Goal: Information Seeking & Learning: Check status

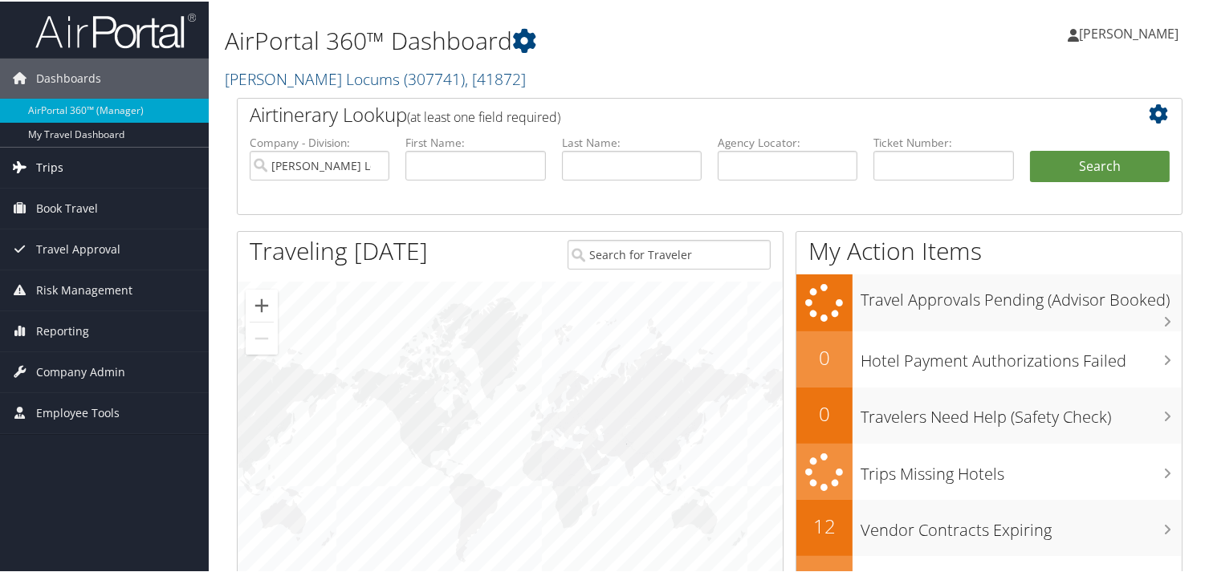
click at [51, 158] on span "Trips" at bounding box center [49, 166] width 27 height 40
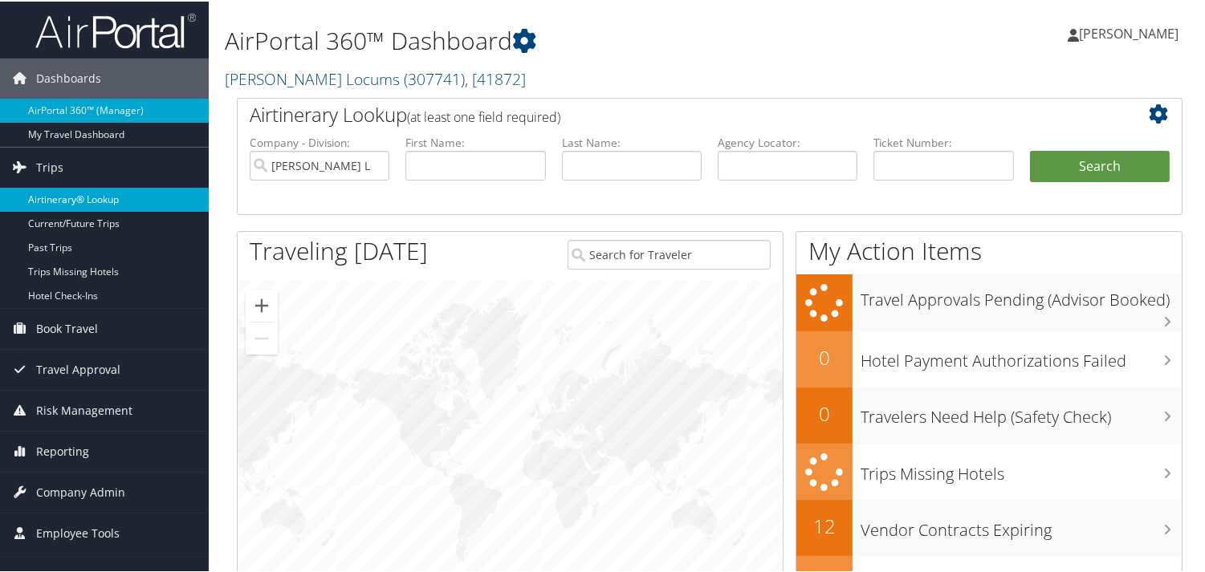
click at [84, 188] on link "Airtinerary® Lookup" at bounding box center [104, 198] width 209 height 24
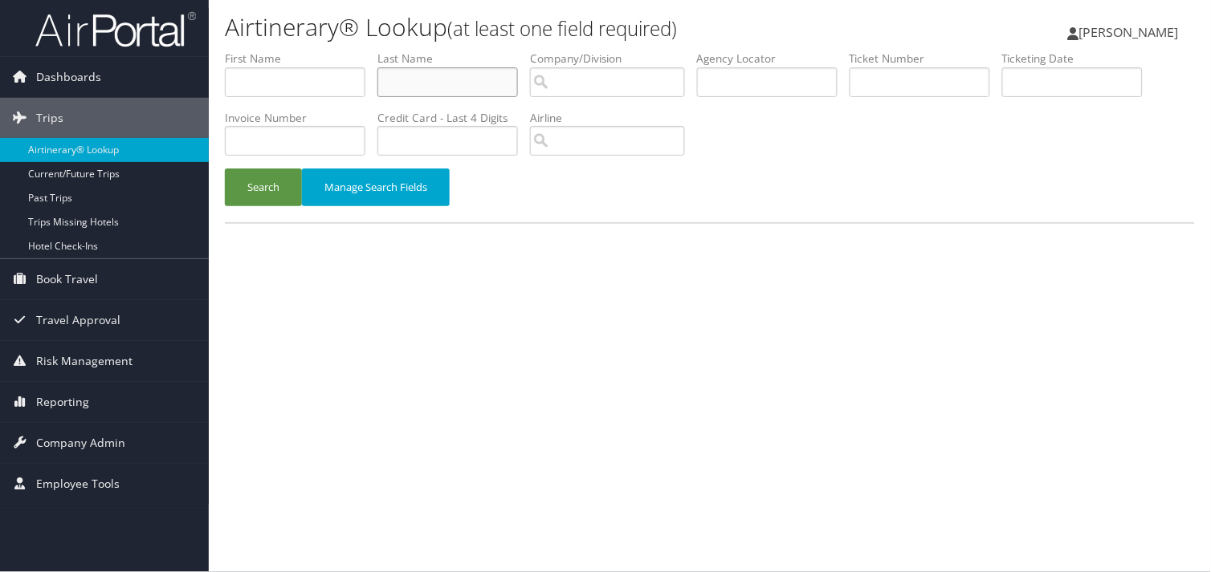
click at [440, 83] on input "text" at bounding box center [447, 82] width 141 height 30
type input "dalfo"
click at [225, 169] on button "Search" at bounding box center [263, 188] width 77 height 38
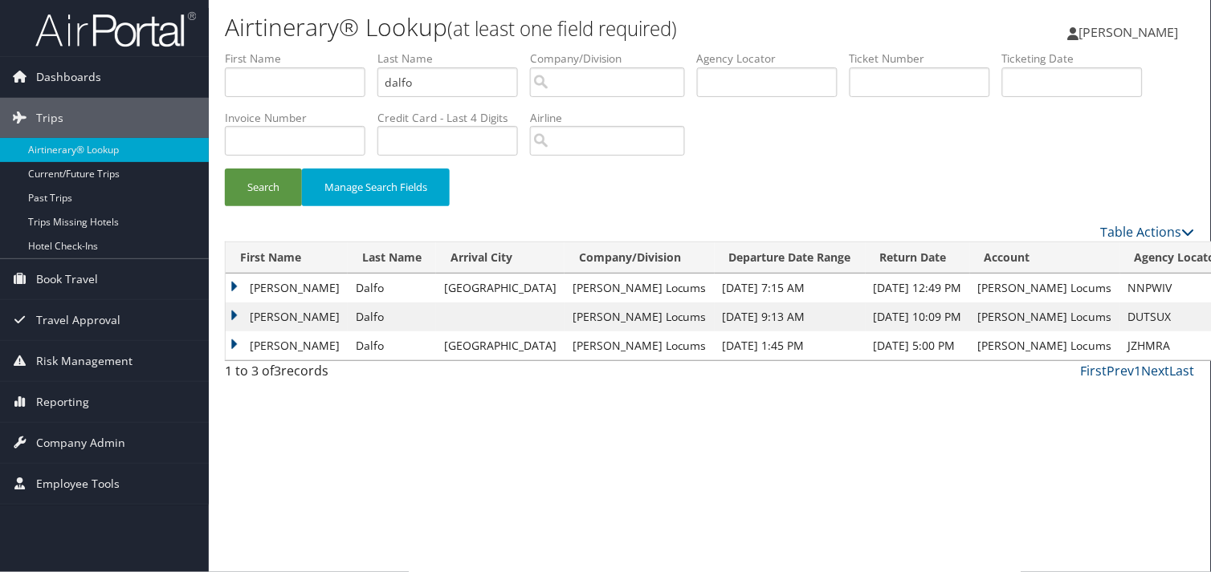
click at [230, 281] on td "David" at bounding box center [287, 288] width 122 height 29
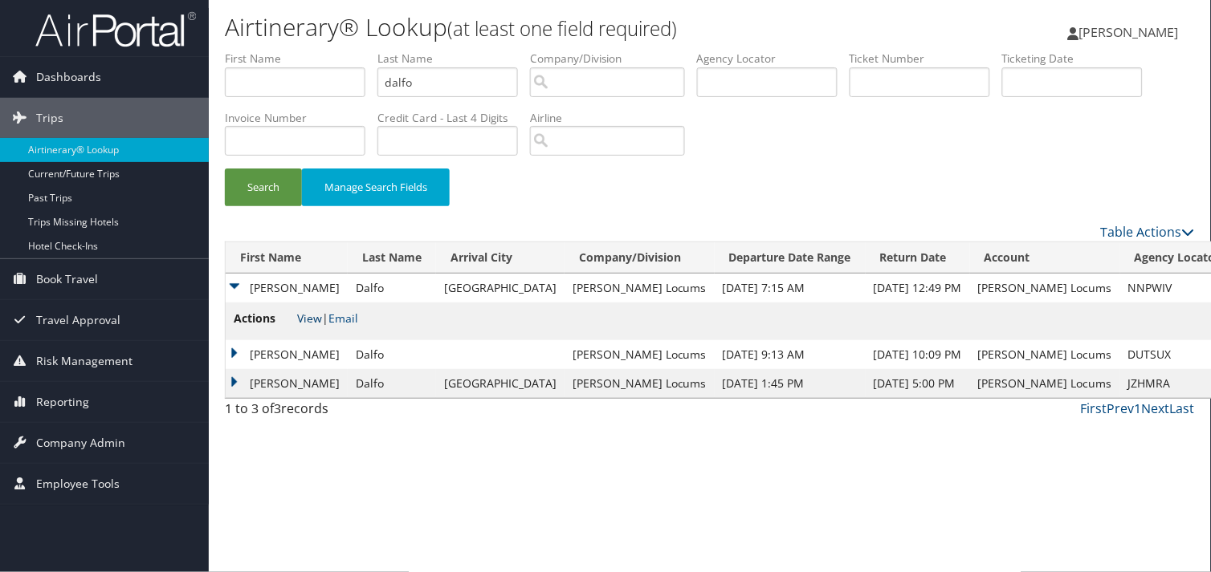
click at [316, 317] on link "View" at bounding box center [309, 318] width 25 height 15
click at [227, 353] on td "David" at bounding box center [287, 354] width 122 height 29
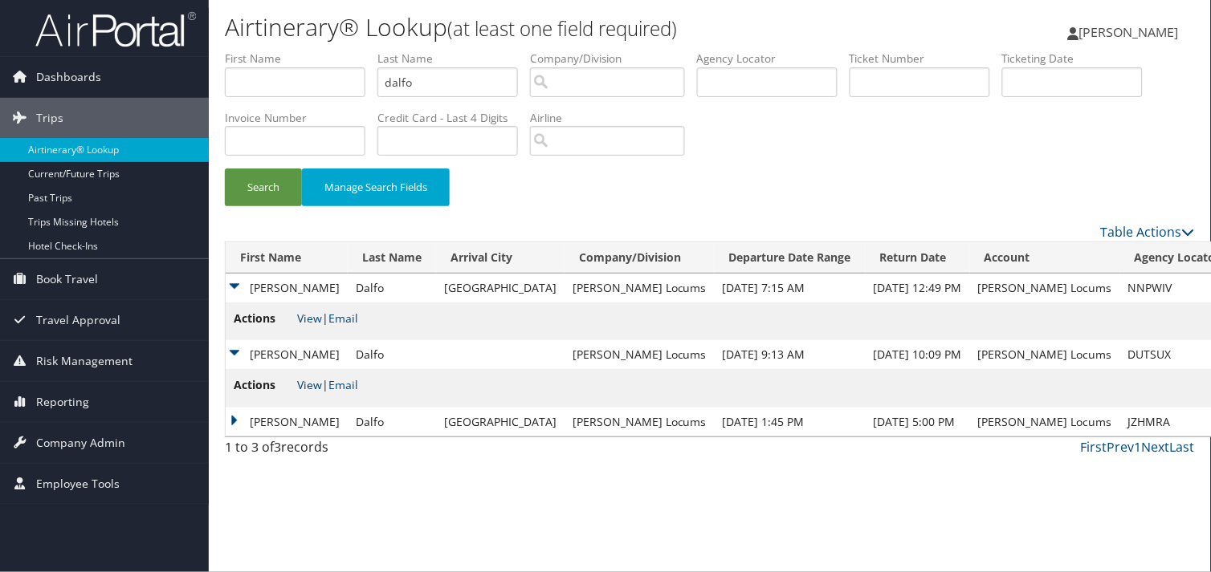
click at [298, 387] on link "View" at bounding box center [309, 384] width 25 height 15
click at [480, 84] on input "dalfo" at bounding box center [447, 82] width 141 height 30
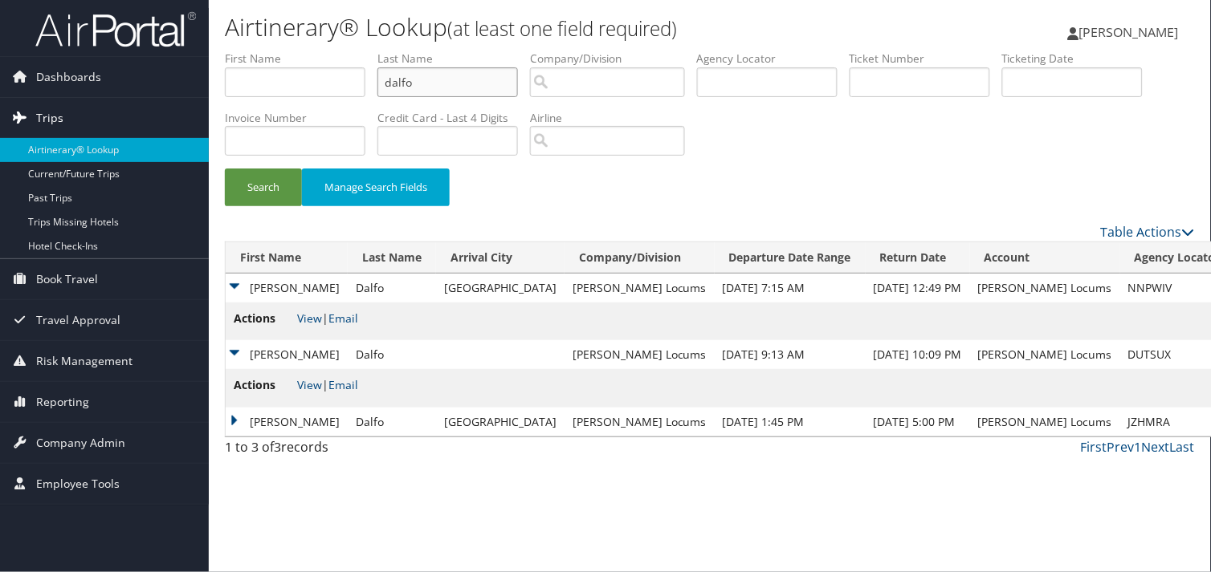
drag, startPoint x: 396, startPoint y: 84, endPoint x: 187, endPoint y: 124, distance: 212.7
click at [187, 124] on div "Dashboards AirPortal 360™ (Manager) My Travel Dashboard Trips Airtinerary® Look…" at bounding box center [605, 286] width 1211 height 572
type input "menera"
click at [225, 169] on button "Search" at bounding box center [263, 188] width 77 height 38
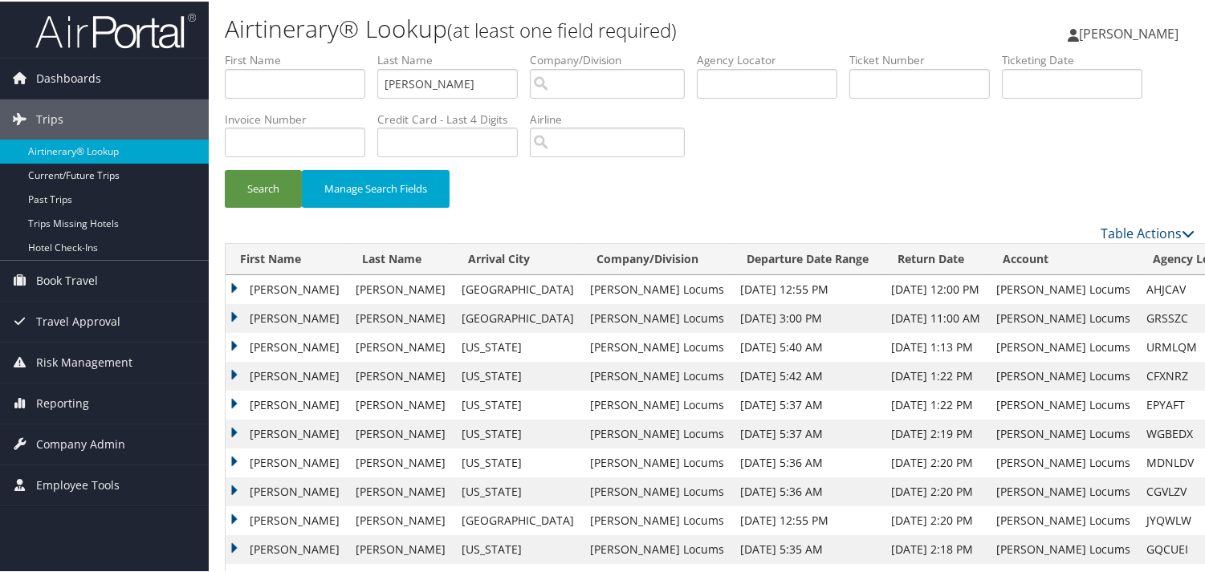
click at [234, 283] on td "Katherine" at bounding box center [287, 288] width 122 height 29
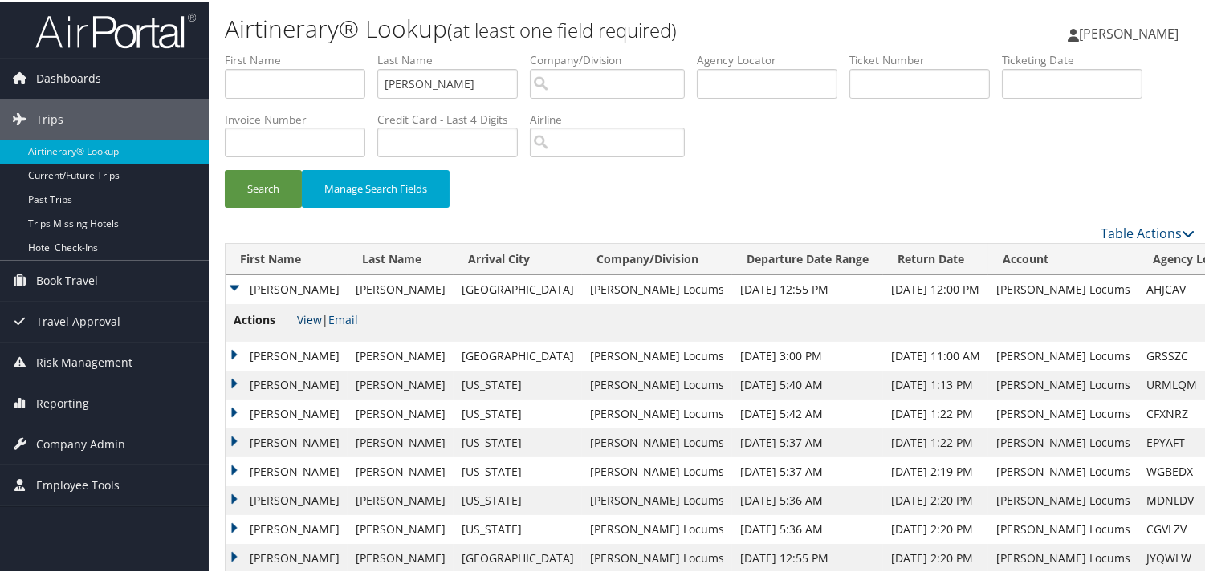
click at [310, 317] on link "View" at bounding box center [309, 318] width 25 height 15
click at [462, 80] on input "menera" at bounding box center [447, 82] width 141 height 30
drag, startPoint x: 415, startPoint y: 79, endPoint x: 297, endPoint y: 85, distance: 118.2
click at [298, 51] on ul "First Name Last Name menera Departure City Arrival City Company/Division Airpor…" at bounding box center [710, 51] width 970 height 0
paste input "WALDROP"
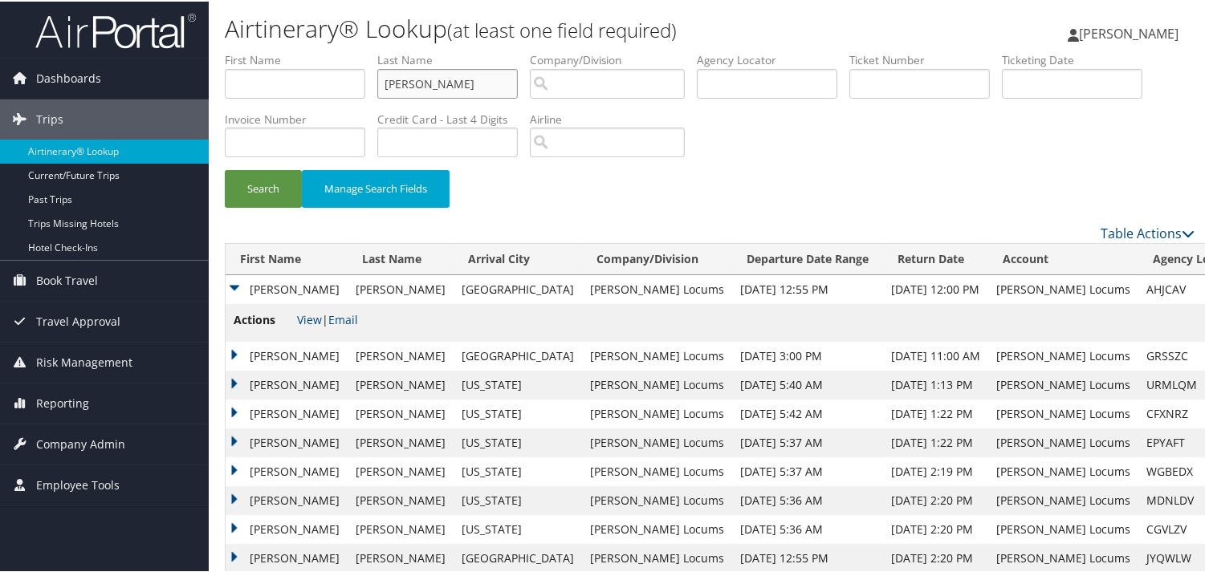
type input "WALDROP"
click at [225, 169] on button "Search" at bounding box center [263, 188] width 77 height 38
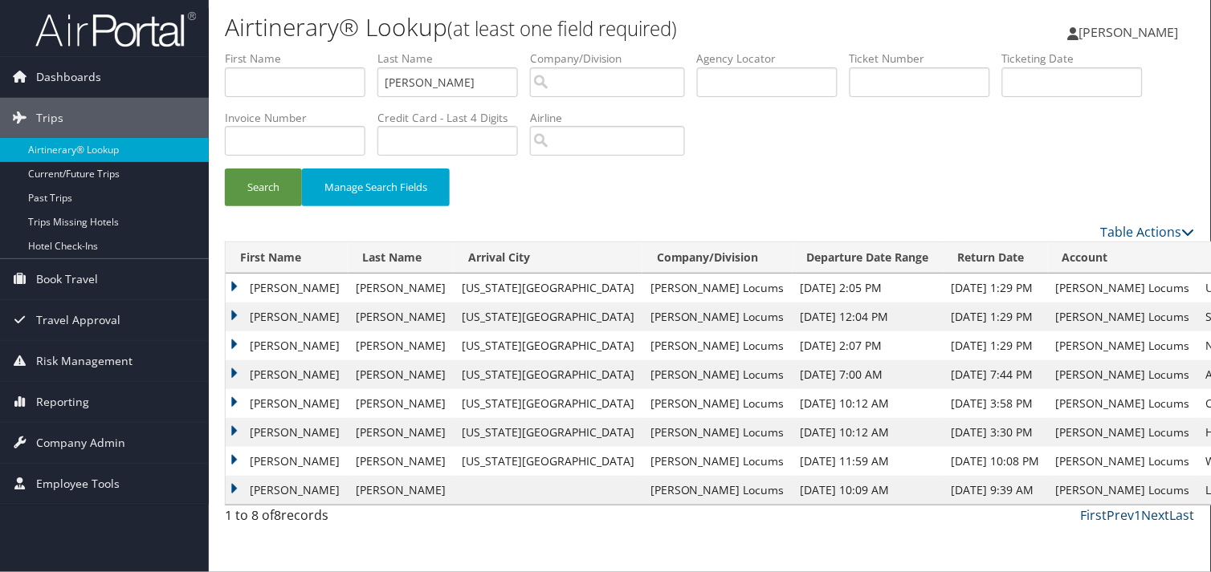
click at [225, 309] on div "Airtinerary® Lookup (at least one field required) Cheryka Saintine Cheryka Sain…" at bounding box center [710, 286] width 1002 height 572
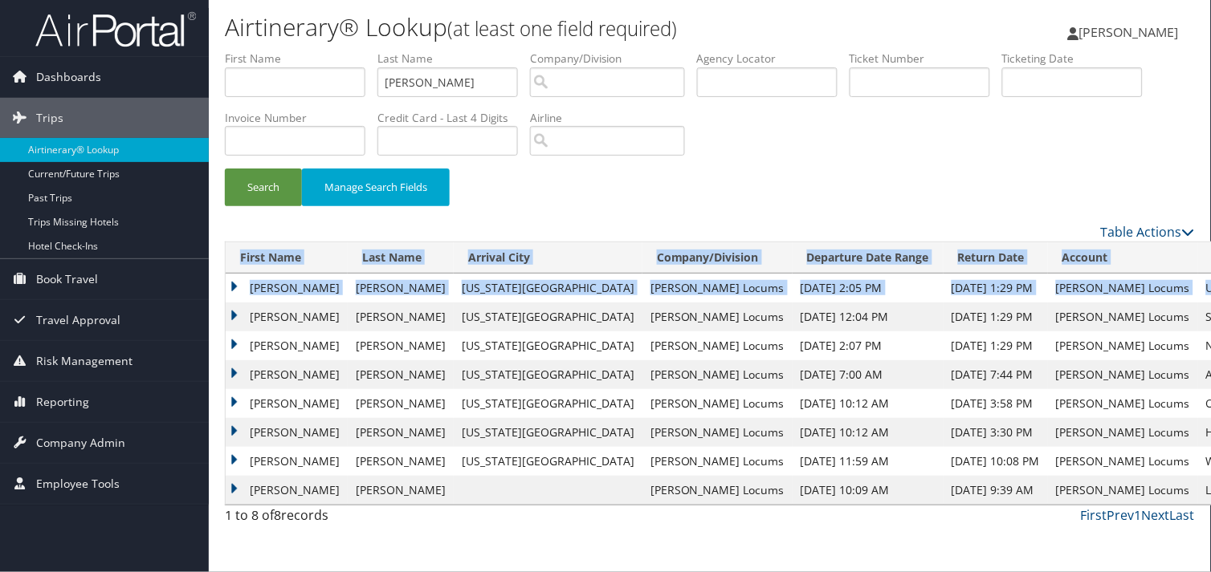
drag, startPoint x: 225, startPoint y: 309, endPoint x: 234, endPoint y: 309, distance: 8.8
click at [227, 309] on td "Kelly" at bounding box center [287, 317] width 122 height 29
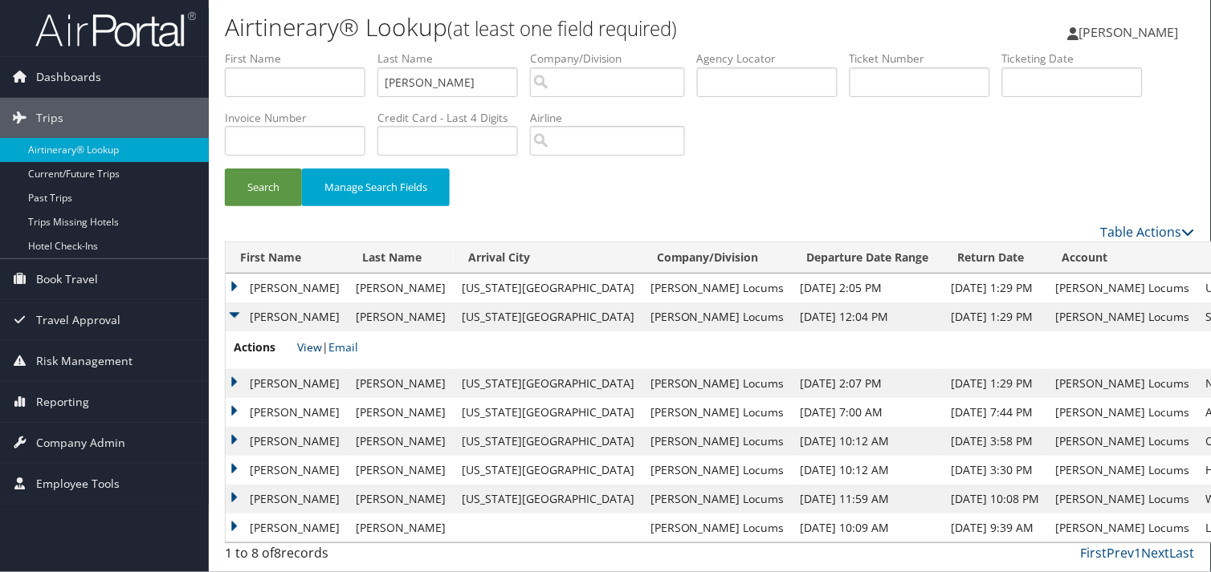
click at [308, 345] on link "View" at bounding box center [309, 347] width 25 height 15
click at [486, 75] on input "WALDROP" at bounding box center [447, 82] width 141 height 30
drag, startPoint x: 517, startPoint y: 92, endPoint x: 85, endPoint y: 77, distance: 432.2
click at [102, 71] on div "Dashboards AirPortal 360™ (Manager) My Travel Dashboard Trips Airtinerary® Look…" at bounding box center [605, 286] width 1211 height 572
type input "thong"
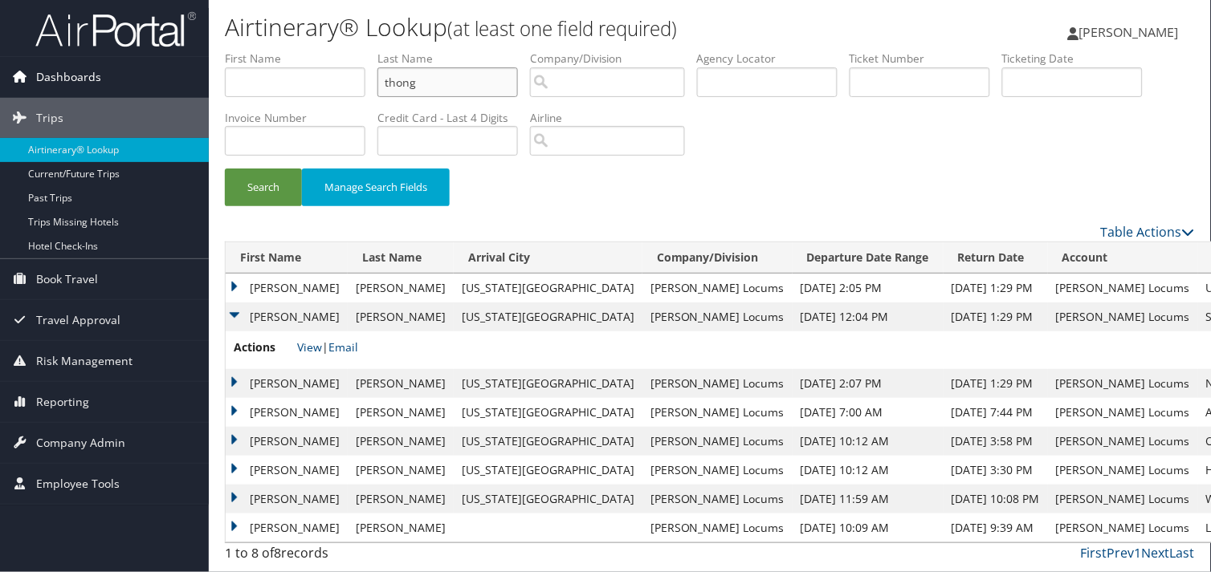
click at [225, 169] on button "Search" at bounding box center [263, 188] width 77 height 38
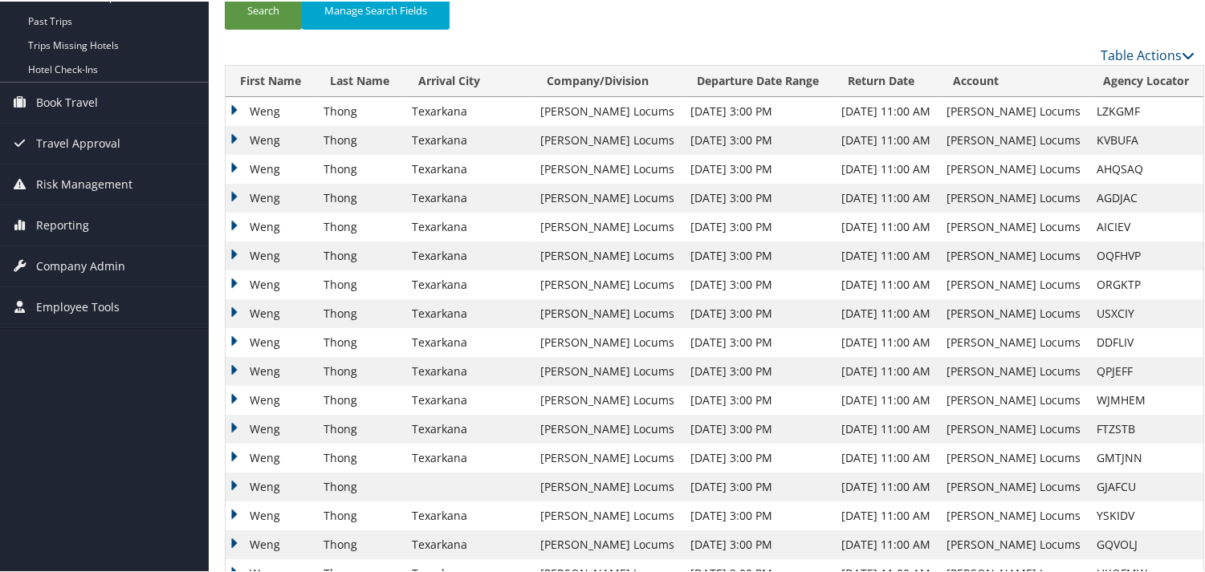
scroll to position [356, 0]
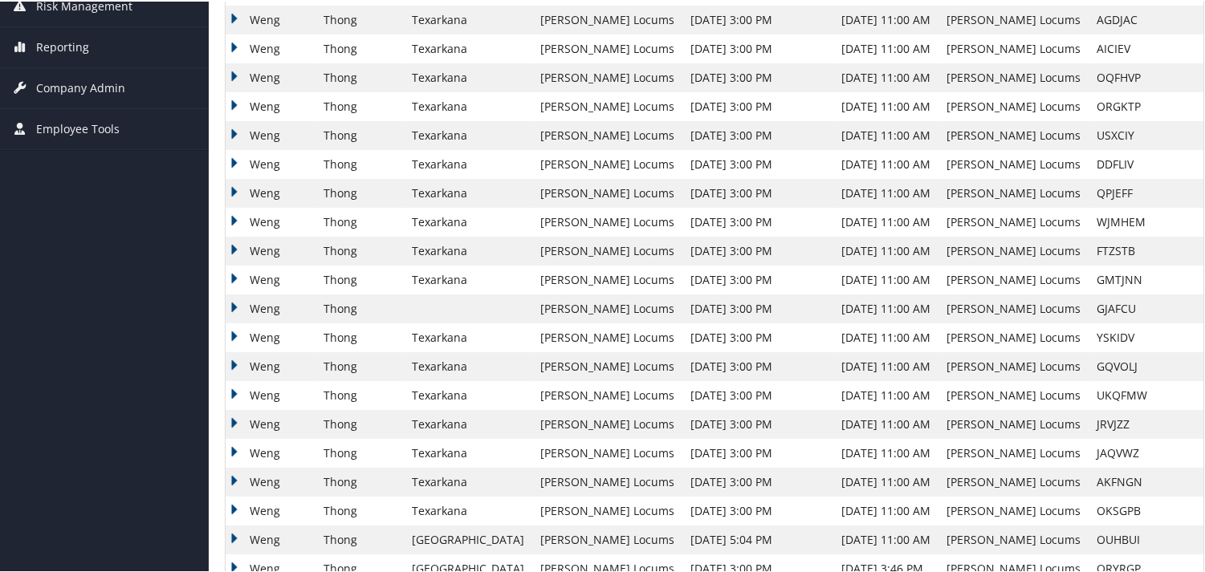
click at [230, 247] on td "Weng" at bounding box center [271, 249] width 90 height 29
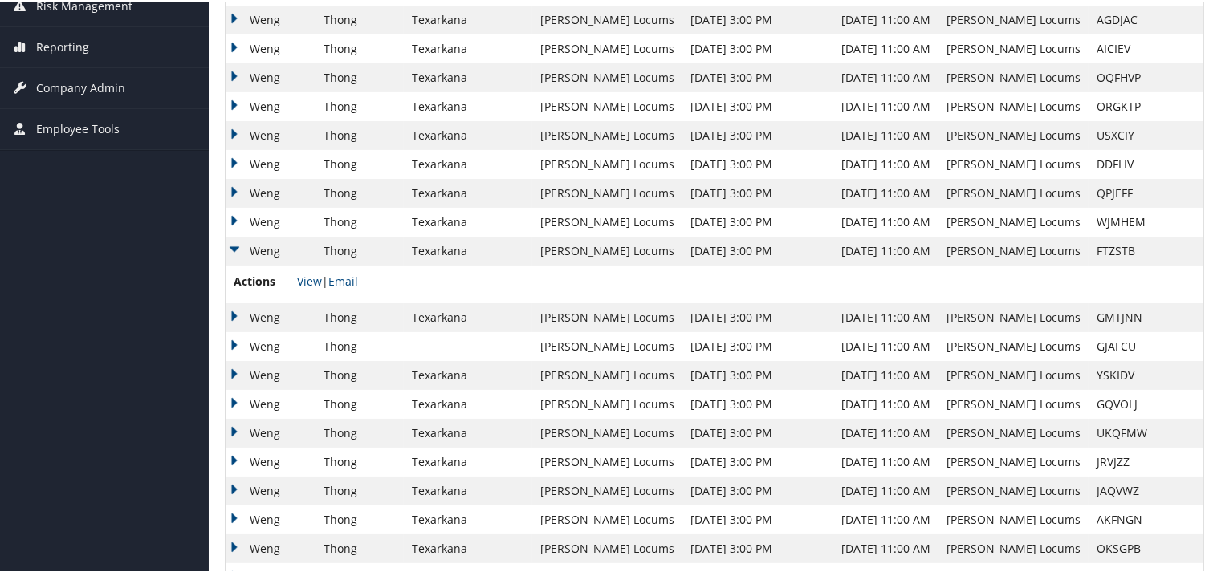
click at [229, 311] on td "Weng" at bounding box center [271, 316] width 90 height 29
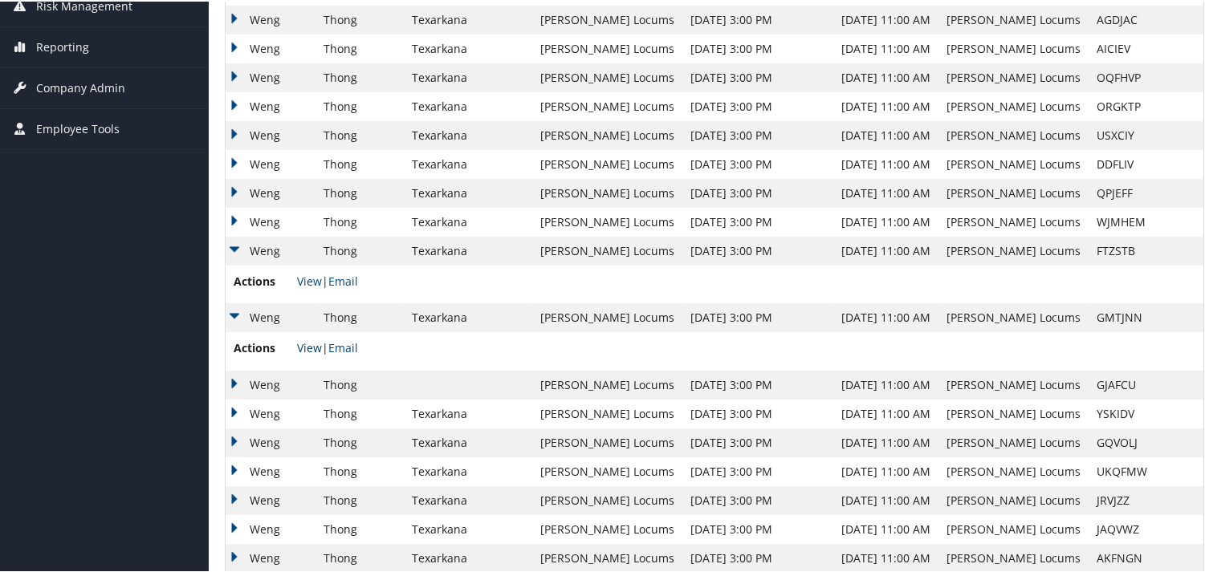
click at [307, 347] on link "View" at bounding box center [309, 346] width 25 height 15
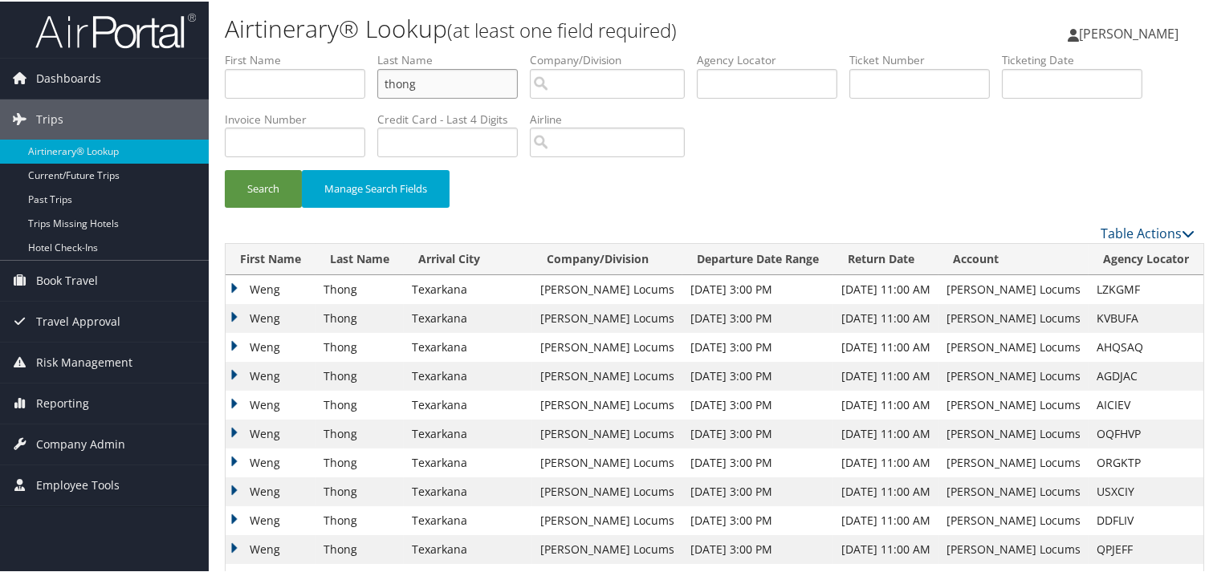
drag, startPoint x: 519, startPoint y: 91, endPoint x: 237, endPoint y: 66, distance: 282.9
click at [237, 51] on ul "First Name Last Name thong Departure City Arrival City Company/Division Airport…" at bounding box center [710, 51] width 970 height 0
click at [225, 169] on button "Search" at bounding box center [263, 188] width 77 height 38
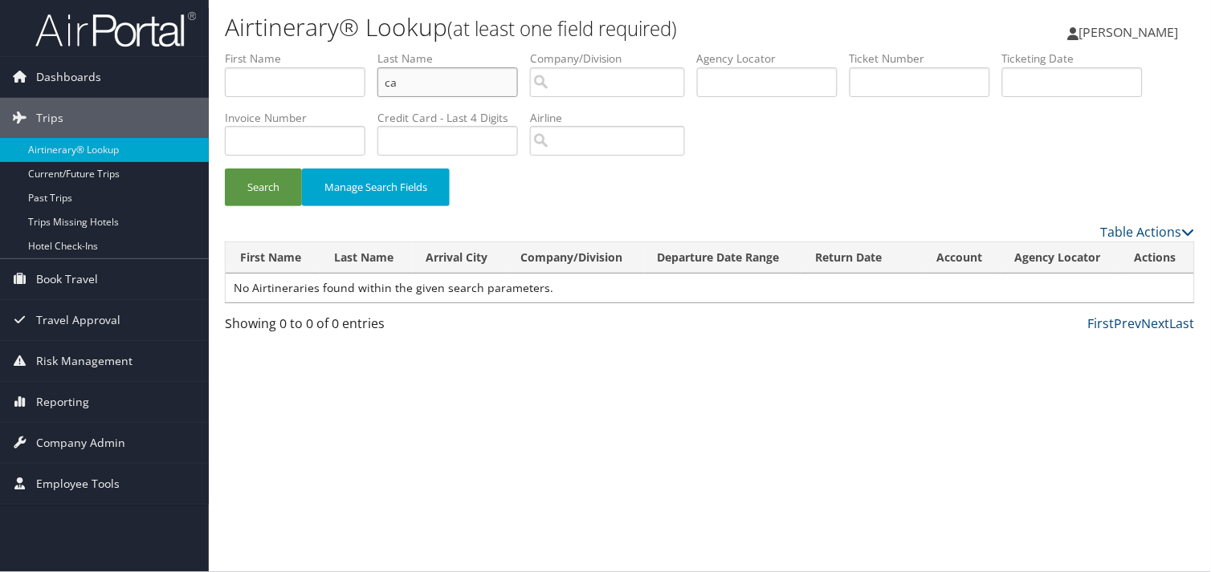
type input "c"
type input "chan"
click at [225, 169] on button "Search" at bounding box center [263, 188] width 77 height 38
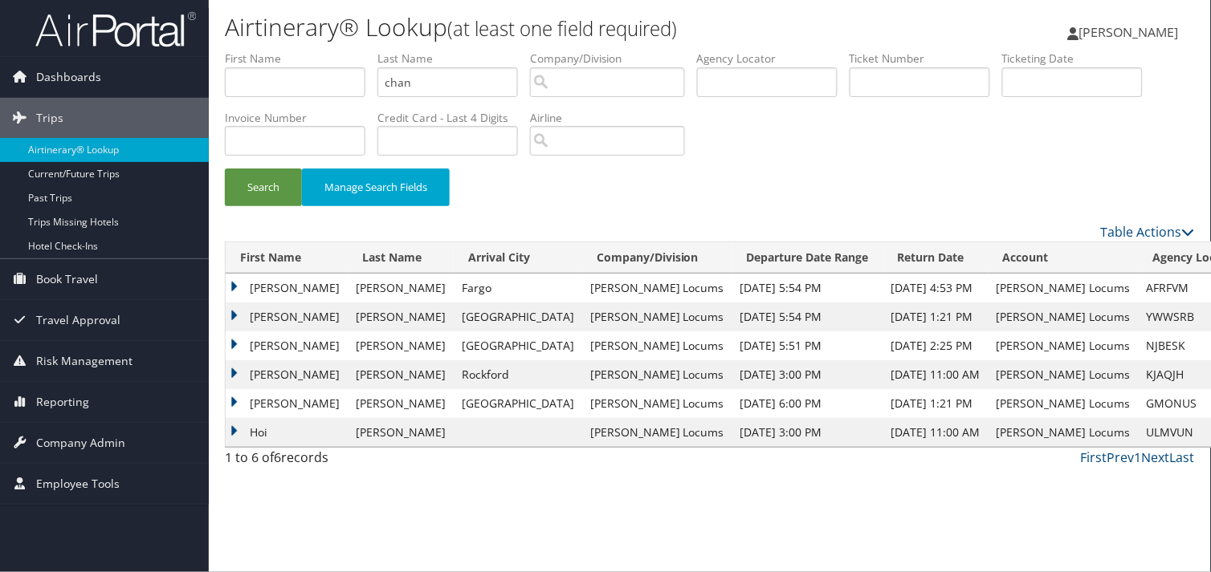
click at [231, 283] on td "Jon" at bounding box center [287, 288] width 122 height 29
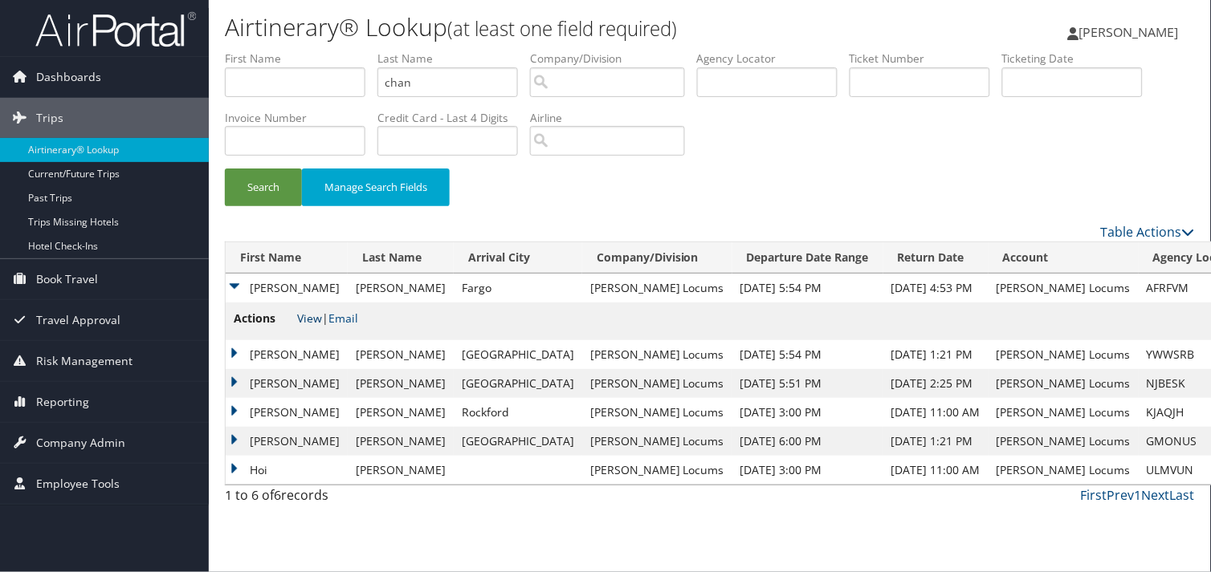
click at [302, 312] on link "View" at bounding box center [309, 318] width 25 height 15
click at [507, 78] on input "chan" at bounding box center [447, 82] width 141 height 30
drag, startPoint x: 174, startPoint y: 64, endPoint x: 134, endPoint y: 64, distance: 40.1
click at [139, 64] on div "Dashboards AirPortal 360™ (Manager) My Travel Dashboard Trips Airtinerary® Look…" at bounding box center [605, 286] width 1211 height 572
type input "gavagan"
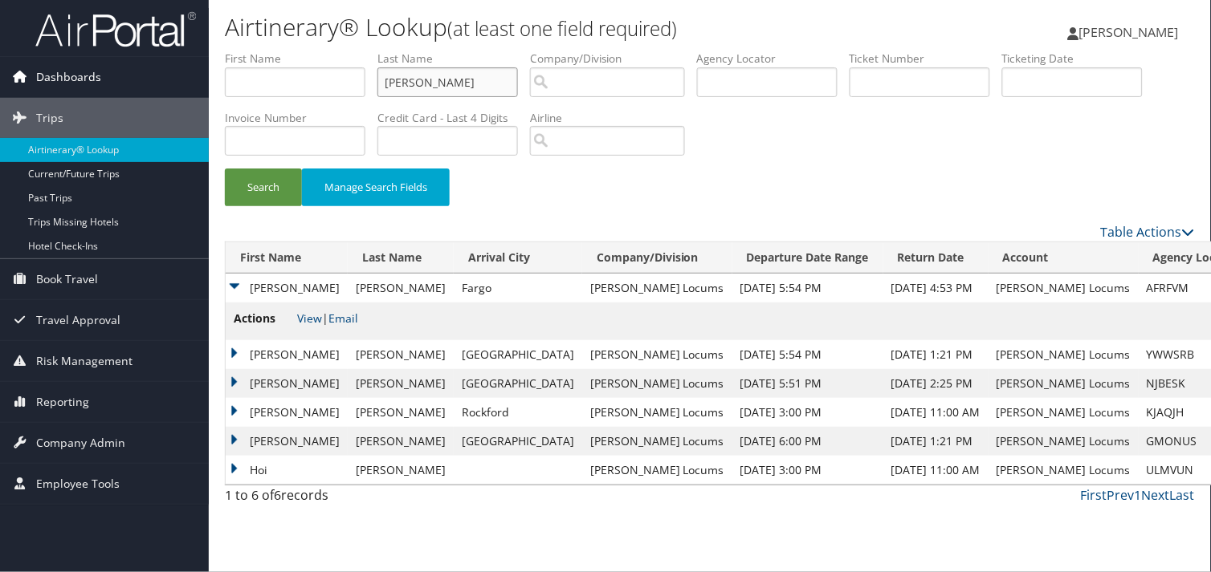
click at [225, 169] on button "Search" at bounding box center [263, 188] width 77 height 38
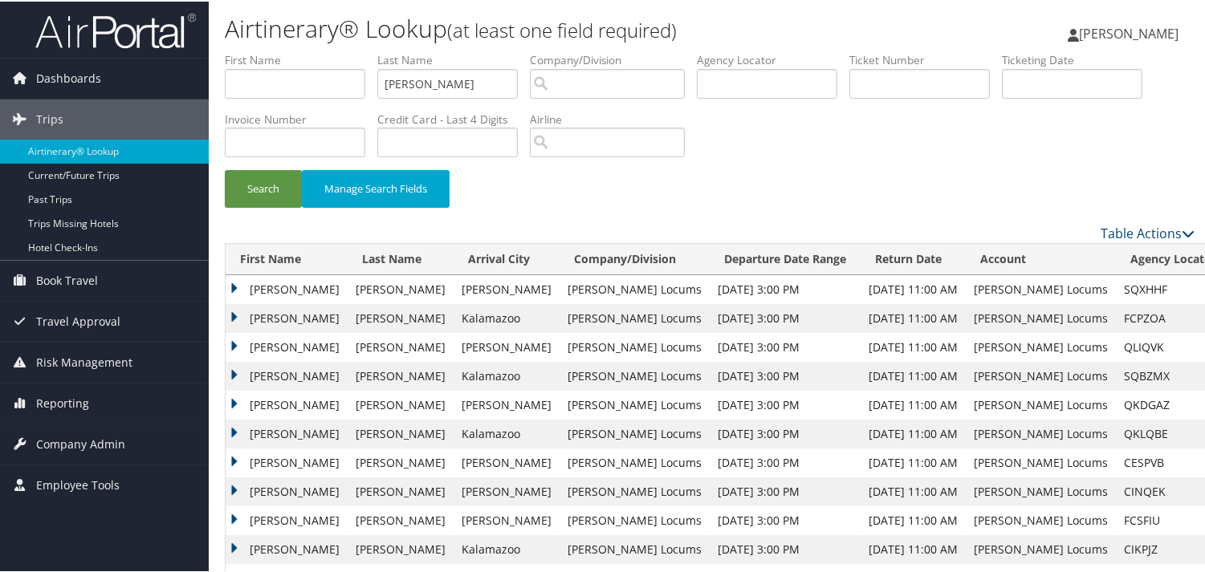
scroll to position [267, 0]
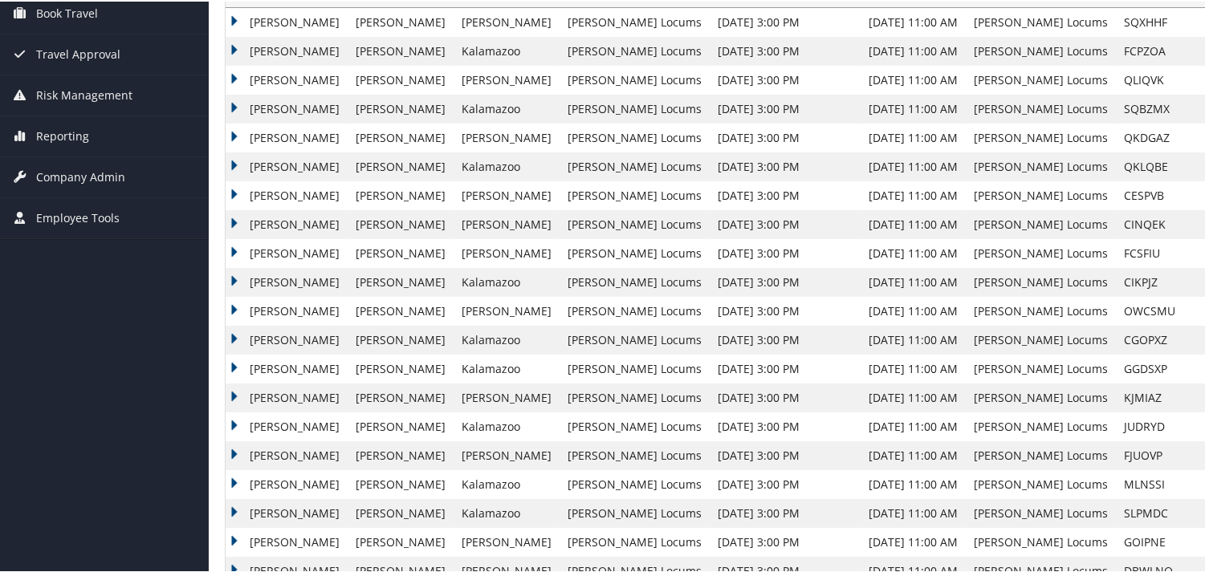
click at [226, 333] on td "Andrew" at bounding box center [287, 338] width 122 height 29
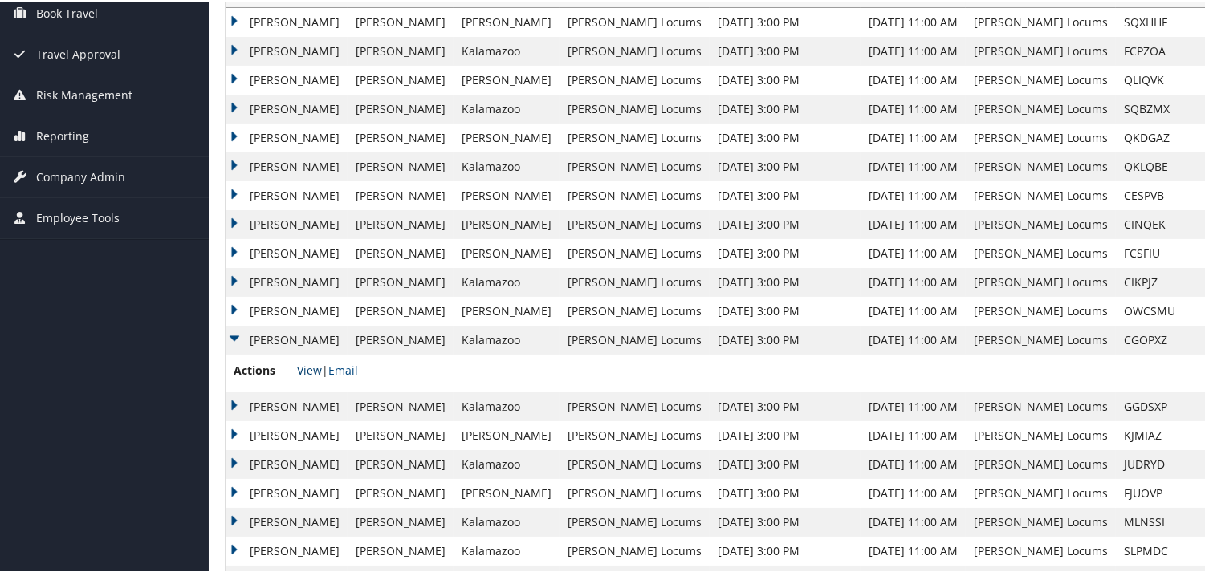
click at [314, 366] on link "View" at bounding box center [309, 368] width 25 height 15
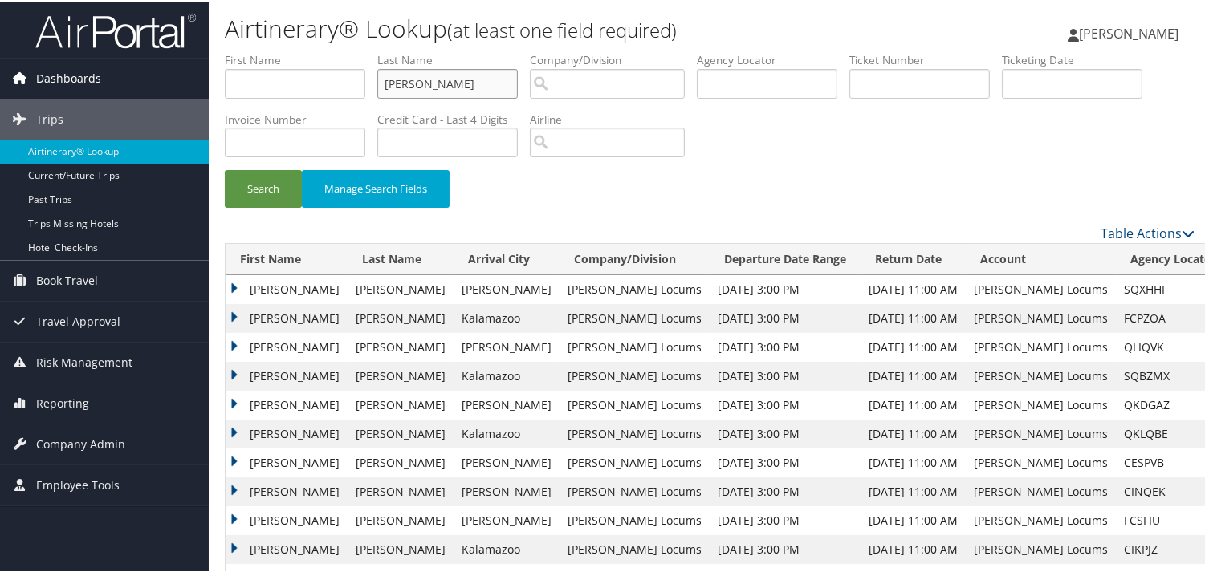
drag, startPoint x: 491, startPoint y: 85, endPoint x: 41, endPoint y: 84, distance: 450.4
click at [41, 84] on div "Dashboards AirPortal 360™ (Manager) My Travel Dashboard Trips Airtinerary® Look…" at bounding box center [605, 531] width 1211 height 1062
type input "kelly"
click at [225, 169] on button "Search" at bounding box center [263, 188] width 77 height 38
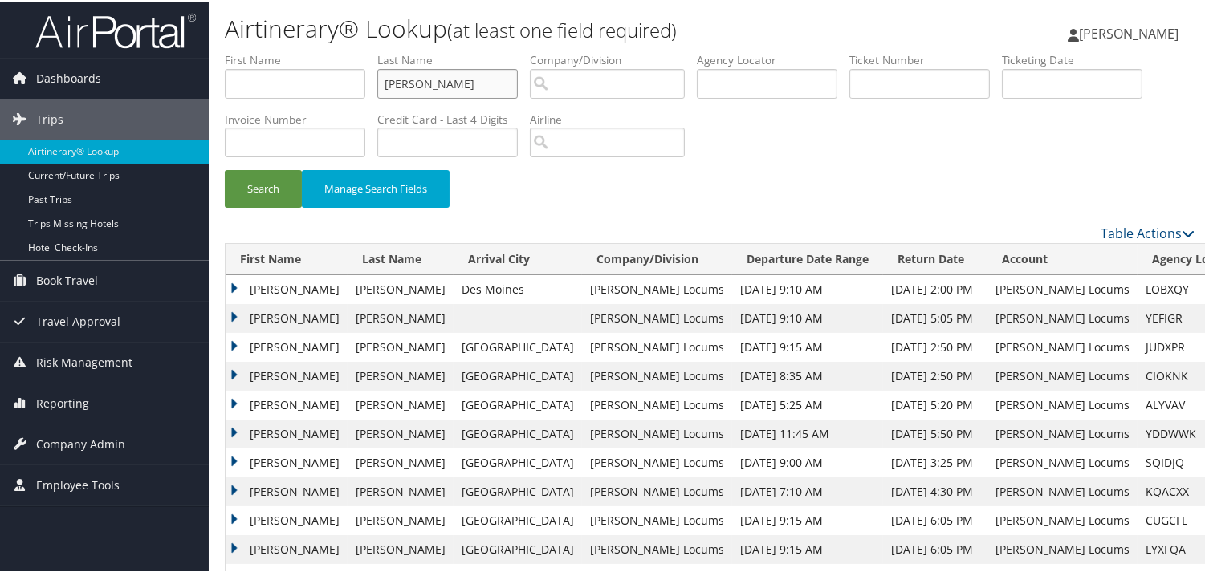
scroll to position [178, 0]
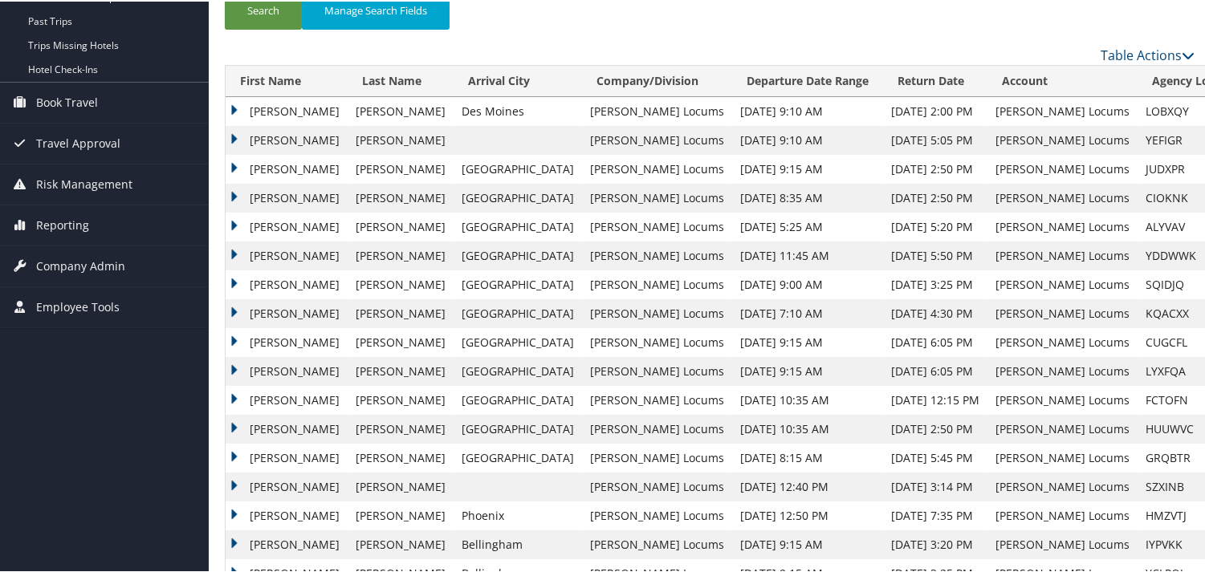
click at [241, 100] on td "Tammy" at bounding box center [287, 110] width 122 height 29
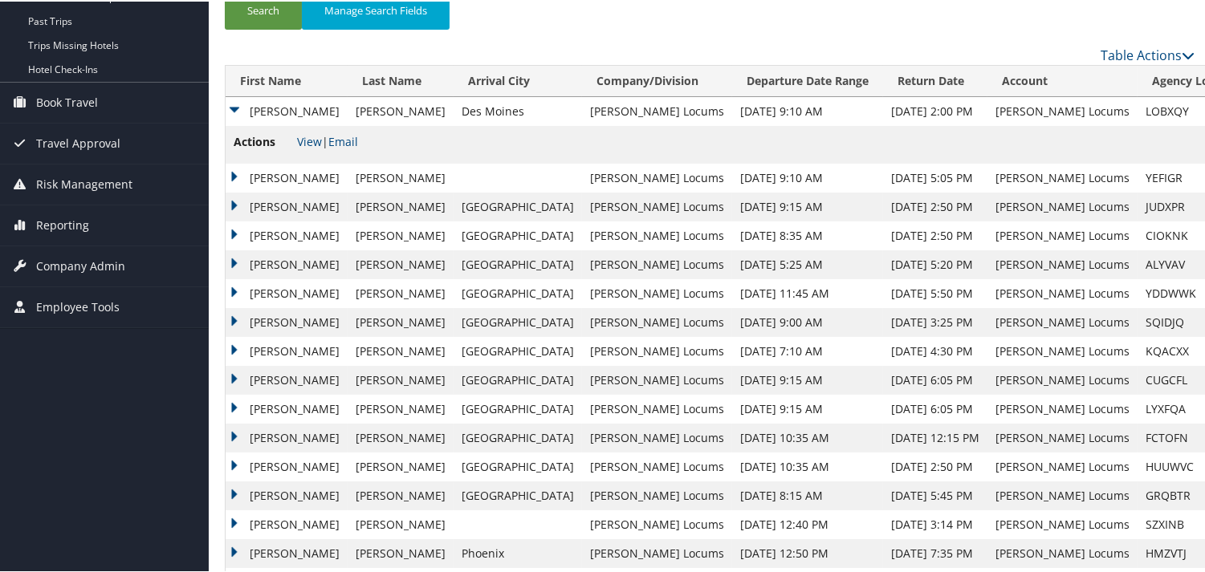
click at [330, 137] on span "View | Email" at bounding box center [327, 139] width 61 height 15
click at [313, 137] on link "View" at bounding box center [309, 139] width 25 height 15
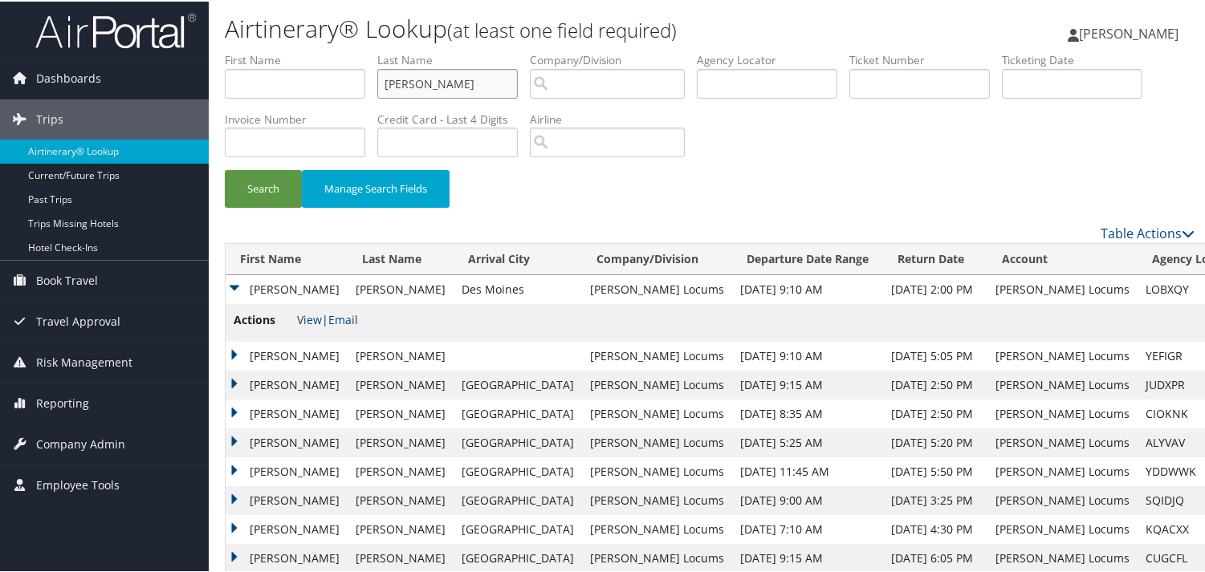
click at [480, 92] on input "kelly" at bounding box center [447, 82] width 141 height 30
drag, startPoint x: 486, startPoint y: 88, endPoint x: 343, endPoint y: 87, distance: 142.9
click at [344, 51] on ul "First Name Last Name kelly Departure City Arrival City Company/Division Airport…" at bounding box center [710, 51] width 970 height 0
type input "SIEFKE"
click at [225, 169] on button "Search" at bounding box center [263, 188] width 77 height 38
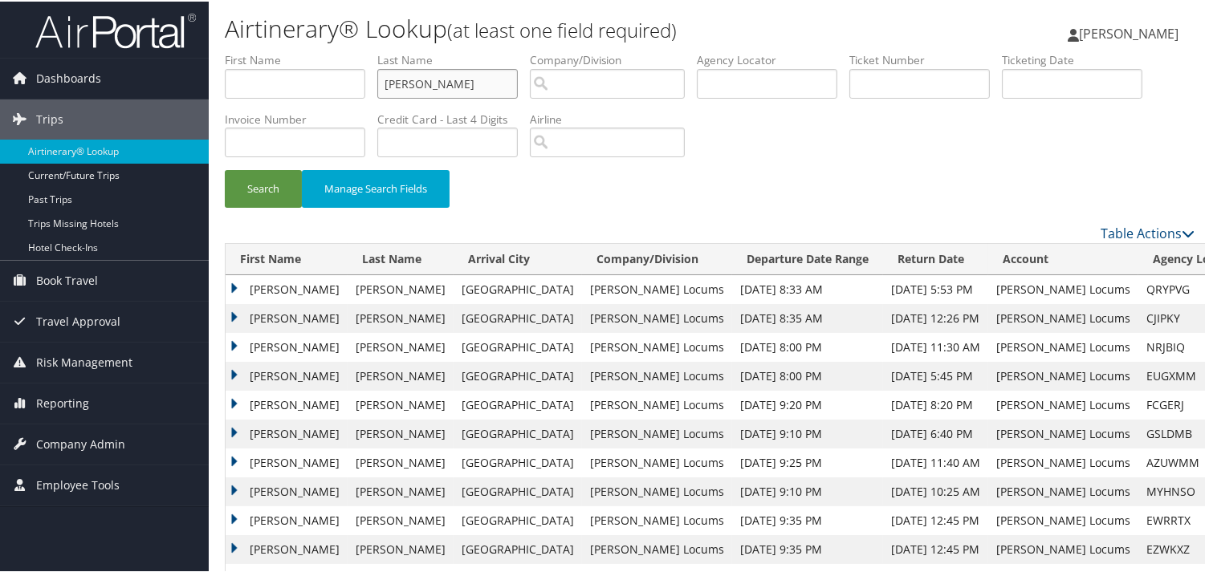
scroll to position [178, 0]
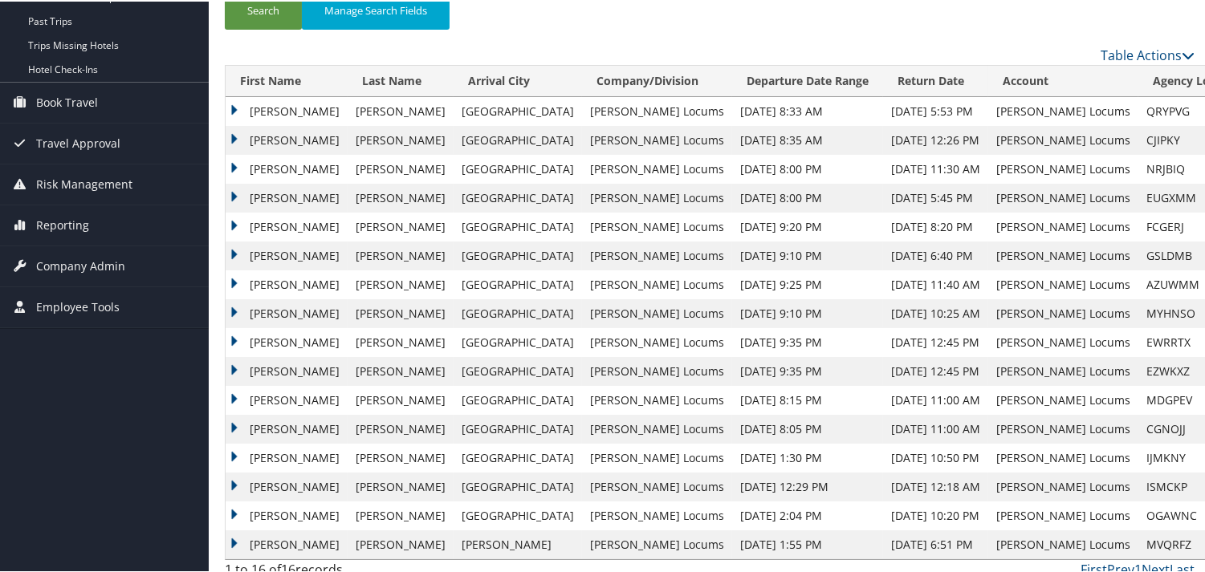
click at [233, 134] on td "Teresa" at bounding box center [287, 138] width 122 height 29
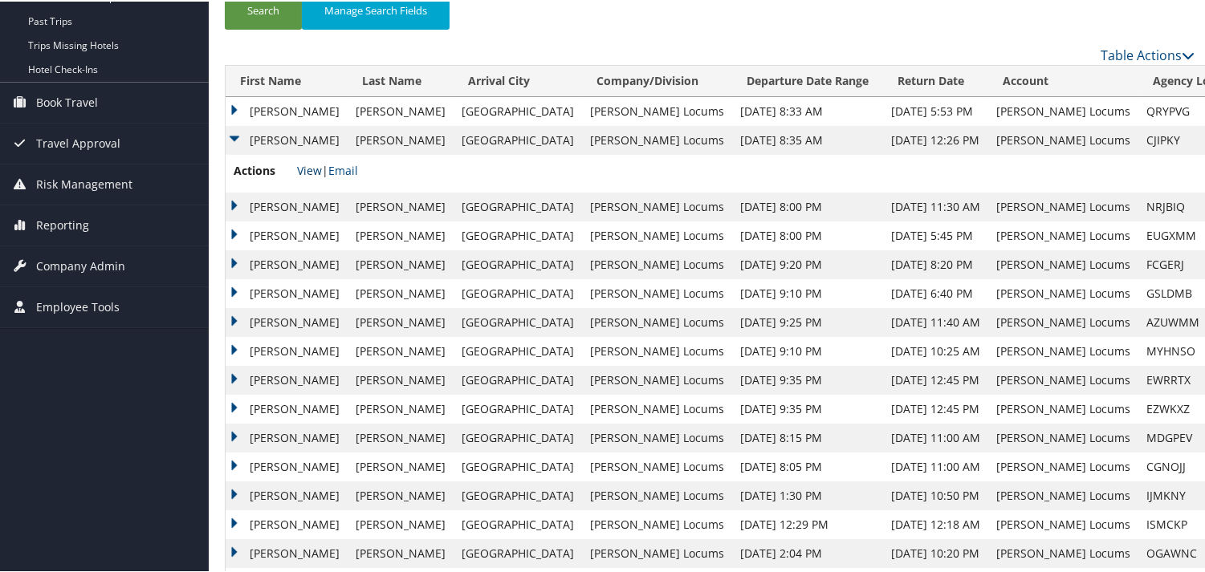
click at [310, 167] on link "View" at bounding box center [309, 168] width 25 height 15
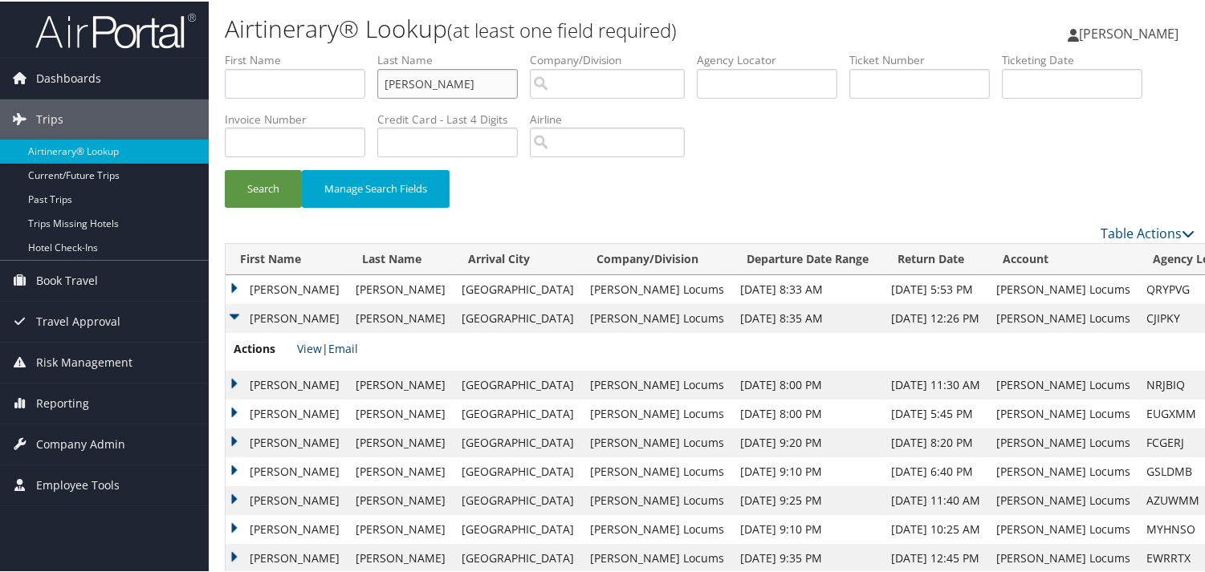
drag, startPoint x: 500, startPoint y: 85, endPoint x: 242, endPoint y: 73, distance: 258.8
click at [242, 51] on ul "First Name Last Name SIEFKE Departure City Arrival City Company/Division Airpor…" at bounding box center [710, 51] width 970 height 0
type input "szefler"
click at [225, 169] on button "Search" at bounding box center [263, 188] width 77 height 38
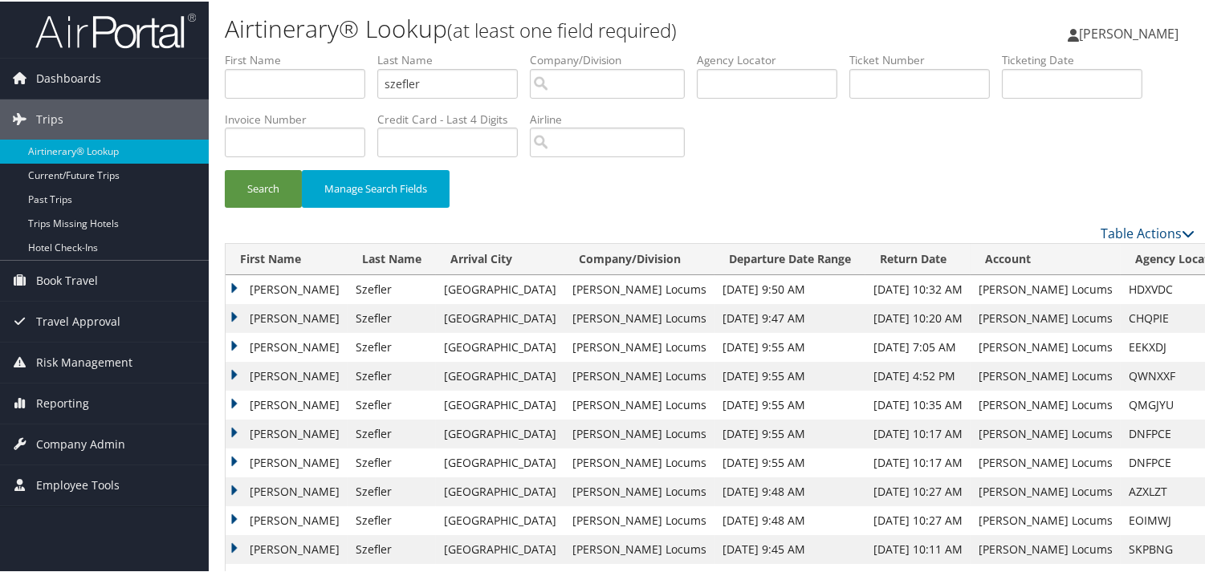
click at [234, 316] on td "Paul" at bounding box center [287, 317] width 122 height 29
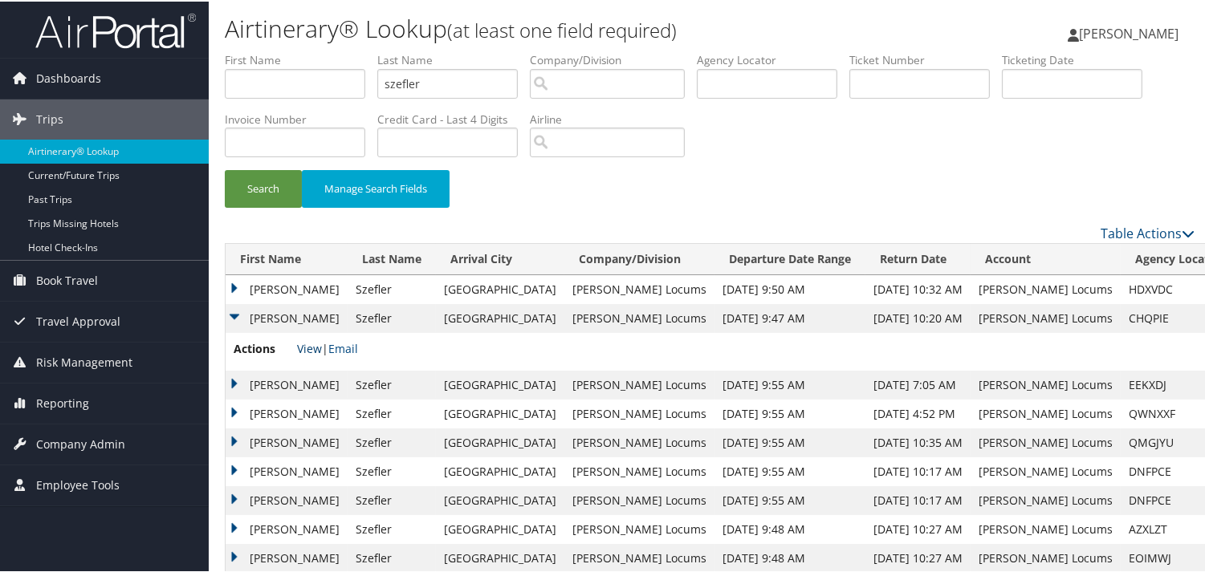
click at [307, 346] on link "View" at bounding box center [309, 347] width 25 height 15
click at [469, 80] on input "szefler" at bounding box center [447, 82] width 141 height 30
drag, startPoint x: 475, startPoint y: 79, endPoint x: 259, endPoint y: 65, distance: 217.2
click at [259, 51] on ul "First Name Last Name szefler Departure City Arrival City Company/Division Airpo…" at bounding box center [710, 51] width 970 height 0
click at [225, 169] on button "Search" at bounding box center [263, 188] width 77 height 38
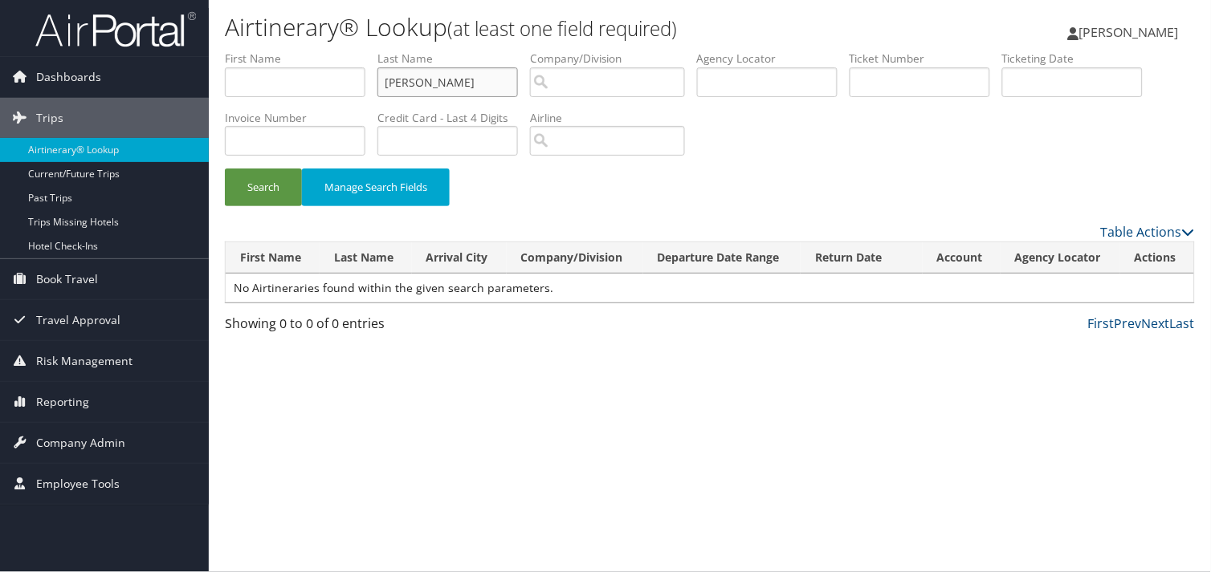
click at [393, 79] on input "GUYEN" at bounding box center [447, 82] width 141 height 30
type input "NGUYEN"
click at [225, 169] on button "Search" at bounding box center [263, 188] width 77 height 38
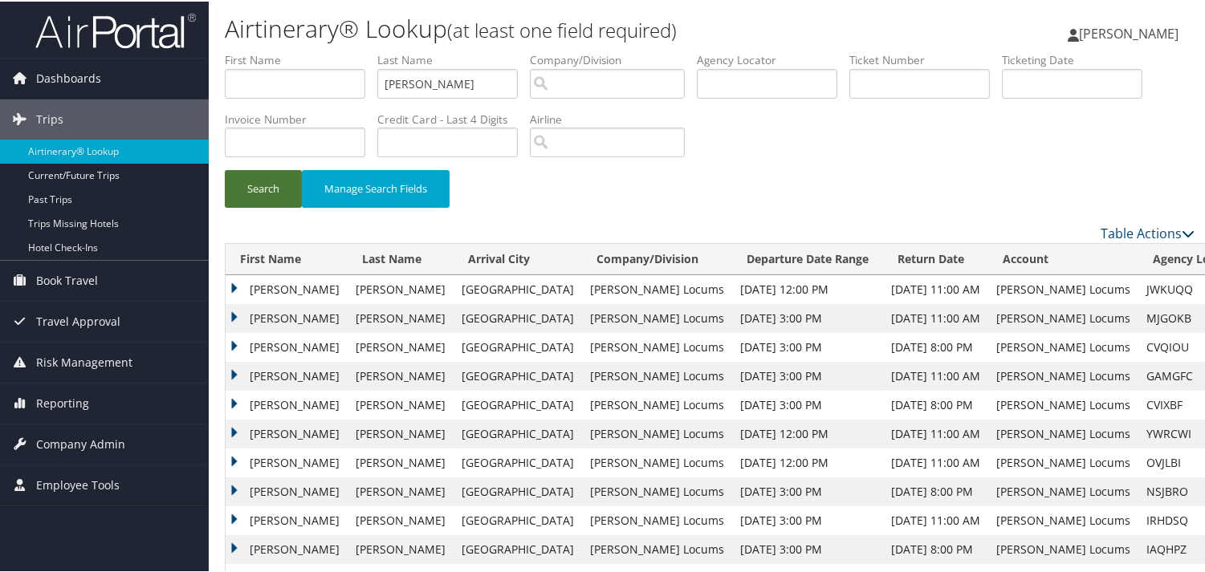
click at [247, 189] on button "Search" at bounding box center [263, 188] width 77 height 38
click at [229, 313] on td "Phuong" at bounding box center [287, 317] width 122 height 29
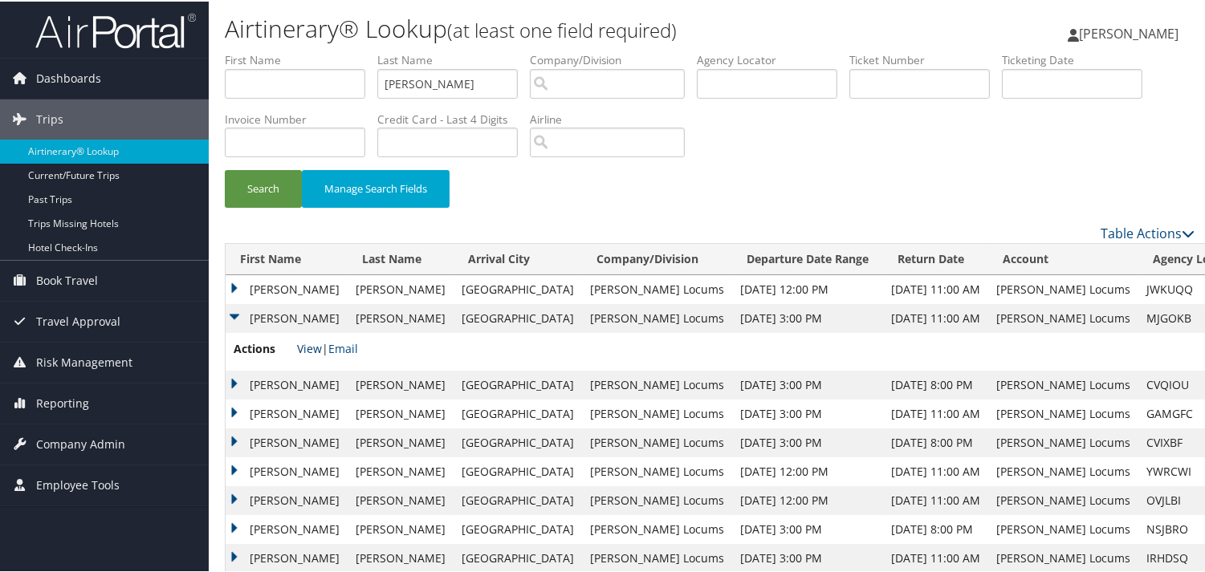
click at [304, 342] on link "View" at bounding box center [309, 347] width 25 height 15
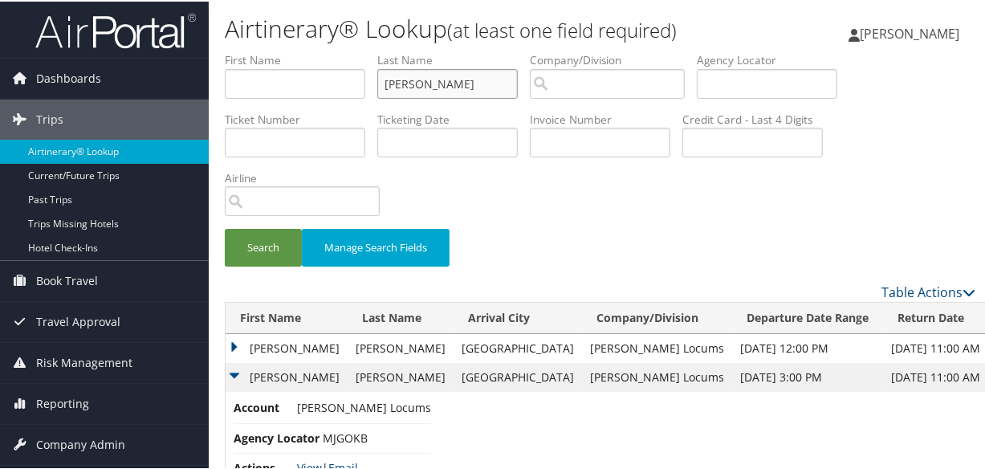
drag, startPoint x: 466, startPoint y: 85, endPoint x: 300, endPoint y: 83, distance: 165.4
click at [300, 51] on ul "First Name Last Name NGUYEN Departure City Arrival City Company/Division Airpor…" at bounding box center [600, 51] width 751 height 0
type input "calihan"
click at [225, 227] on button "Search" at bounding box center [263, 246] width 77 height 38
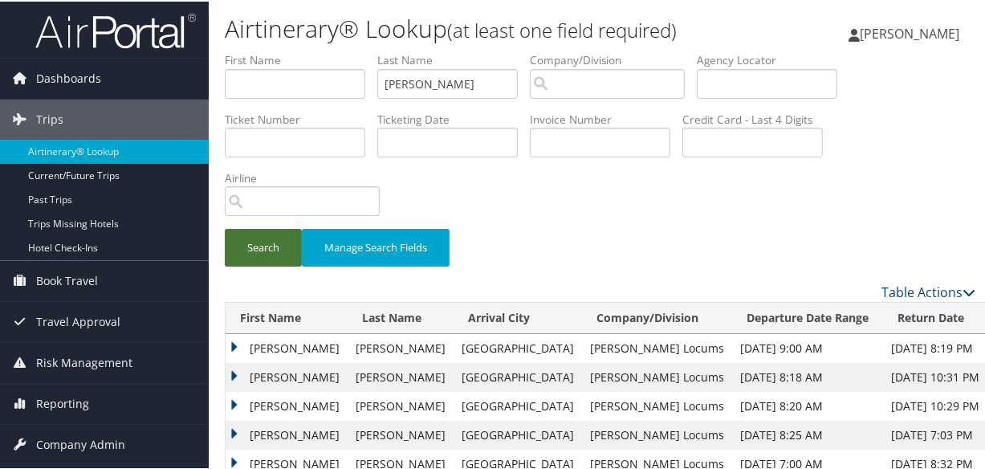
click at [283, 246] on button "Search" at bounding box center [263, 246] width 77 height 38
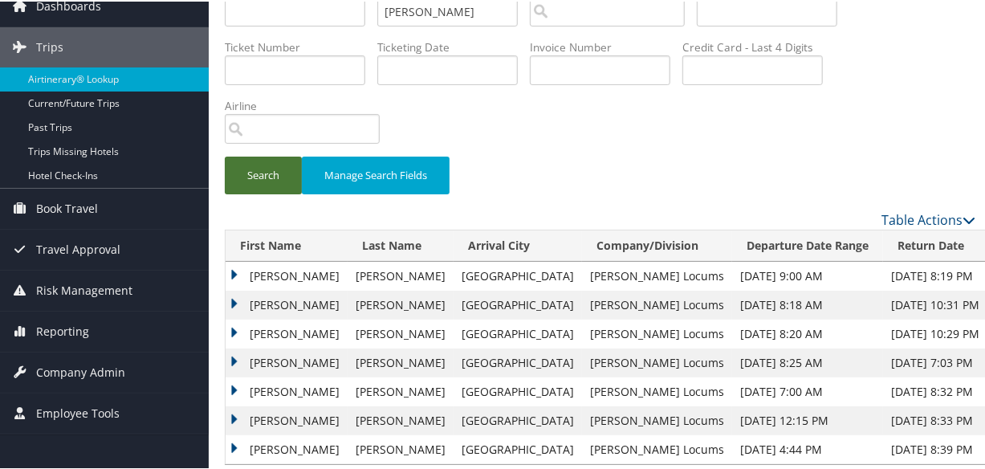
scroll to position [93, 0]
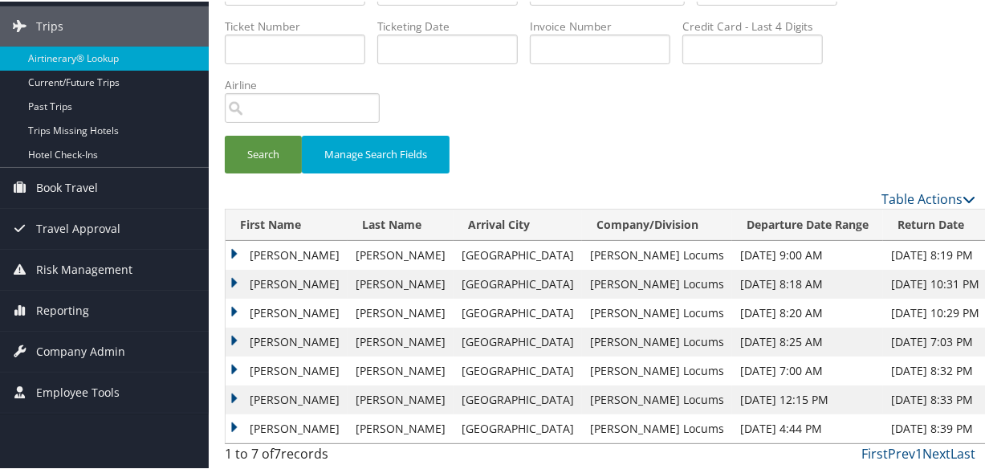
click at [230, 279] on td "Theresa" at bounding box center [287, 282] width 122 height 29
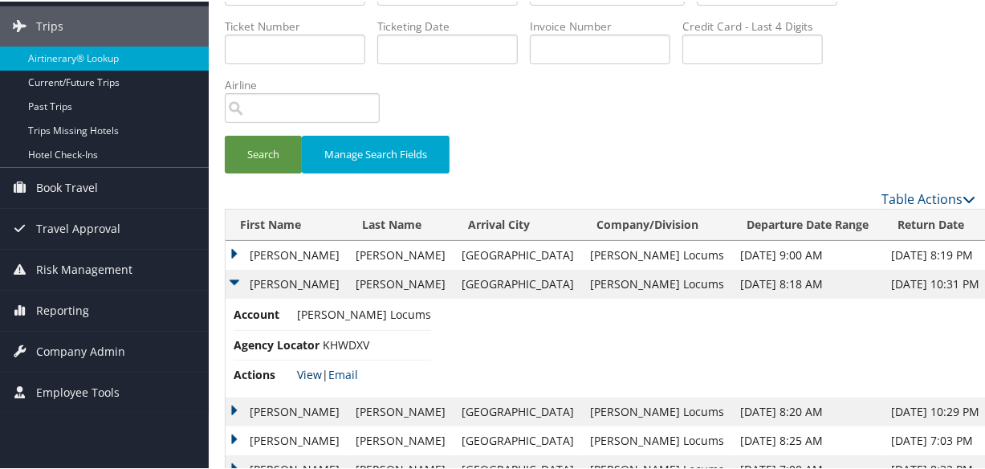
click at [307, 367] on link "View" at bounding box center [309, 372] width 25 height 15
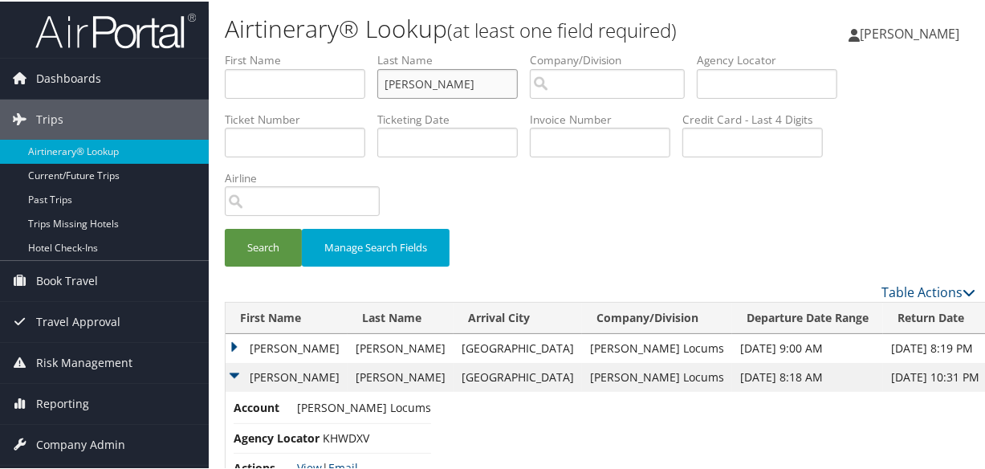
drag, startPoint x: 466, startPoint y: 78, endPoint x: 485, endPoint y: 84, distance: 20.3
click at [466, 77] on input "calihan" at bounding box center [447, 82] width 141 height 30
drag, startPoint x: 517, startPoint y: 87, endPoint x: 120, endPoint y: 65, distance: 398.0
click at [120, 65] on div "Dashboards AirPortal 360™ (Manager) My Travel Dashboard Trips Airtinerary® Look…" at bounding box center [496, 331] width 992 height 662
type input "BAVEJA"
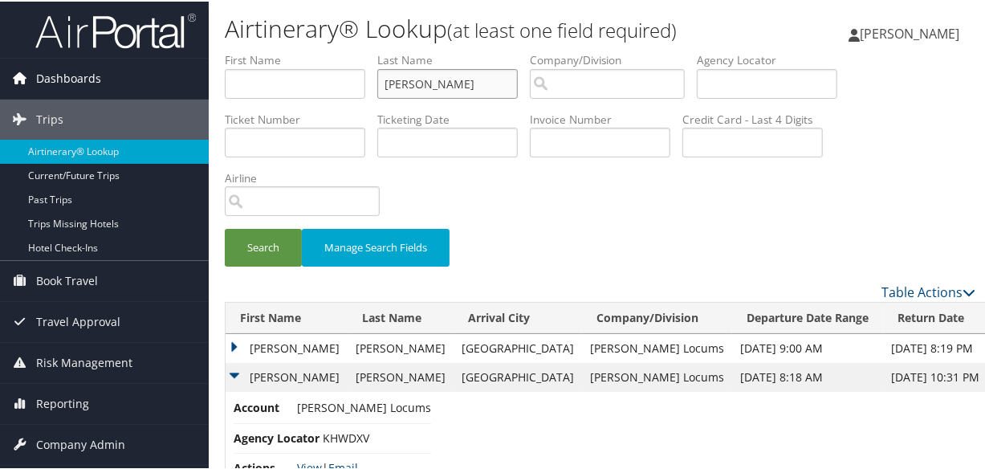
click at [225, 227] on button "Search" at bounding box center [263, 246] width 77 height 38
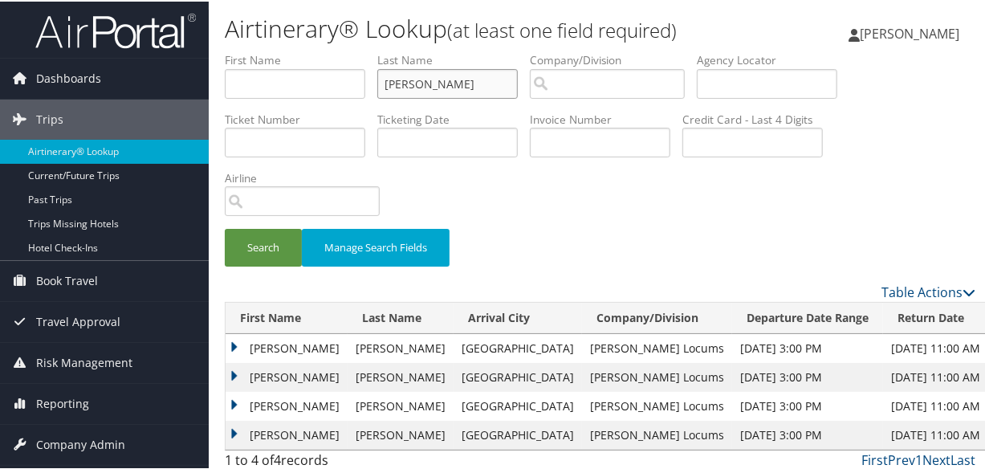
scroll to position [35, 0]
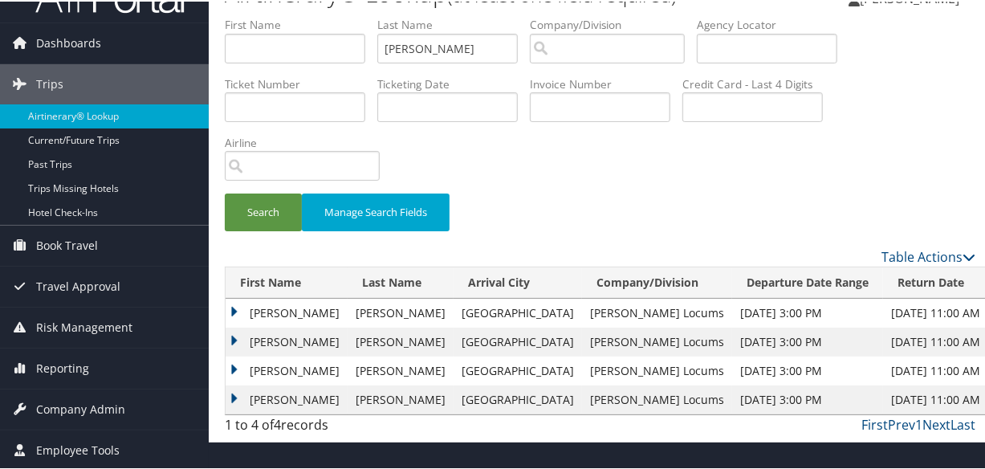
click at [240, 312] on td "Punit" at bounding box center [287, 311] width 122 height 29
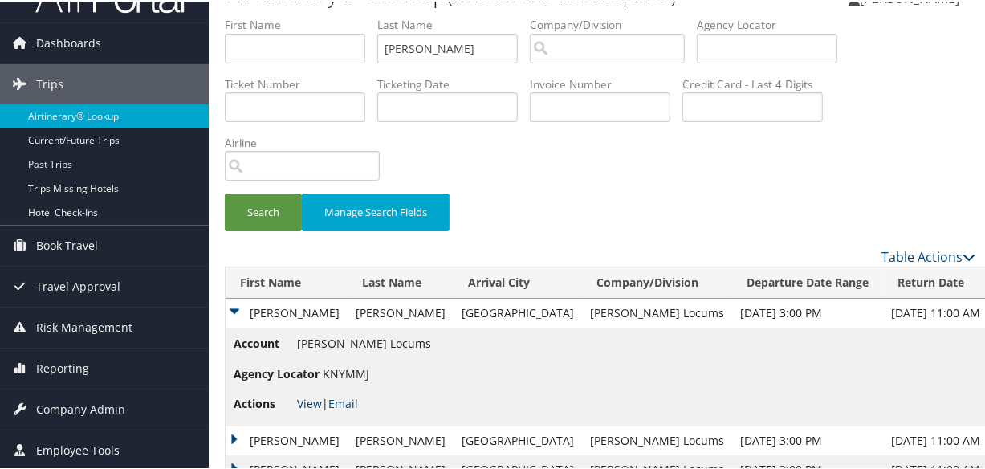
click at [303, 405] on link "View" at bounding box center [309, 401] width 25 height 15
click at [450, 46] on input "BAVEJA" at bounding box center [447, 47] width 141 height 30
drag, startPoint x: 470, startPoint y: 46, endPoint x: 320, endPoint y: 46, distance: 150.1
click at [320, 15] on ul "First Name Last Name BAVEJA Departure City Arrival City Company/Division Airpor…" at bounding box center [600, 15] width 751 height 0
type input "lowery"
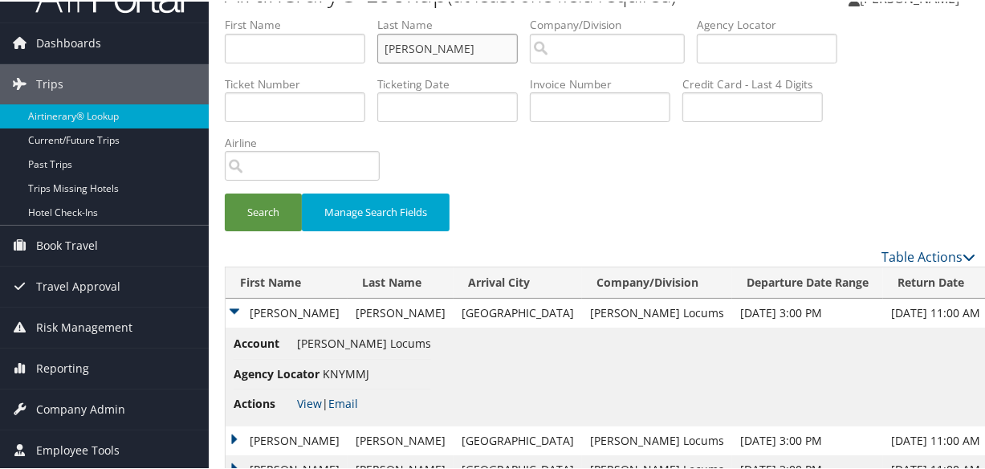
click at [225, 192] on button "Search" at bounding box center [263, 211] width 77 height 38
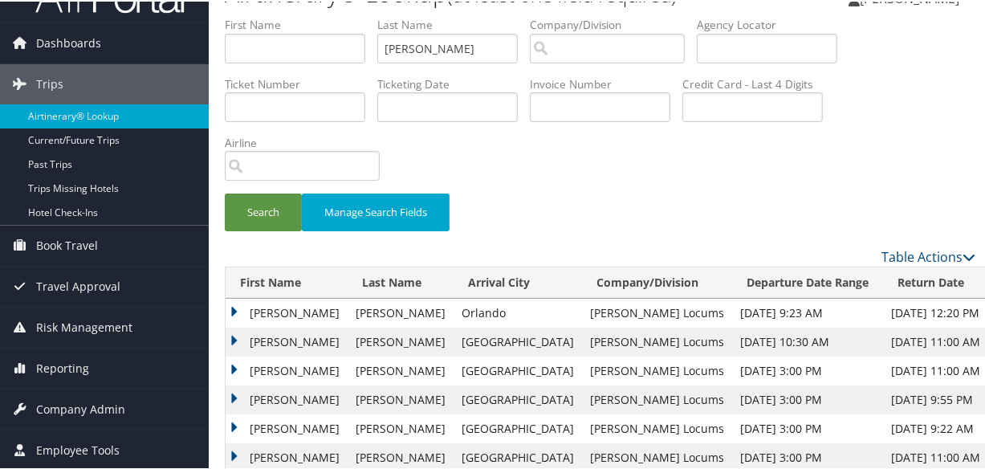
click at [601, 173] on div "Search Manage Search Fields" at bounding box center [600, 130] width 775 height 230
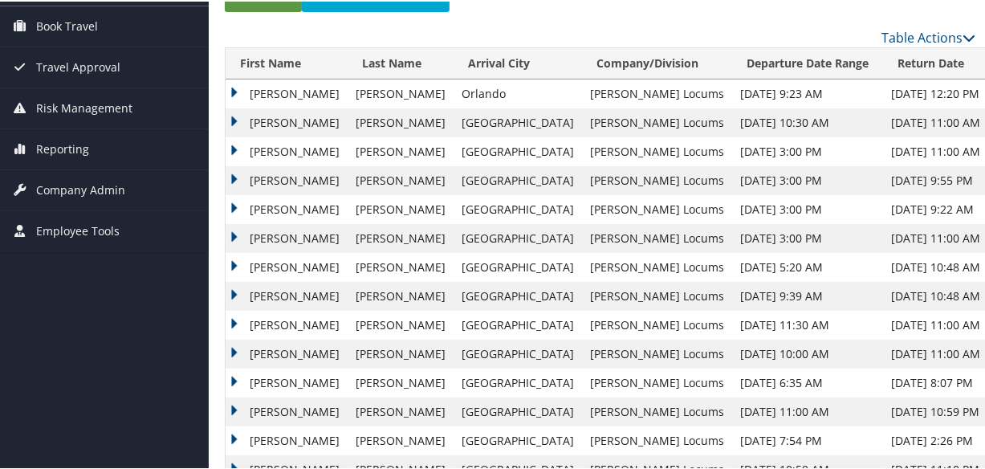
click at [226, 120] on td "Robert" at bounding box center [287, 121] width 122 height 29
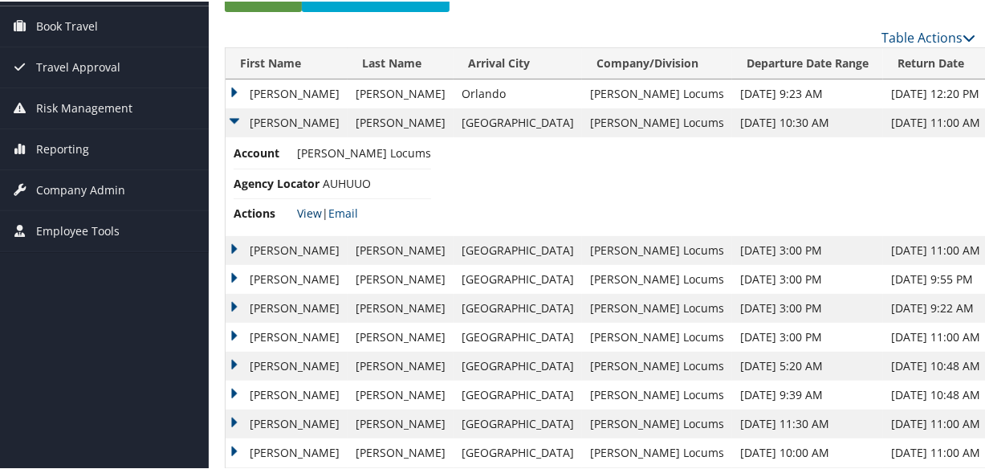
click at [305, 209] on link "View" at bounding box center [309, 211] width 25 height 15
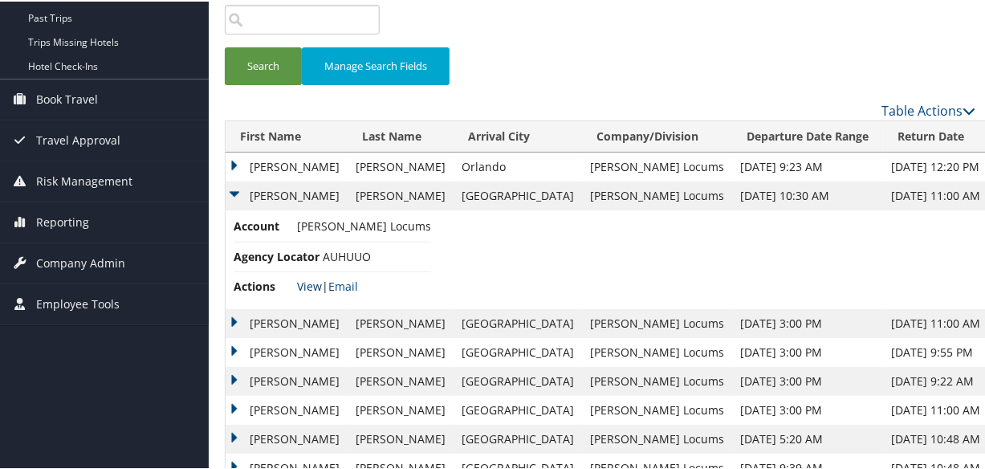
scroll to position [0, 0]
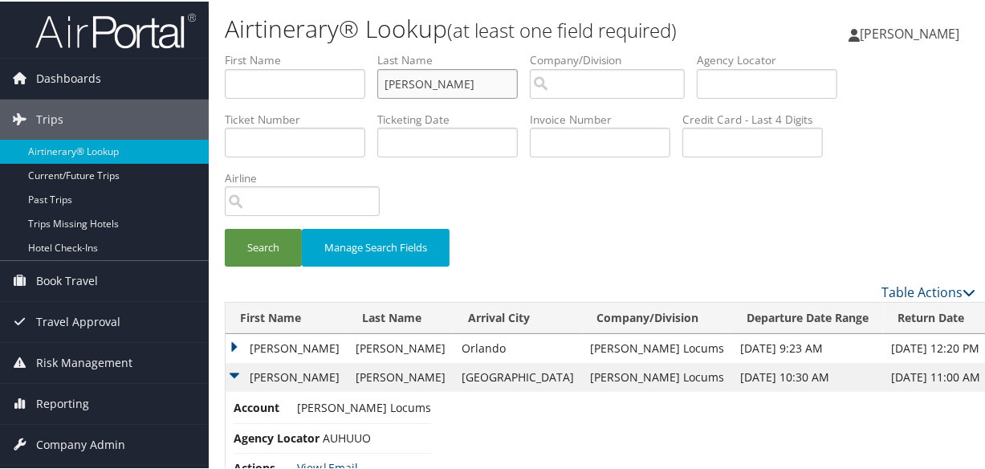
drag, startPoint x: 465, startPoint y: 84, endPoint x: 287, endPoint y: 64, distance: 179.4
click at [287, 51] on ul "First Name Last Name lowery Departure City Arrival City Company/Division Airpor…" at bounding box center [600, 51] width 751 height 0
click at [225, 227] on button "Search" at bounding box center [263, 246] width 77 height 38
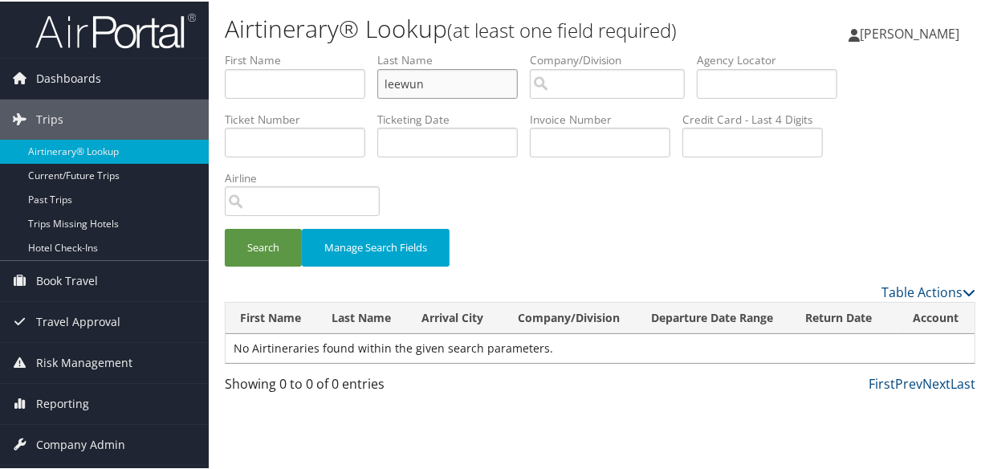
drag, startPoint x: 456, startPoint y: 82, endPoint x: 405, endPoint y: 85, distance: 50.7
click at [405, 85] on input "leewun" at bounding box center [447, 82] width 141 height 30
type input "leeuwen"
click at [225, 227] on button "Search" at bounding box center [263, 246] width 77 height 38
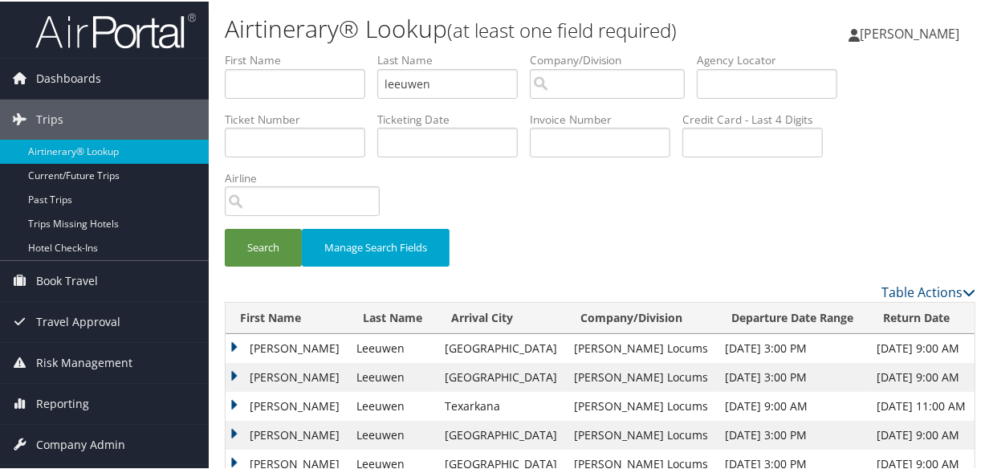
click at [232, 401] on td "Rebecca" at bounding box center [287, 404] width 123 height 29
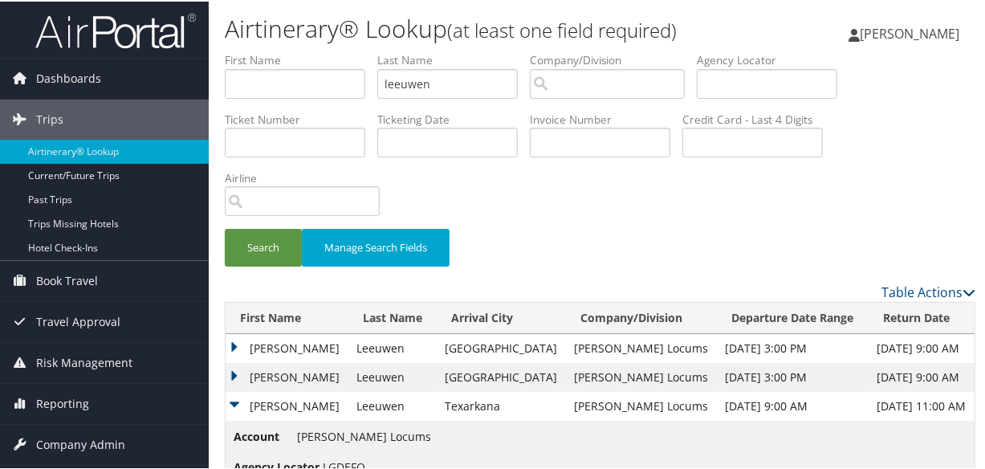
scroll to position [145, 0]
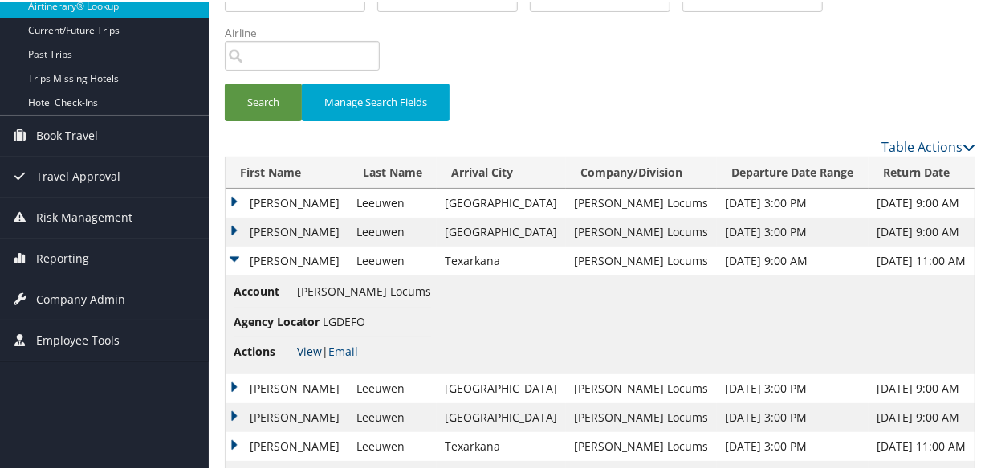
click at [313, 344] on link "View" at bounding box center [309, 349] width 25 height 15
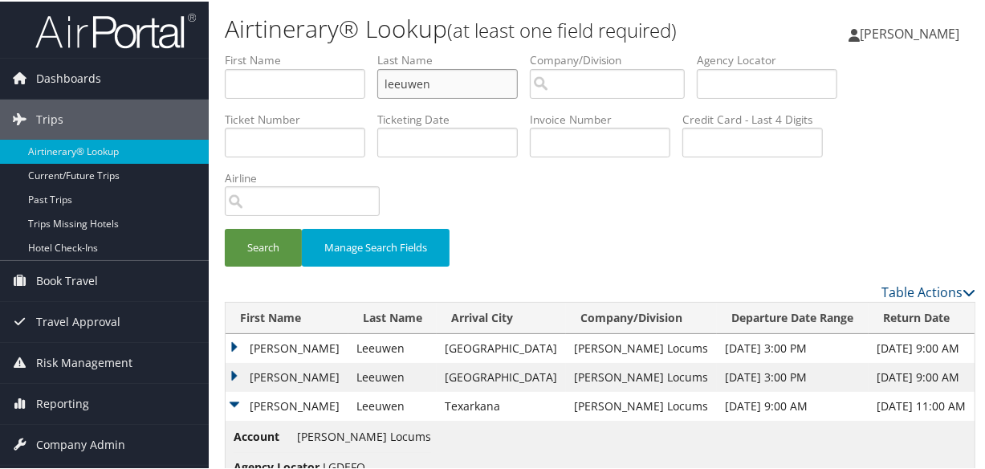
drag, startPoint x: 466, startPoint y: 79, endPoint x: 483, endPoint y: 79, distance: 16.9
click at [466, 79] on input "leeuwen" at bounding box center [447, 82] width 141 height 30
drag, startPoint x: 505, startPoint y: 82, endPoint x: 276, endPoint y: 79, distance: 228.8
click at [276, 51] on ul "First Name Last Name leeuwen Departure City Arrival City Company/Division Airpo…" at bounding box center [600, 51] width 751 height 0
paste input "PRILL"
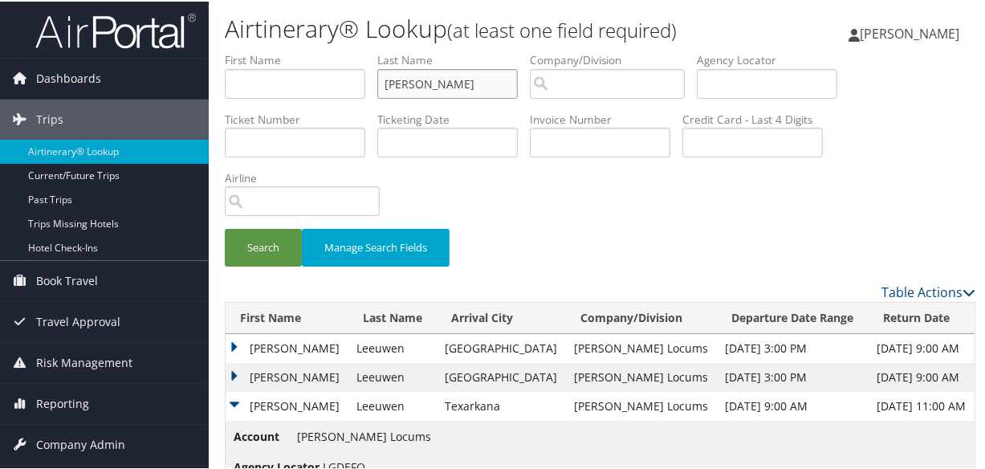
type input "PRILL"
click at [225, 227] on button "Search" at bounding box center [263, 246] width 77 height 38
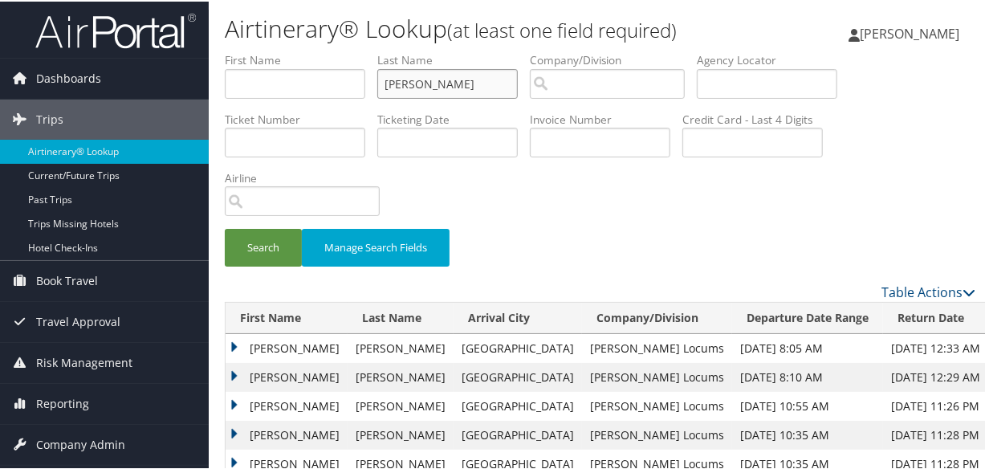
scroll to position [93, 0]
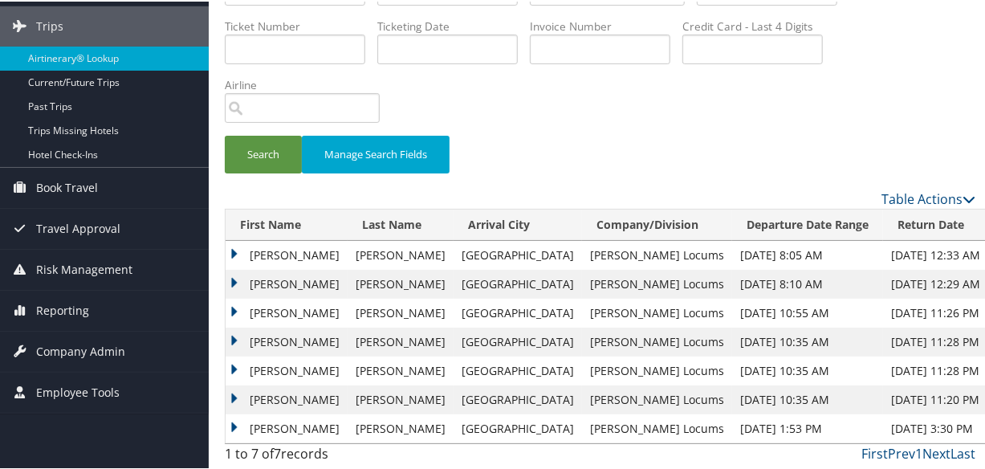
click at [234, 279] on td "Karen" at bounding box center [287, 282] width 122 height 29
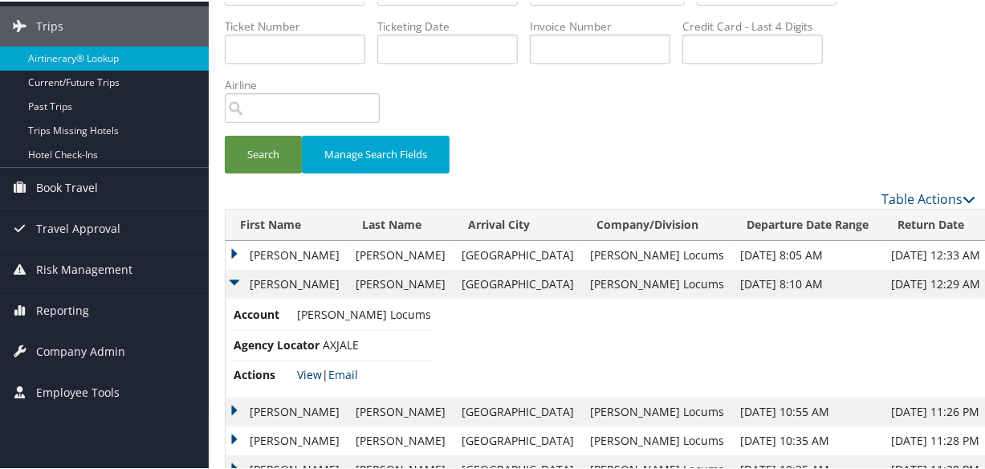
click at [311, 369] on link "View" at bounding box center [309, 372] width 25 height 15
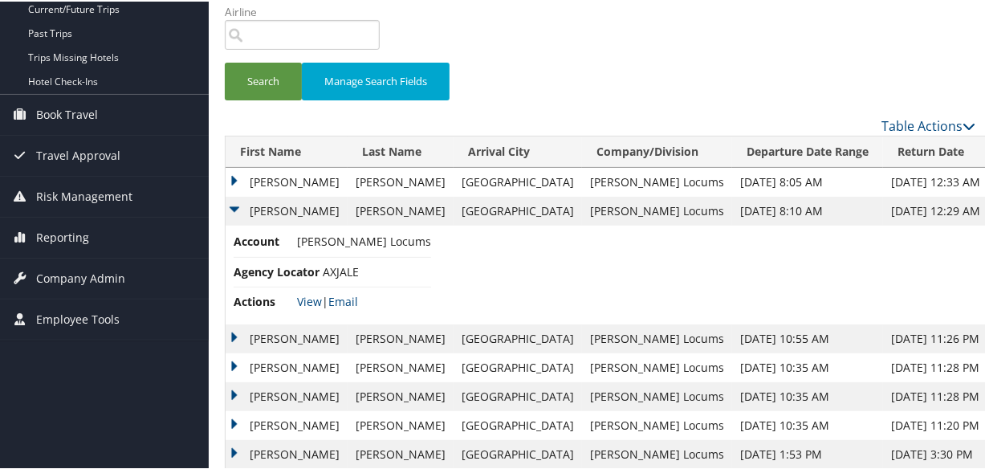
click at [226, 333] on td "Karen" at bounding box center [287, 337] width 122 height 29
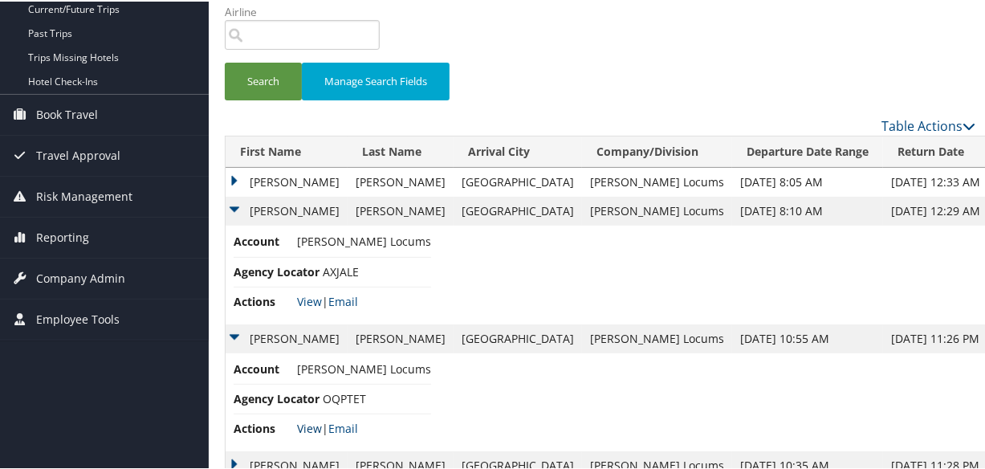
click at [303, 428] on link "View" at bounding box center [309, 426] width 25 height 15
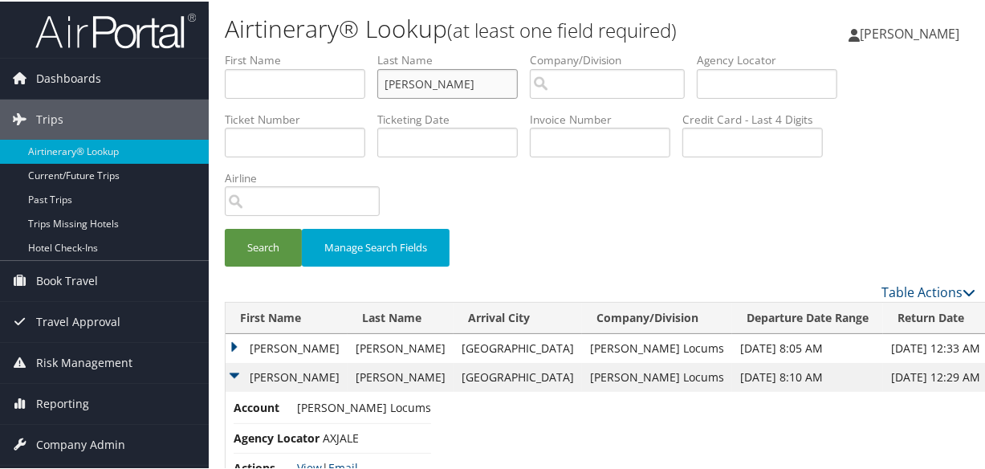
click at [444, 80] on input "PRILL" at bounding box center [447, 82] width 141 height 30
drag, startPoint x: 455, startPoint y: 85, endPoint x: 338, endPoint y: 88, distance: 117.3
click at [338, 51] on ul "First Name Last Name PRILL Departure City Arrival City Company/Division Airport…" at bounding box center [600, 51] width 751 height 0
paste input "MOSQUEDA"
type input "MOSQUEDA"
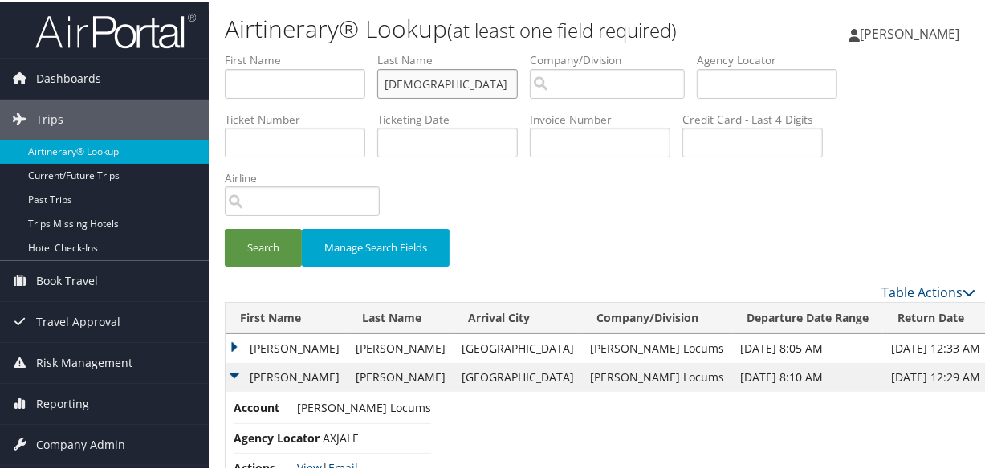
click at [225, 227] on button "Search" at bounding box center [263, 246] width 77 height 38
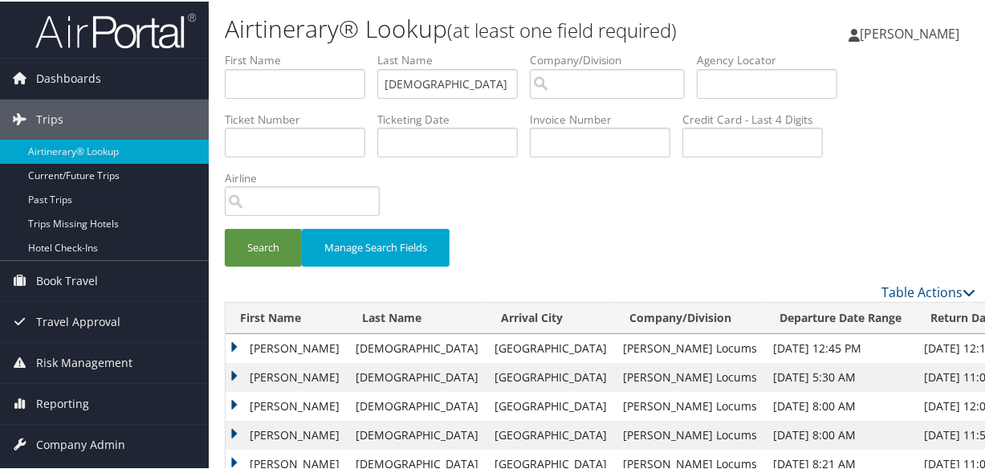
scroll to position [145, 0]
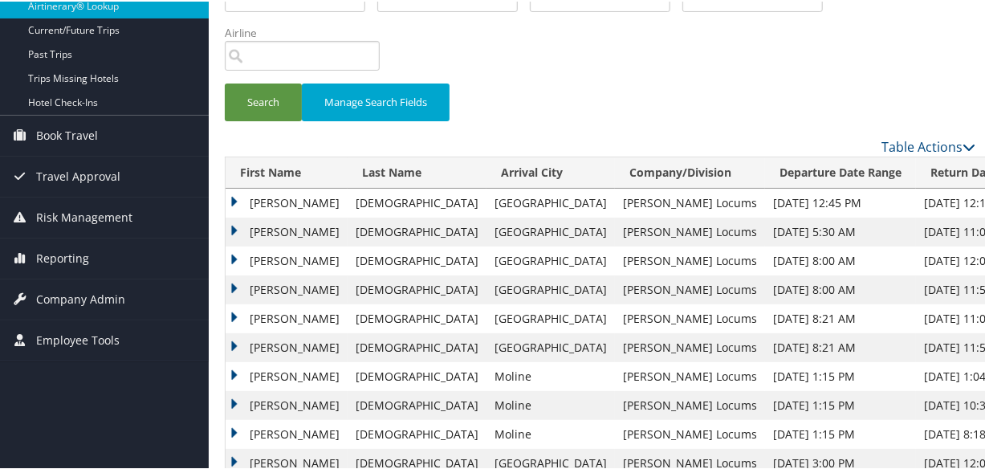
click at [226, 225] on td "Eric" at bounding box center [287, 230] width 122 height 29
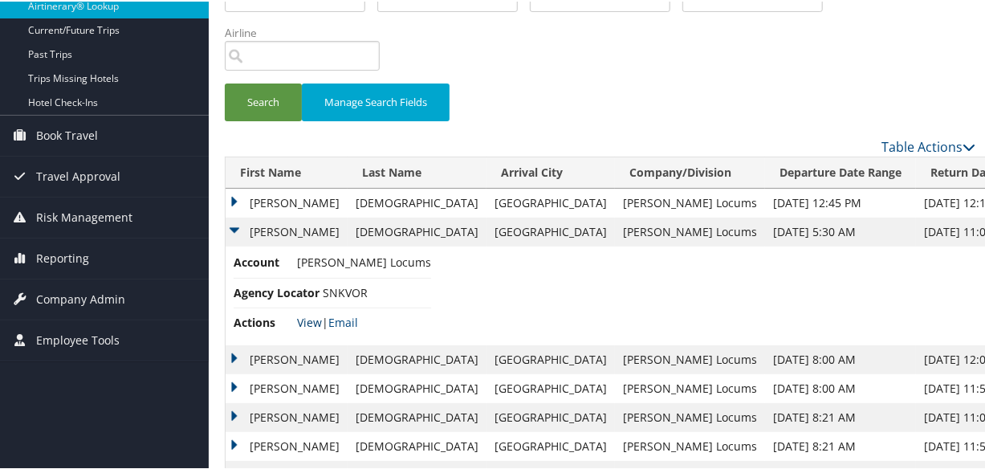
click at [308, 318] on link "View" at bounding box center [309, 320] width 25 height 15
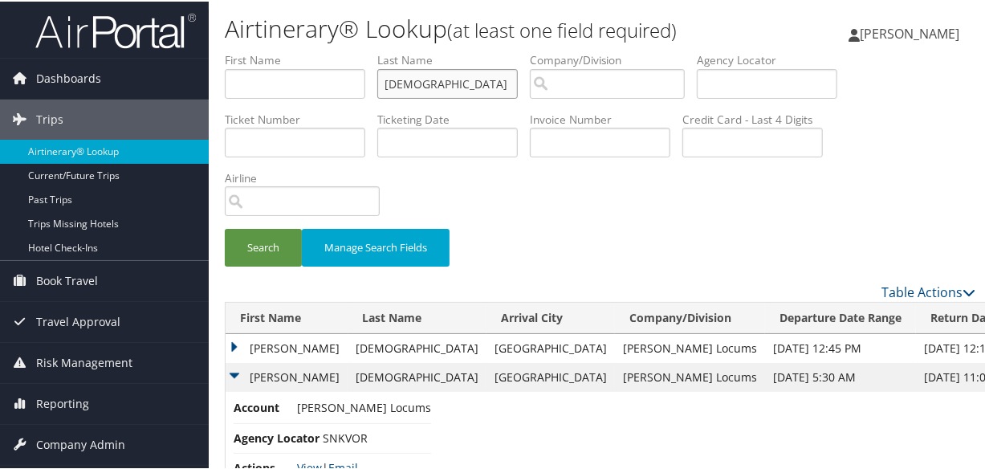
drag, startPoint x: 461, startPoint y: 79, endPoint x: 498, endPoint y: 84, distance: 37.2
click at [462, 78] on input "MOSQUEDA" at bounding box center [447, 82] width 141 height 30
drag, startPoint x: 494, startPoint y: 84, endPoint x: 276, endPoint y: 74, distance: 217.8
click at [276, 51] on ul "First Name Last Name MOSQUEDA Departure City Arrival City Company/Division Airp…" at bounding box center [600, 51] width 751 height 0
paste input "LOJEK"
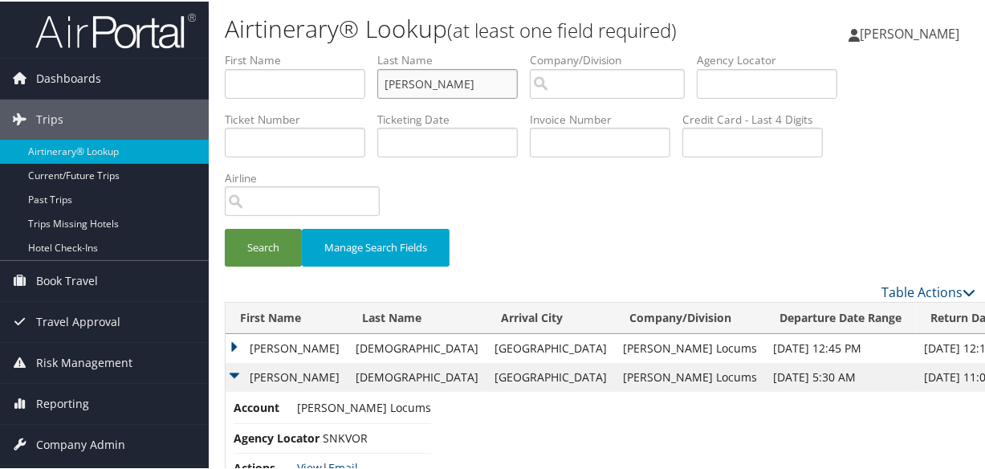
click at [225, 227] on button "Search" at bounding box center [263, 246] width 77 height 38
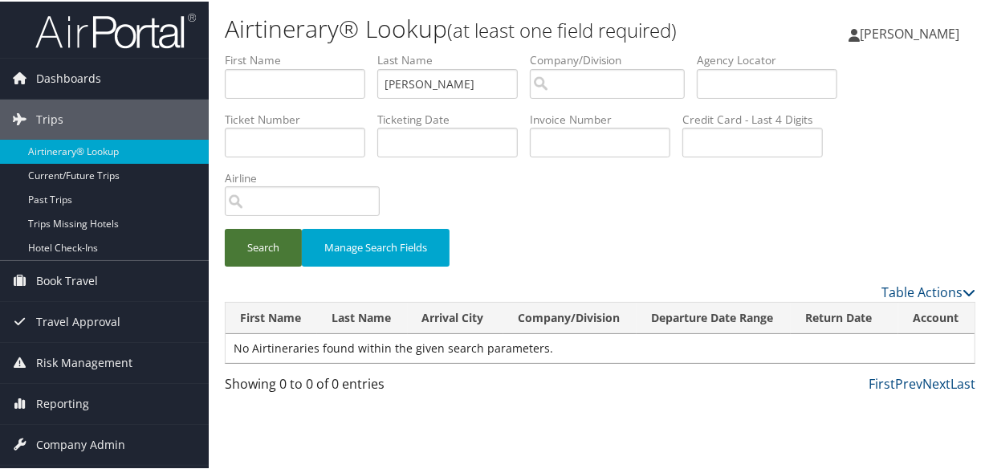
drag, startPoint x: 255, startPoint y: 244, endPoint x: 356, endPoint y: 191, distance: 114.2
click at [255, 244] on button "Search" at bounding box center [263, 246] width 77 height 38
click at [390, 80] on input "LOJEK" at bounding box center [447, 82] width 141 height 30
type input "LOJEK"
click at [225, 227] on button "Search" at bounding box center [263, 246] width 77 height 38
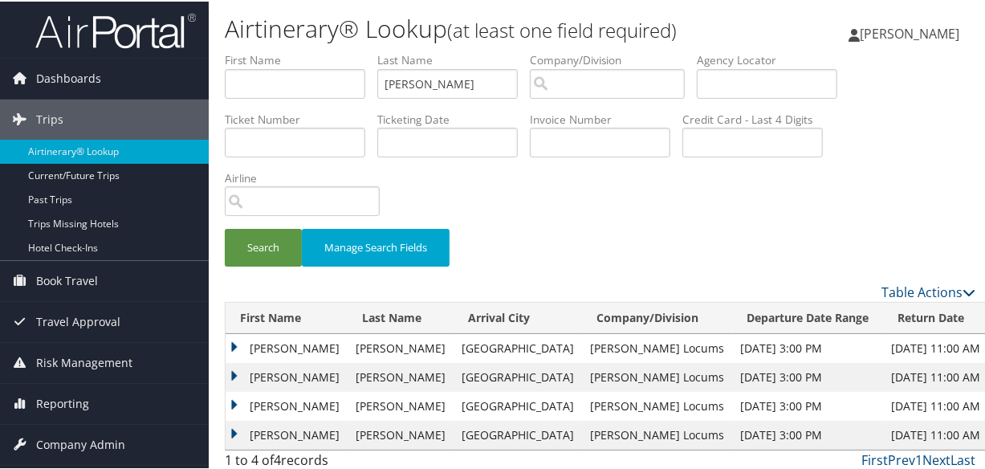
click at [238, 338] on td "Andrei" at bounding box center [287, 346] width 122 height 29
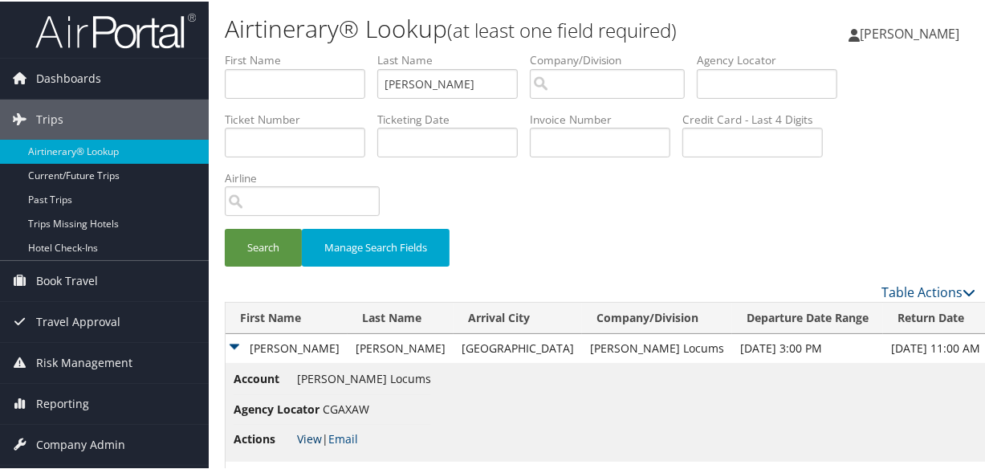
click at [305, 434] on link "View" at bounding box center [309, 437] width 25 height 15
click at [454, 81] on input "LOJEK" at bounding box center [447, 82] width 141 height 30
drag, startPoint x: 467, startPoint y: 81, endPoint x: 215, endPoint y: 72, distance: 252.3
click at [225, 72] on form "First Name Last Name LOJEK Departure City Arrival City Company/Division Airport…" at bounding box center [600, 166] width 751 height 230
type input "kelledy"
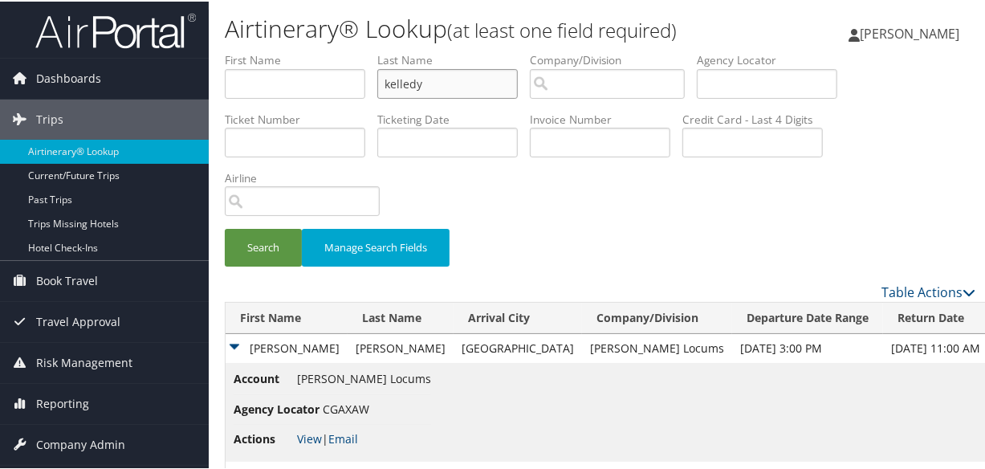
click at [225, 227] on button "Search" at bounding box center [263, 246] width 77 height 38
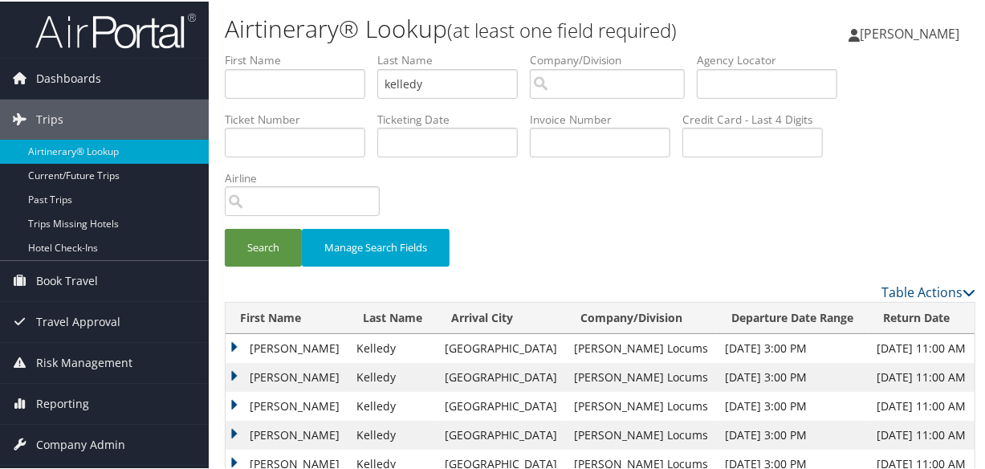
scroll to position [72, 0]
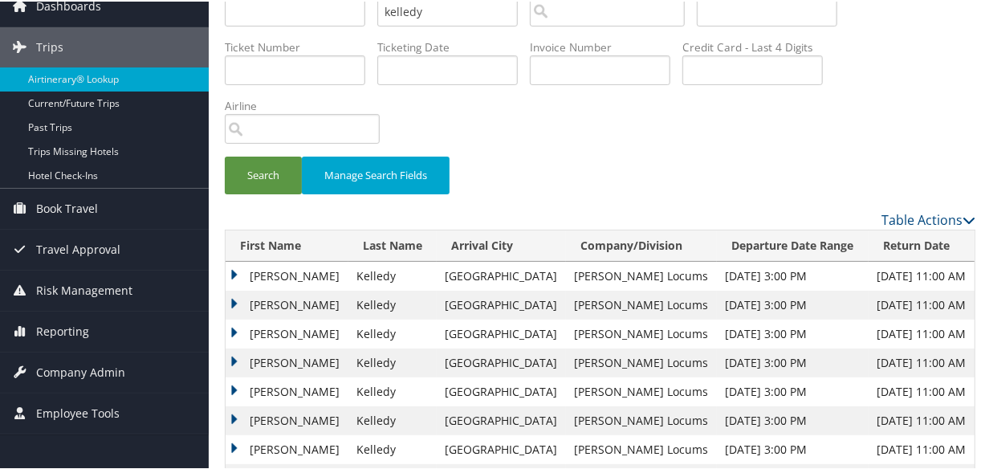
click at [233, 328] on td "Patrick" at bounding box center [287, 332] width 123 height 29
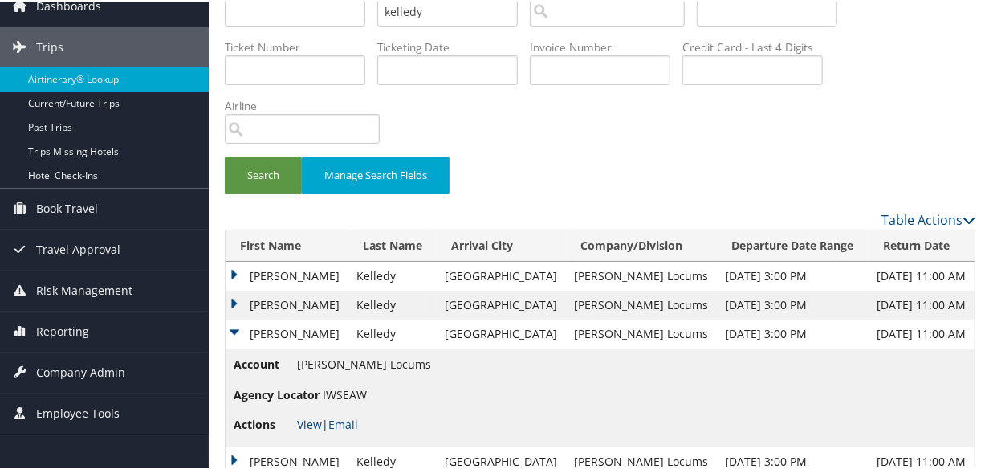
scroll to position [145, 0]
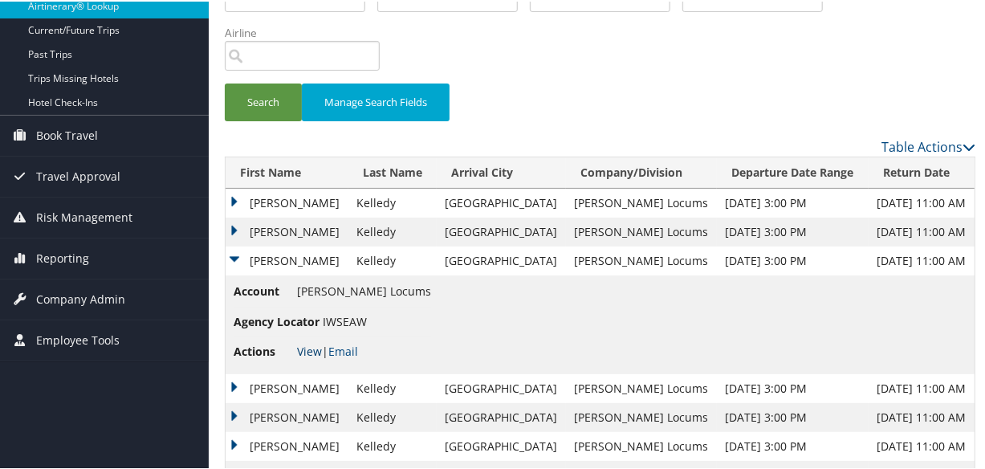
click at [304, 348] on link "View" at bounding box center [309, 349] width 25 height 15
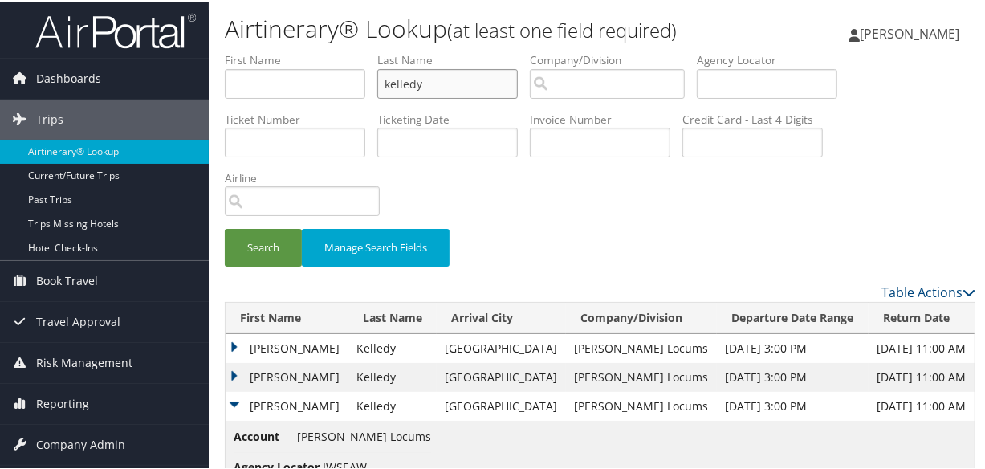
click at [454, 89] on input "kelledy" at bounding box center [447, 82] width 141 height 30
drag, startPoint x: 450, startPoint y: 83, endPoint x: 340, endPoint y: 82, distance: 110.0
click at [340, 51] on ul "First Name Last Name kelledy Departure City Arrival City Company/Division Airpo…" at bounding box center [600, 51] width 751 height 0
paste input "GORDON"
click at [225, 227] on button "Search" at bounding box center [263, 246] width 77 height 38
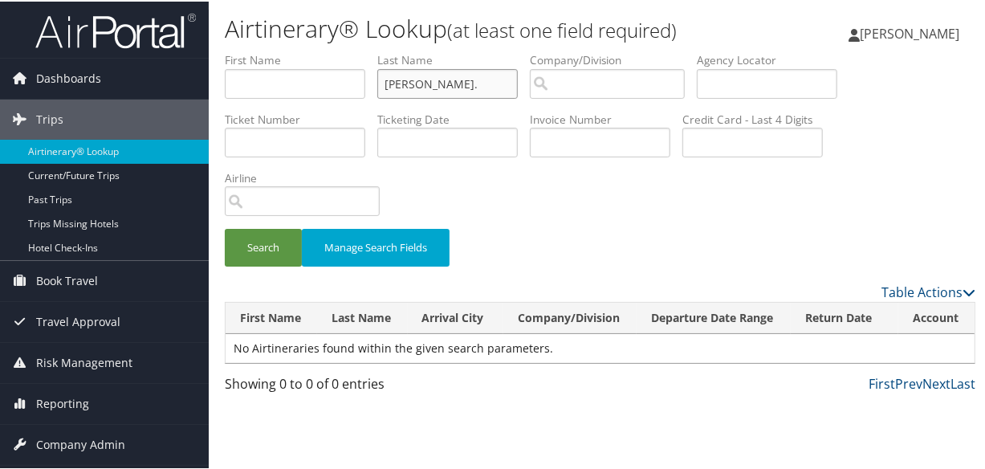
click at [225, 227] on button "Search" at bounding box center [263, 246] width 77 height 38
click at [476, 76] on input "GORDON." at bounding box center [447, 82] width 141 height 30
type input "GORDON"
click at [225, 227] on button "Search" at bounding box center [263, 246] width 77 height 38
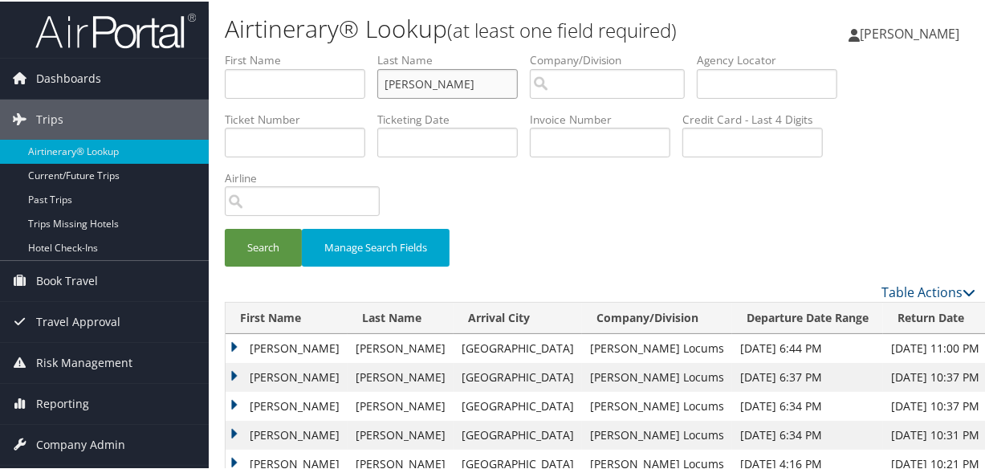
scroll to position [218, 0]
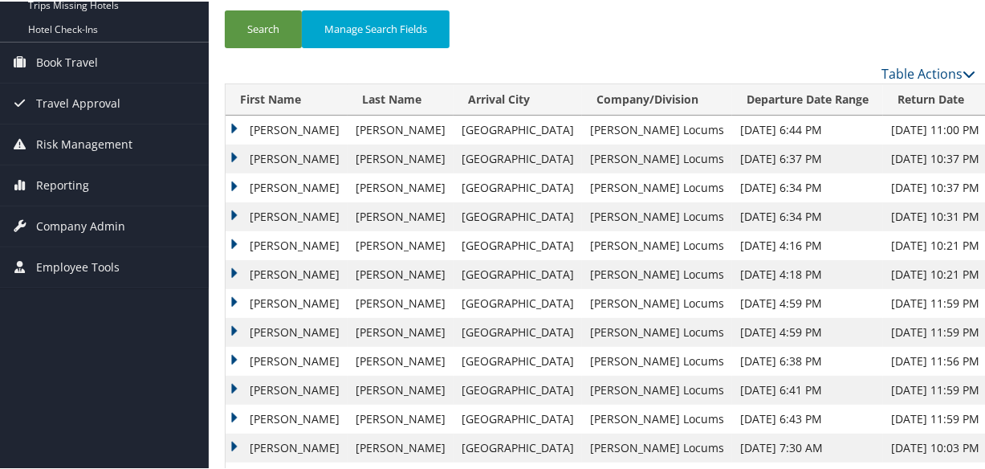
click at [229, 181] on td "Wayne" at bounding box center [287, 186] width 122 height 29
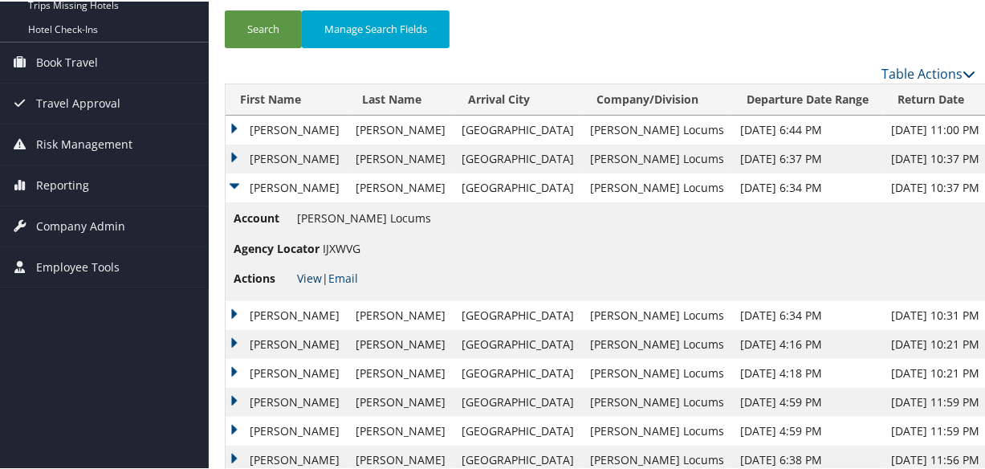
click at [308, 273] on link "View" at bounding box center [309, 276] width 25 height 15
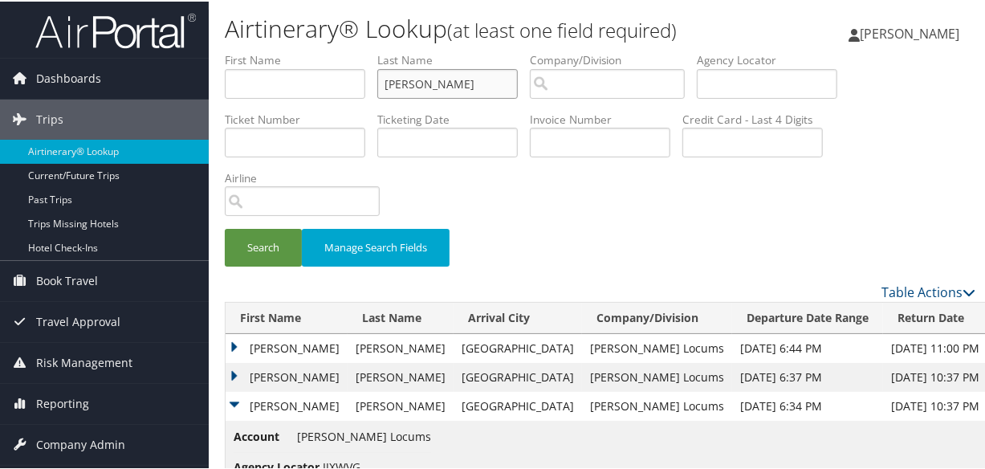
click at [466, 82] on input "GORDON" at bounding box center [447, 82] width 141 height 30
drag, startPoint x: 507, startPoint y: 88, endPoint x: 86, endPoint y: 61, distance: 421.6
paste input "CHOPADE"
type input "CHOPADE"
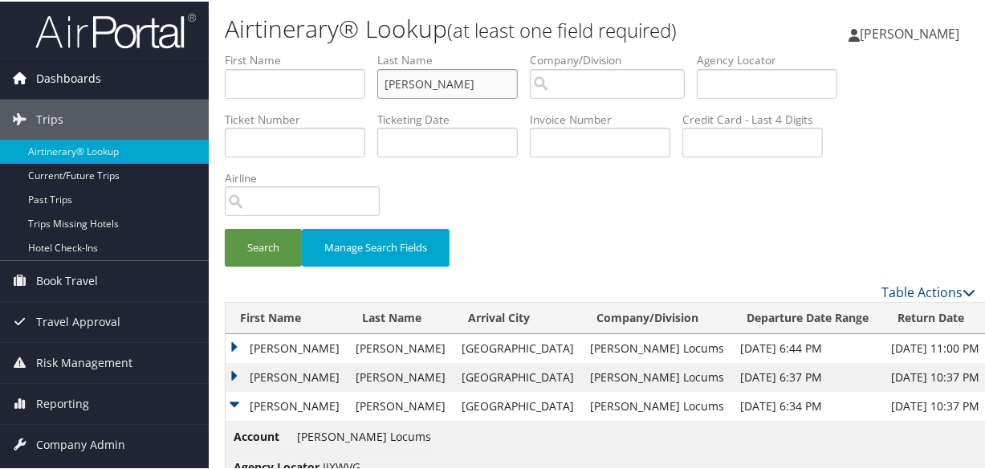
click at [225, 227] on button "Search" at bounding box center [263, 246] width 77 height 38
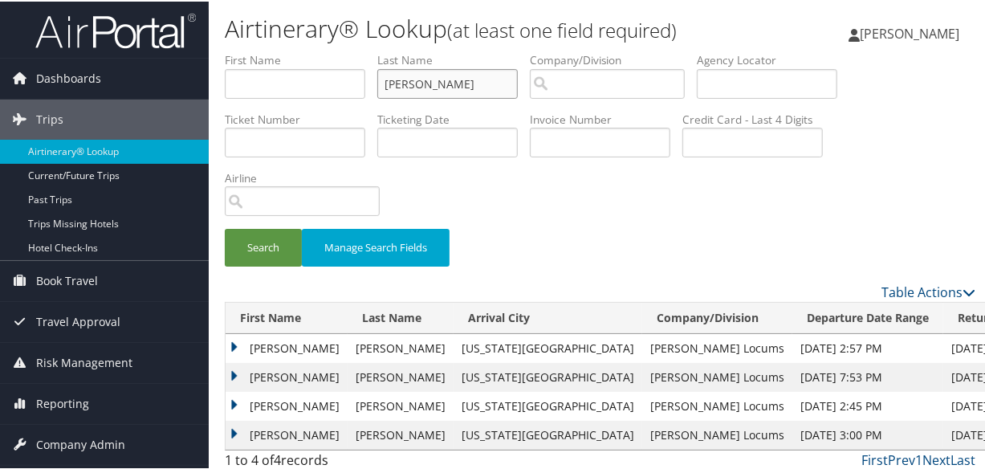
click at [388, 84] on input "CHOPADE" at bounding box center [447, 82] width 141 height 30
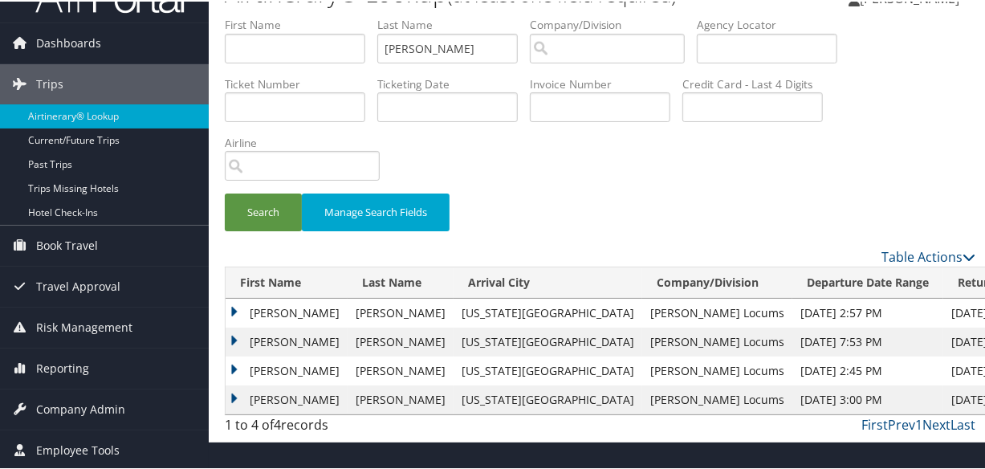
click at [234, 304] on td "Apurva" at bounding box center [287, 311] width 122 height 29
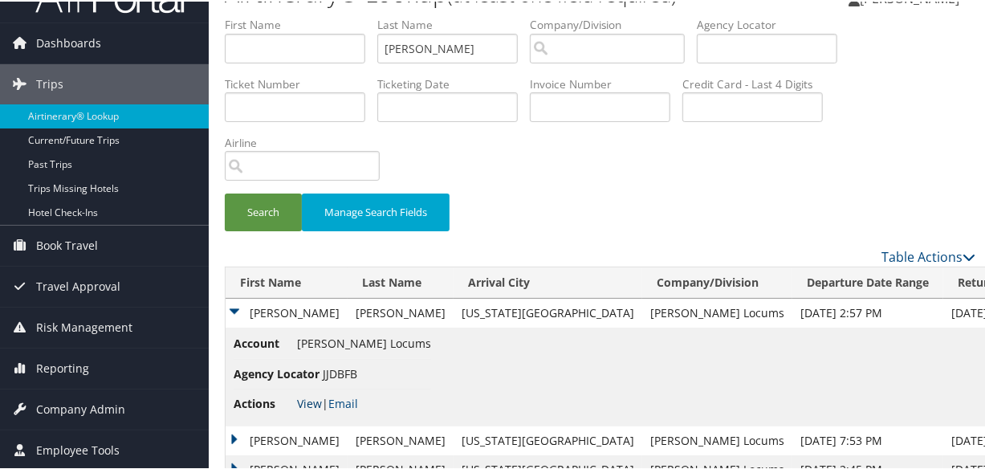
click at [308, 401] on link "View" at bounding box center [309, 401] width 25 height 15
click at [452, 48] on input "CHOPADE" at bounding box center [447, 47] width 141 height 30
drag, startPoint x: 463, startPoint y: 49, endPoint x: 260, endPoint y: 39, distance: 203.4
click at [260, 15] on ul "First Name Last Name CHOPADE Departure City Arrival City Company/Division Airpo…" at bounding box center [600, 15] width 751 height 0
paste input "SHAPIRO"
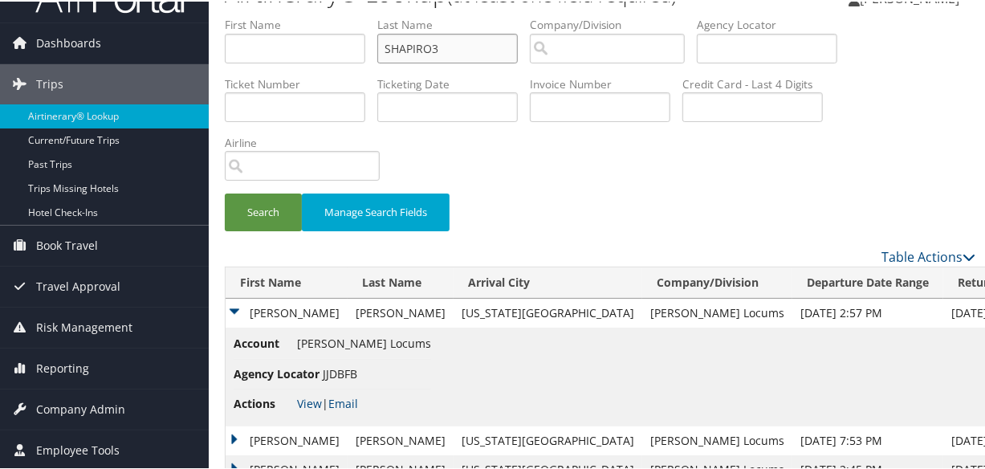
click at [225, 192] on button "Search" at bounding box center [263, 211] width 77 height 38
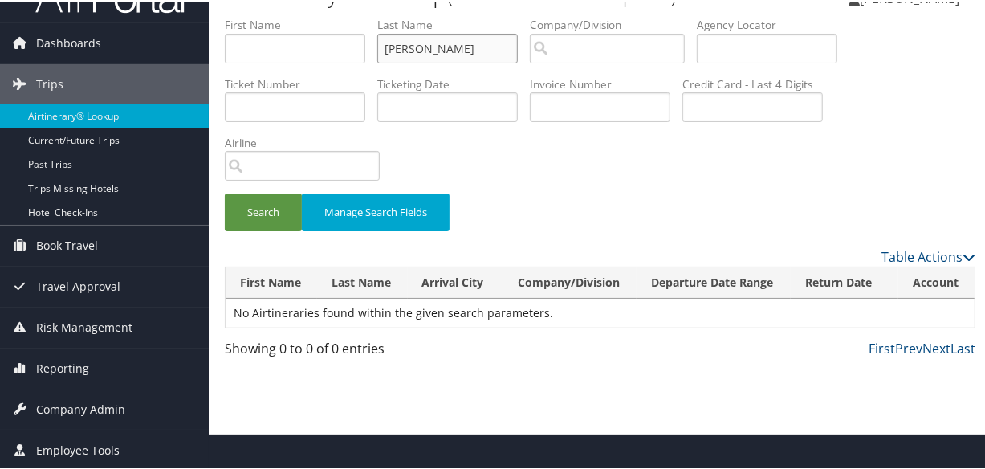
type input "SHAPIRO"
click at [225, 192] on button "Search" at bounding box center [263, 211] width 77 height 38
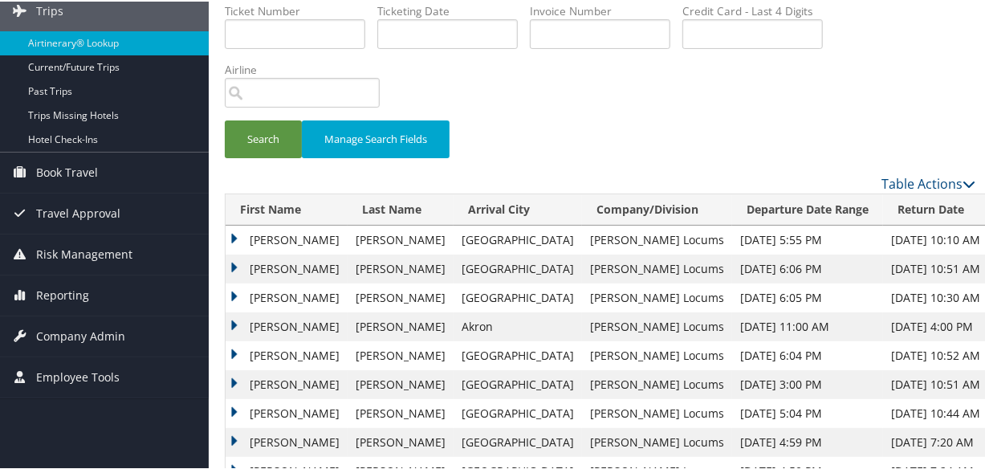
scroll to position [255, 0]
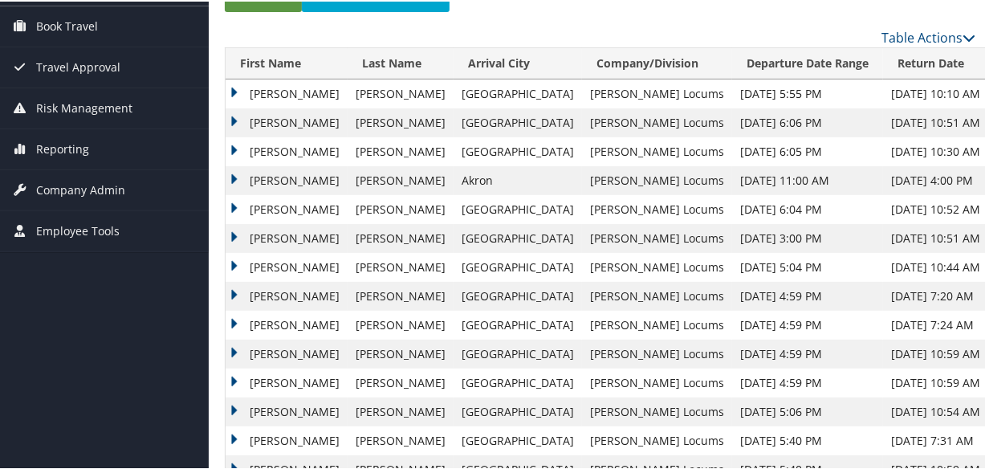
click at [233, 116] on td "Andrew" at bounding box center [287, 121] width 122 height 29
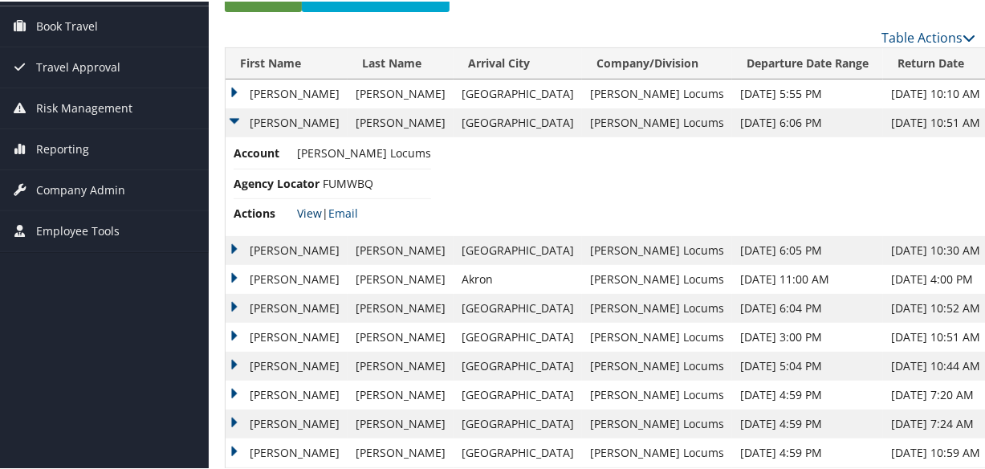
click at [312, 210] on link "View" at bounding box center [309, 211] width 25 height 15
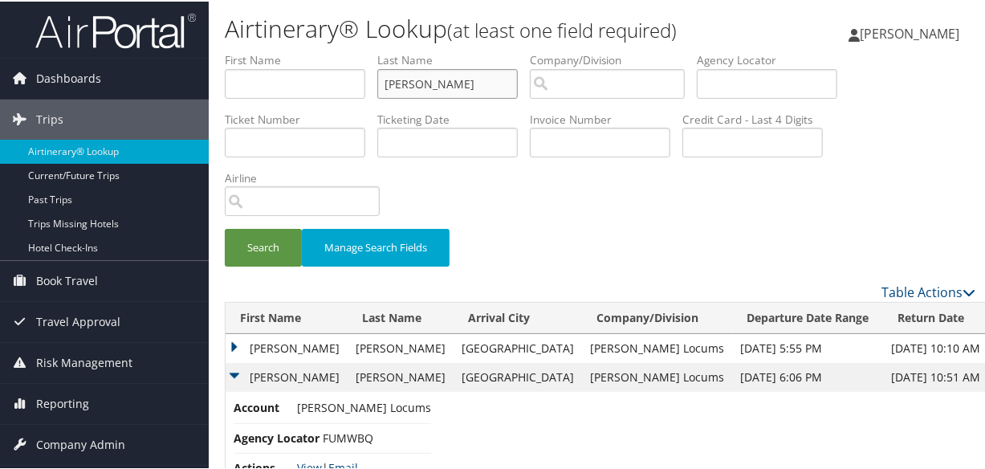
drag, startPoint x: 458, startPoint y: 88, endPoint x: 269, endPoint y: 75, distance: 189.9
click at [269, 51] on ul "First Name Last Name SHAPIRO Departure City Arrival City Company/Division Airpo…" at bounding box center [600, 51] width 751 height 0
paste input "ENZ"
type input "ENZ"
click at [225, 227] on button "Search" at bounding box center [263, 246] width 77 height 38
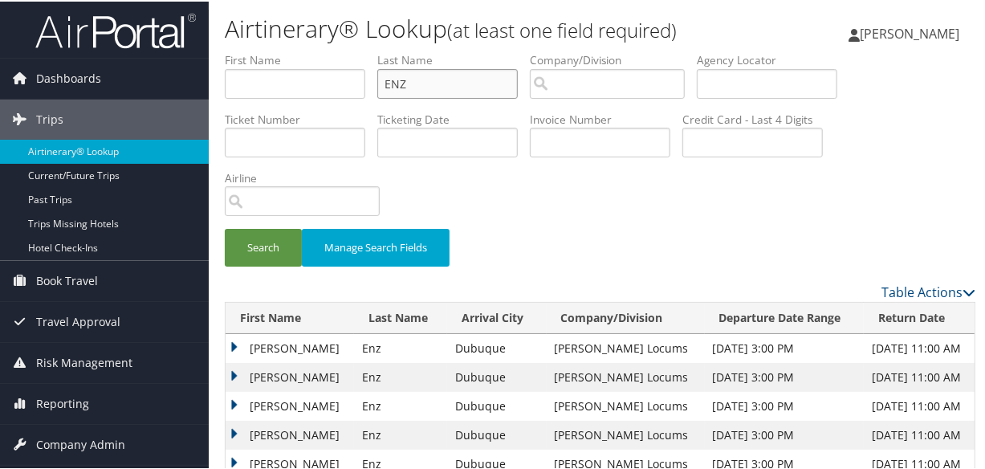
scroll to position [218, 0]
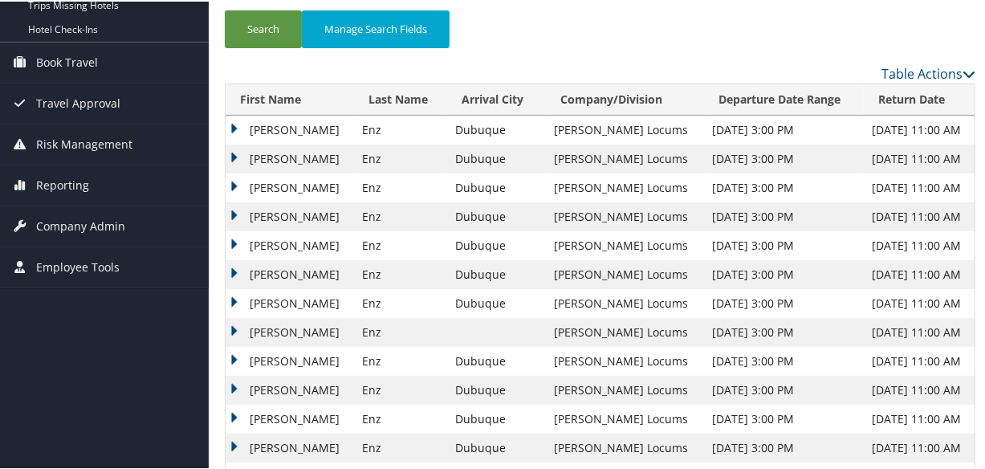
click at [238, 213] on td "Sarah" at bounding box center [290, 215] width 128 height 29
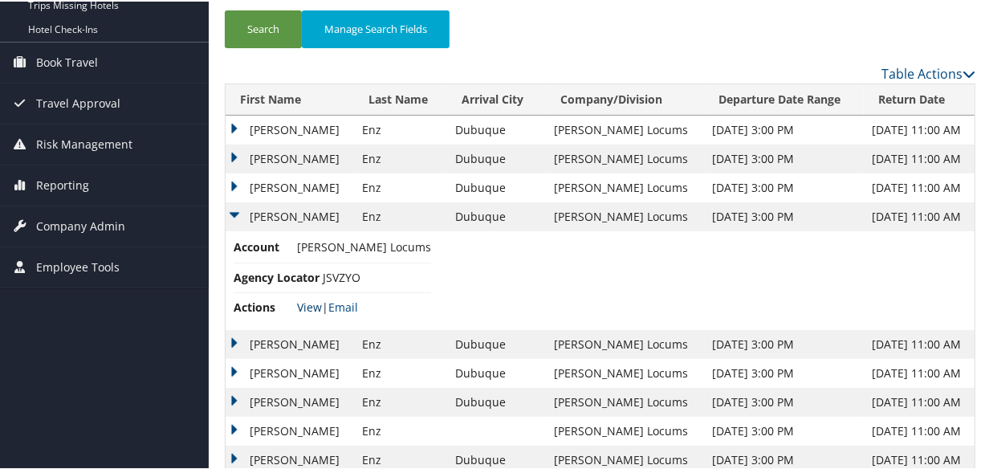
click at [312, 306] on link "View" at bounding box center [309, 305] width 25 height 15
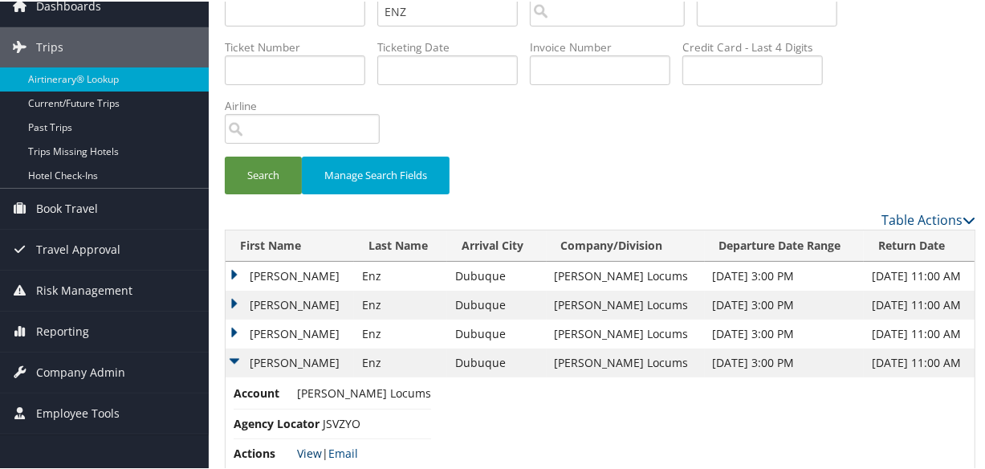
scroll to position [0, 0]
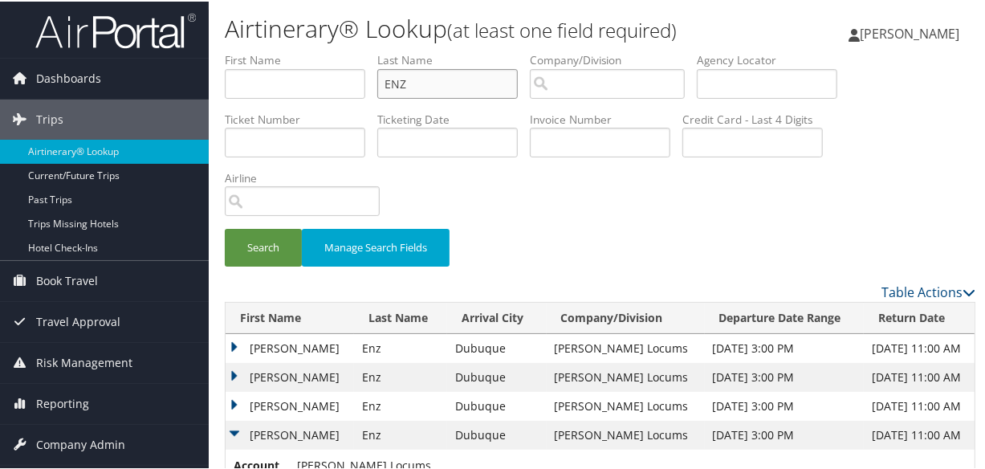
drag, startPoint x: 442, startPoint y: 88, endPoint x: 271, endPoint y: 90, distance: 171.0
click at [275, 51] on ul "First Name Last Name ENZ Departure City Arrival City Company/Division Airport/C…" at bounding box center [600, 51] width 751 height 0
type input "D"
type input "DALFO"
click at [225, 227] on button "Search" at bounding box center [263, 246] width 77 height 38
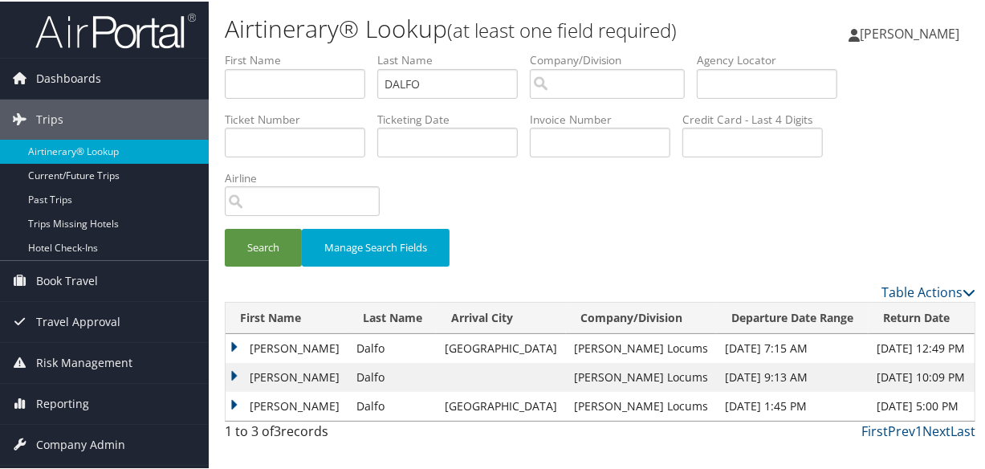
click at [228, 340] on td "David" at bounding box center [287, 346] width 123 height 29
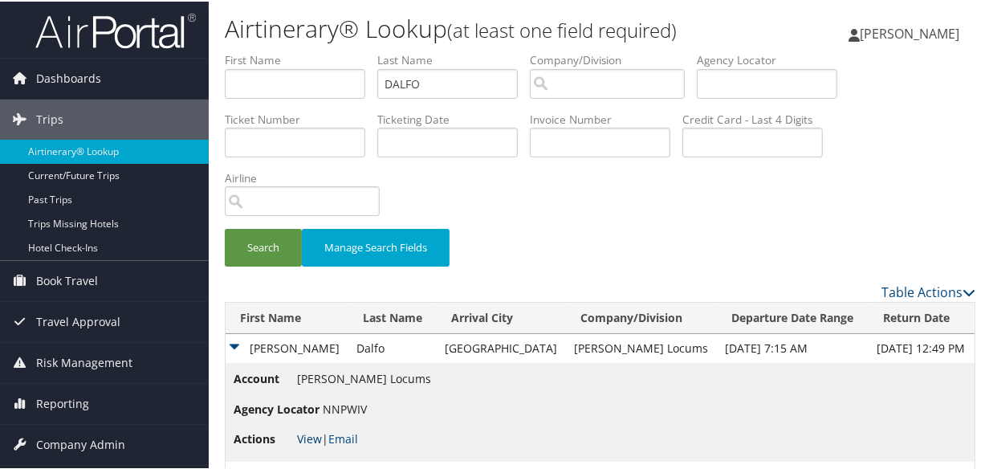
click at [305, 437] on link "View" at bounding box center [309, 437] width 25 height 15
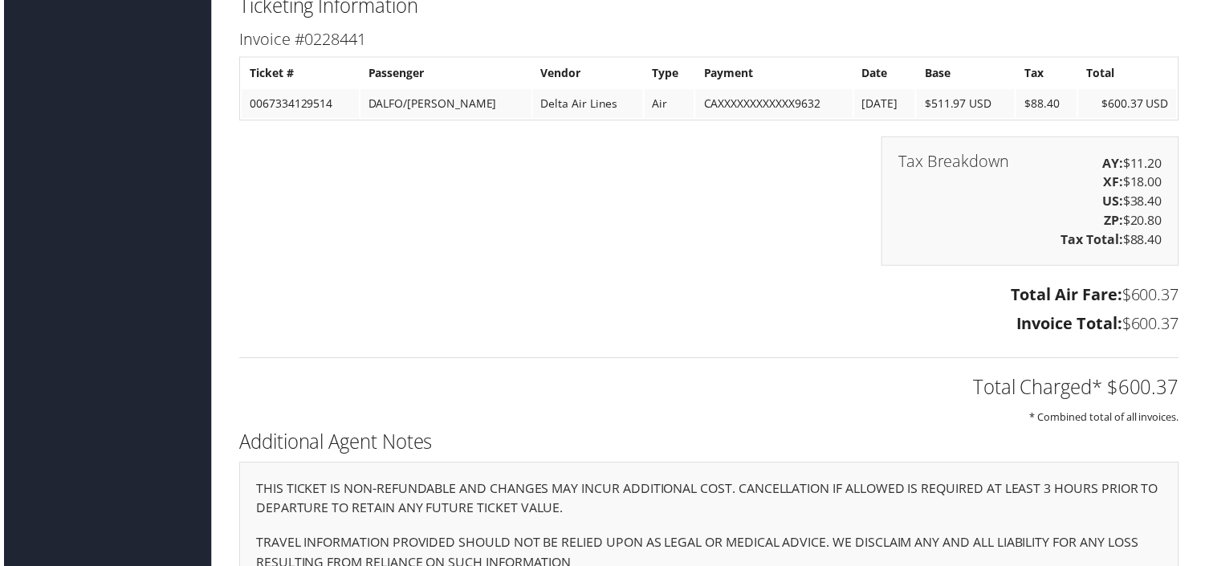
scroll to position [2805, 0]
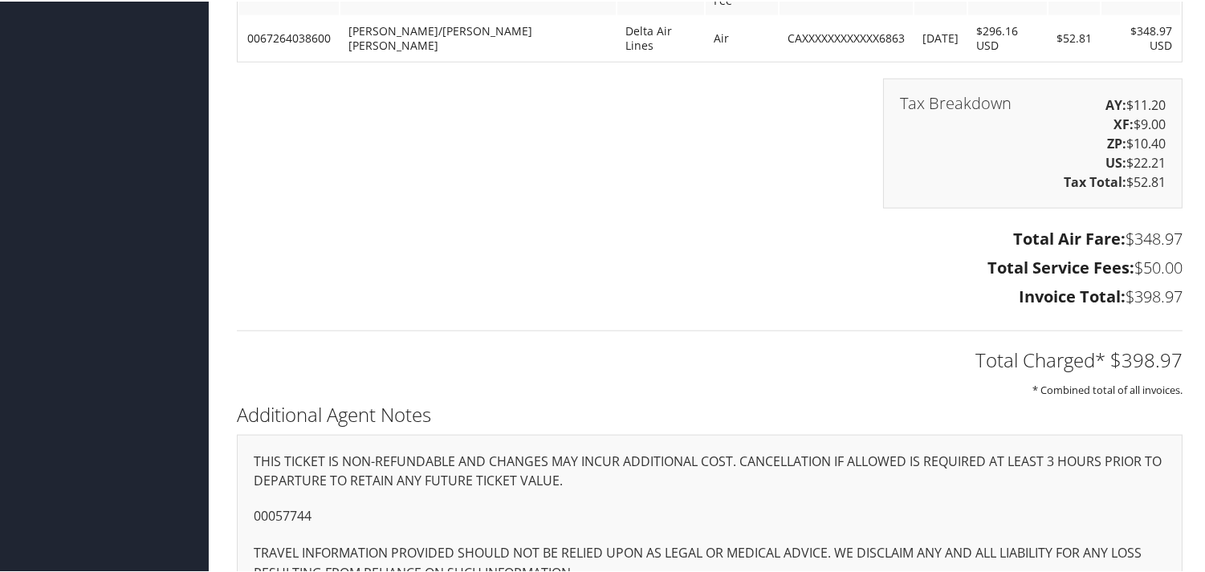
scroll to position [3229, 0]
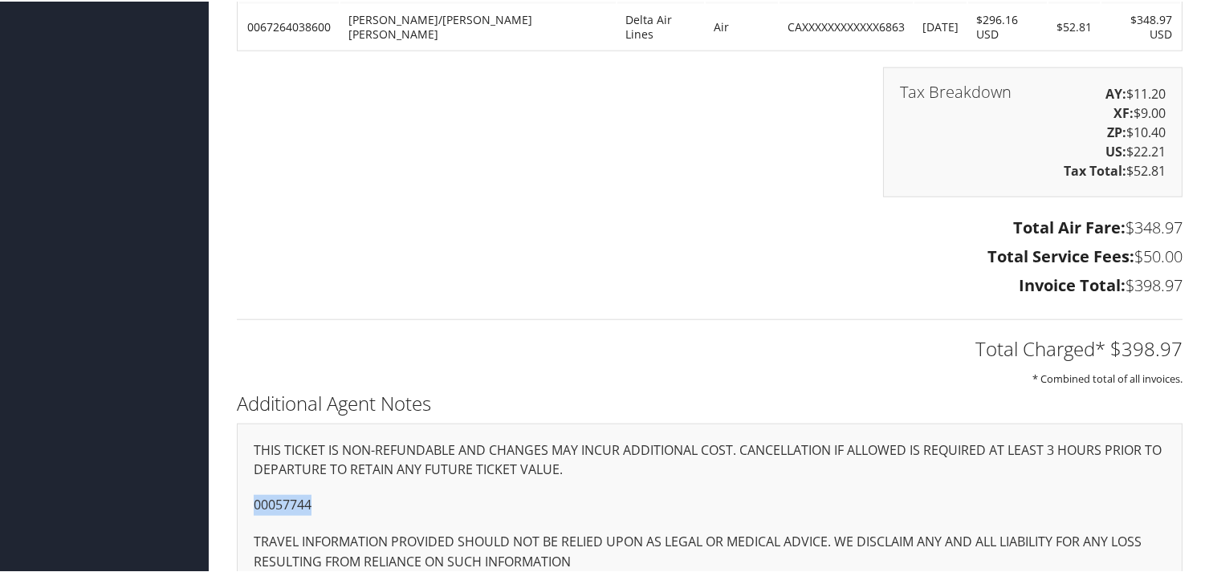
drag, startPoint x: 310, startPoint y: 474, endPoint x: 227, endPoint y: 476, distance: 82.7
click at [227, 476] on div "Additional Agent Notes THIS TICKET IS NON-REFUNDABLE AND CHANGES MAY INCUR ADDI…" at bounding box center [710, 495] width 970 height 218
copy p "00057744"
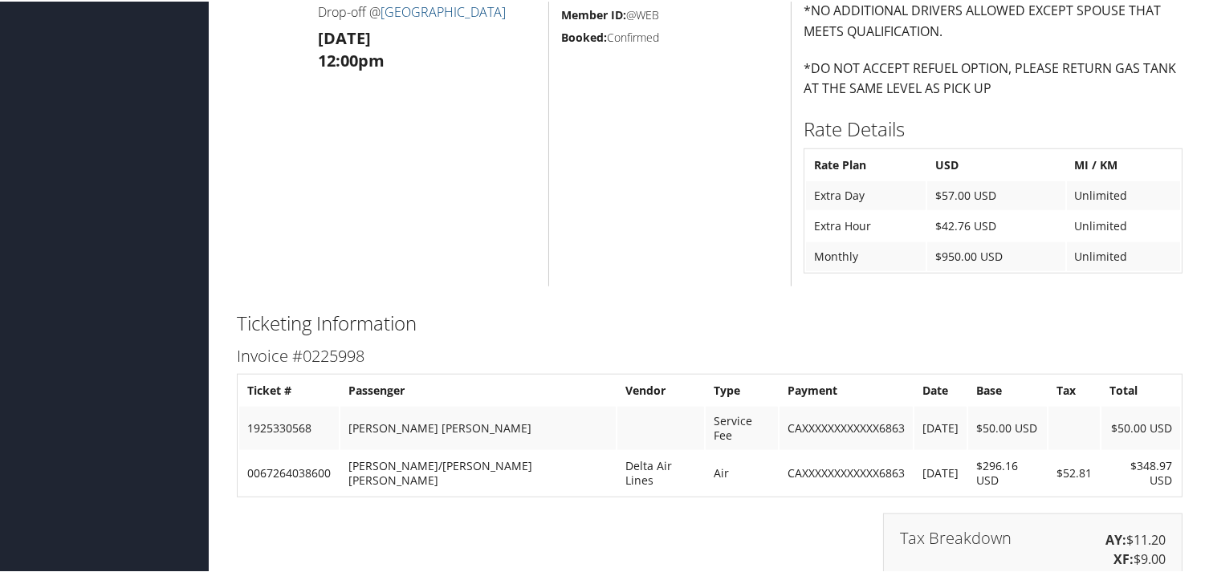
scroll to position [2694, 0]
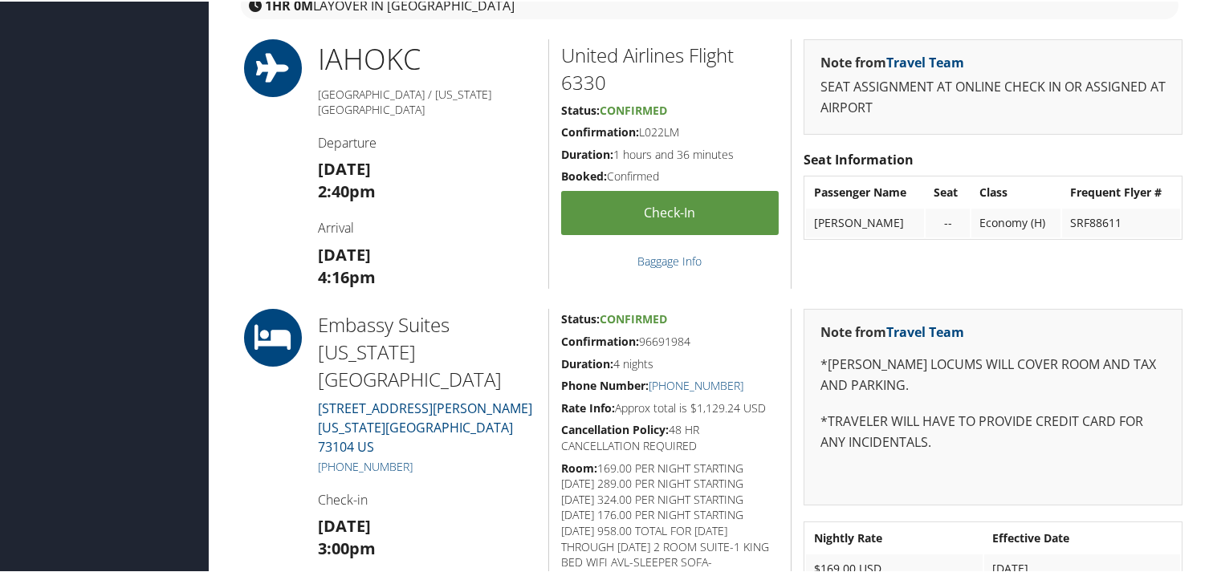
scroll to position [892, 0]
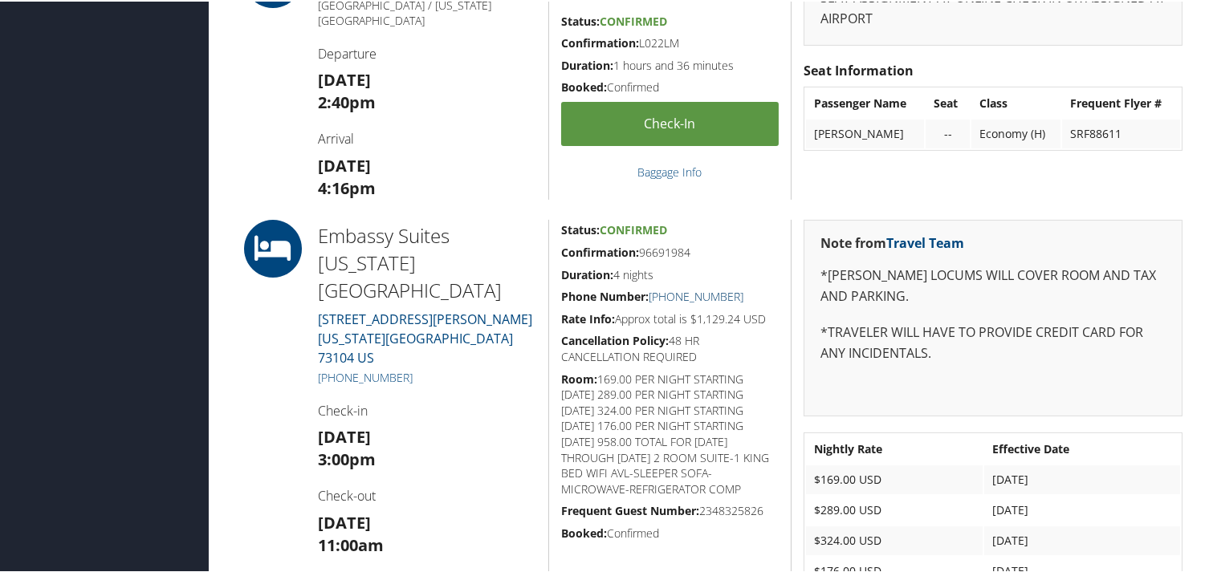
click at [719, 290] on link "[PHONE_NUMBER]" at bounding box center [696, 294] width 95 height 15
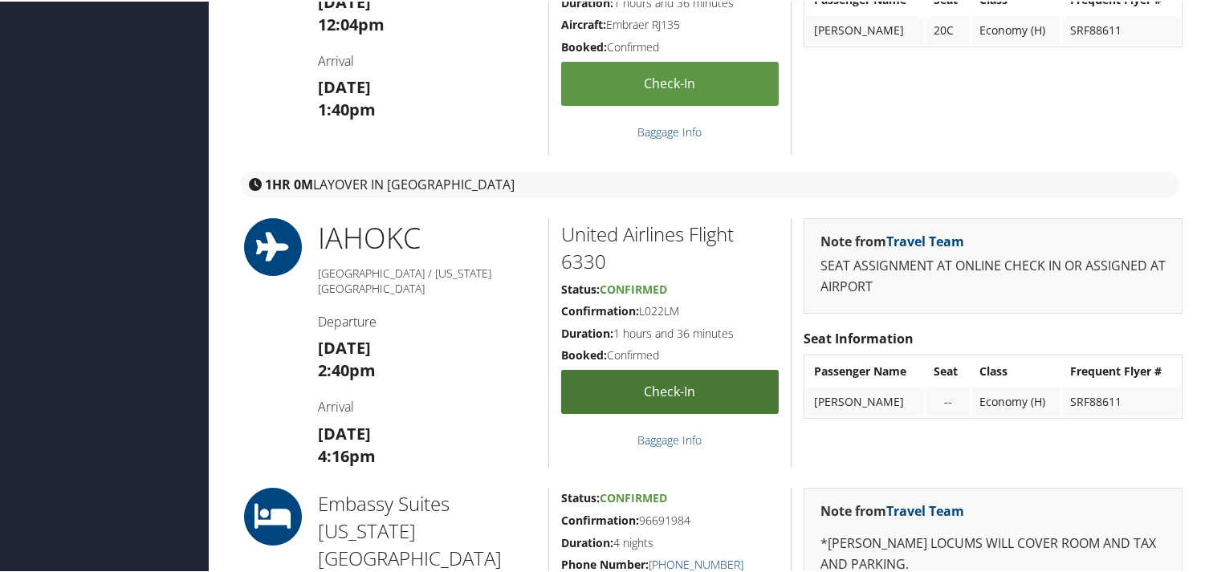
scroll to position [981, 0]
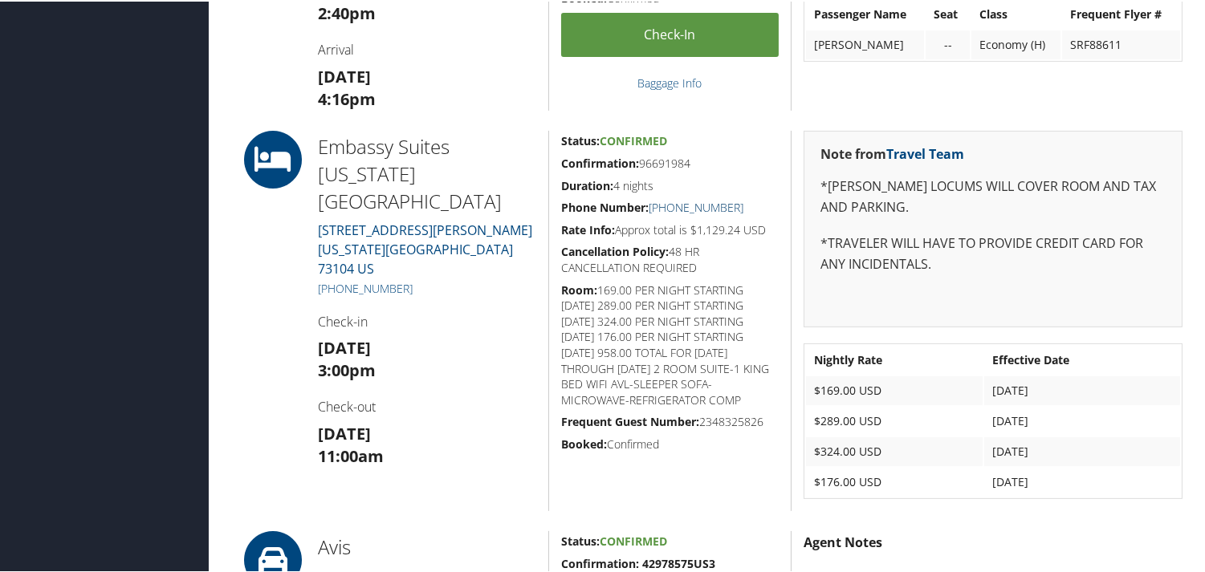
click at [707, 207] on link "+1 (405) 239-3900" at bounding box center [696, 205] width 95 height 15
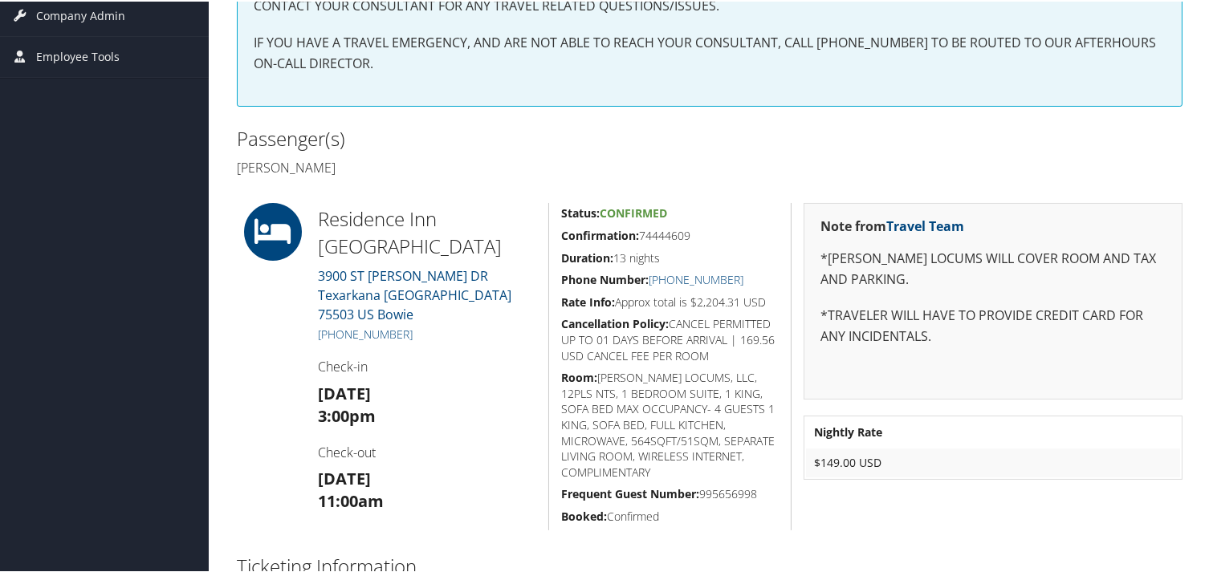
scroll to position [130, 0]
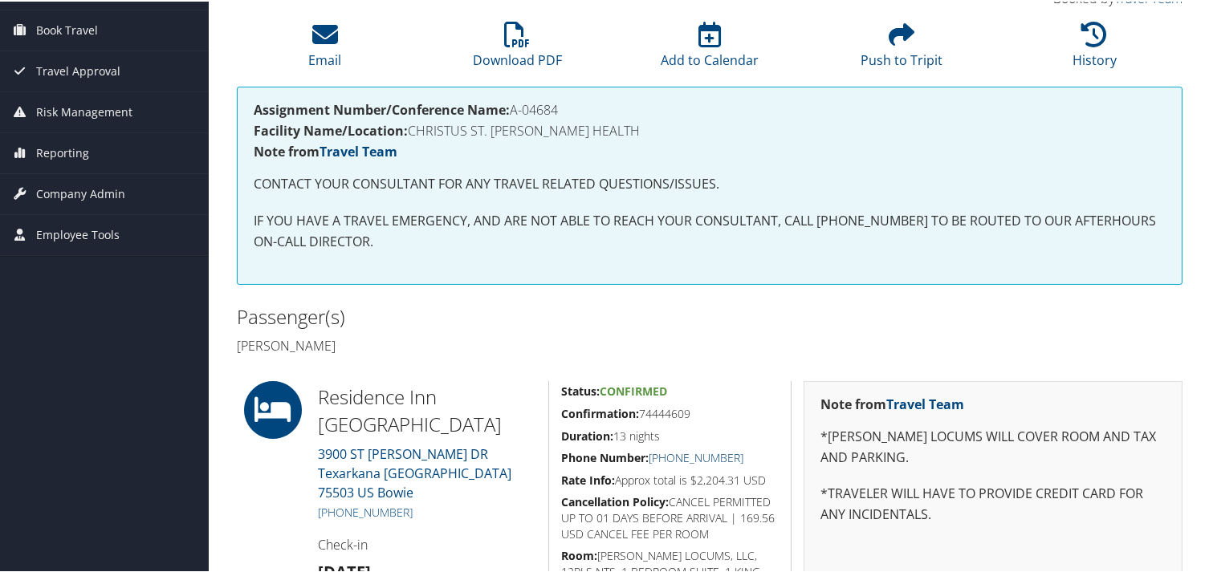
click at [726, 453] on link "[PHONE_NUMBER]" at bounding box center [696, 456] width 95 height 15
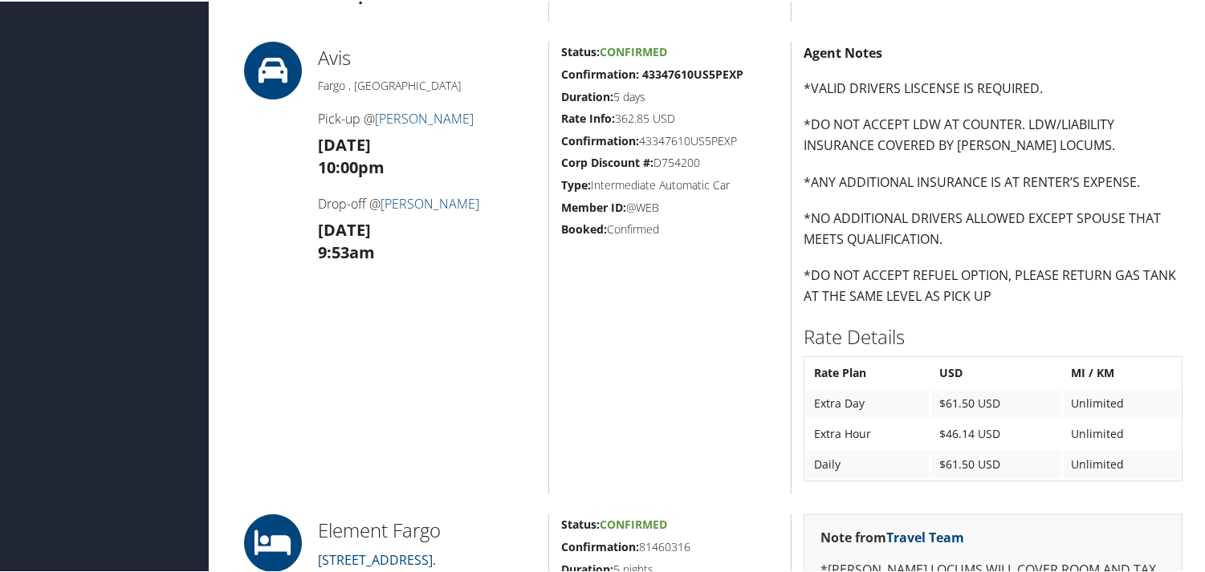
scroll to position [1427, 0]
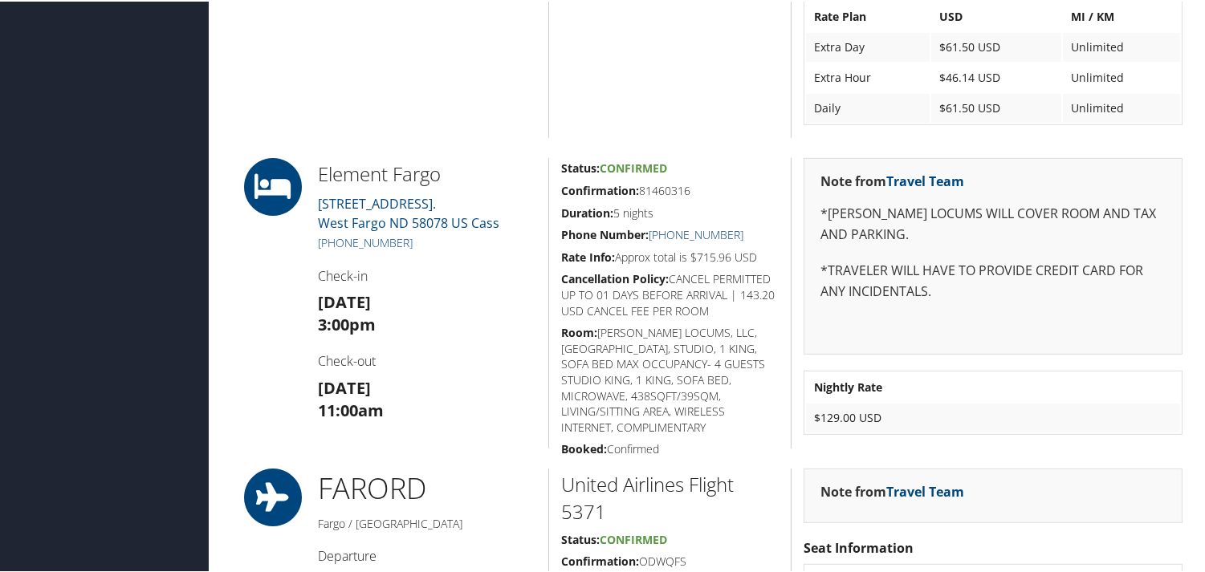
click at [689, 231] on link "(701) 478-5333" at bounding box center [696, 233] width 95 height 15
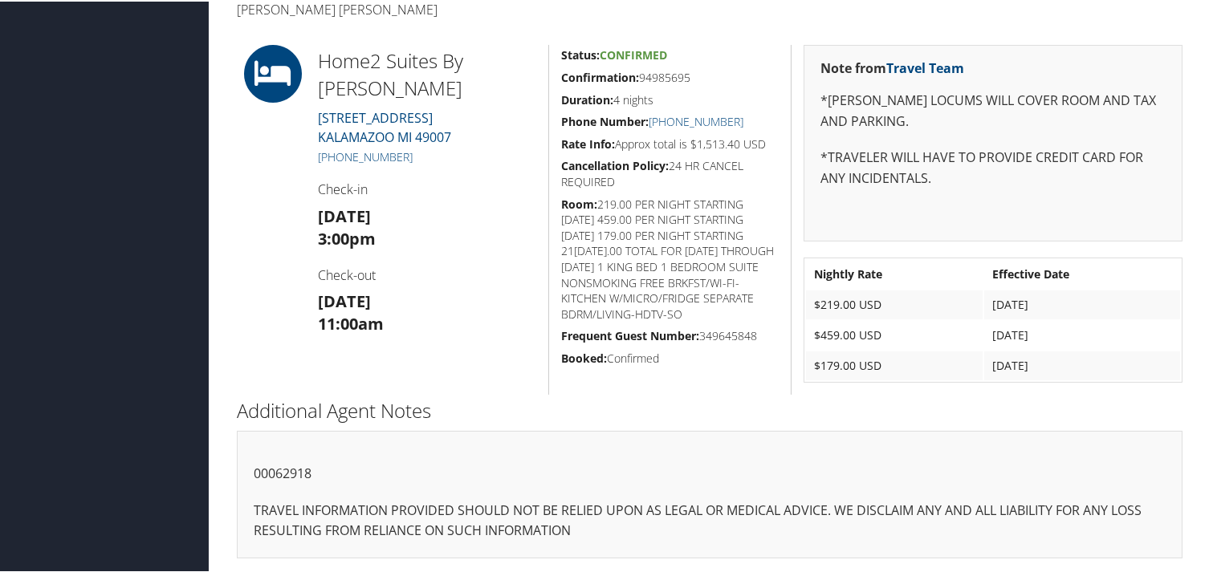
scroll to position [466, 0]
click at [715, 121] on link "+1 (269) 276-0699" at bounding box center [696, 119] width 95 height 15
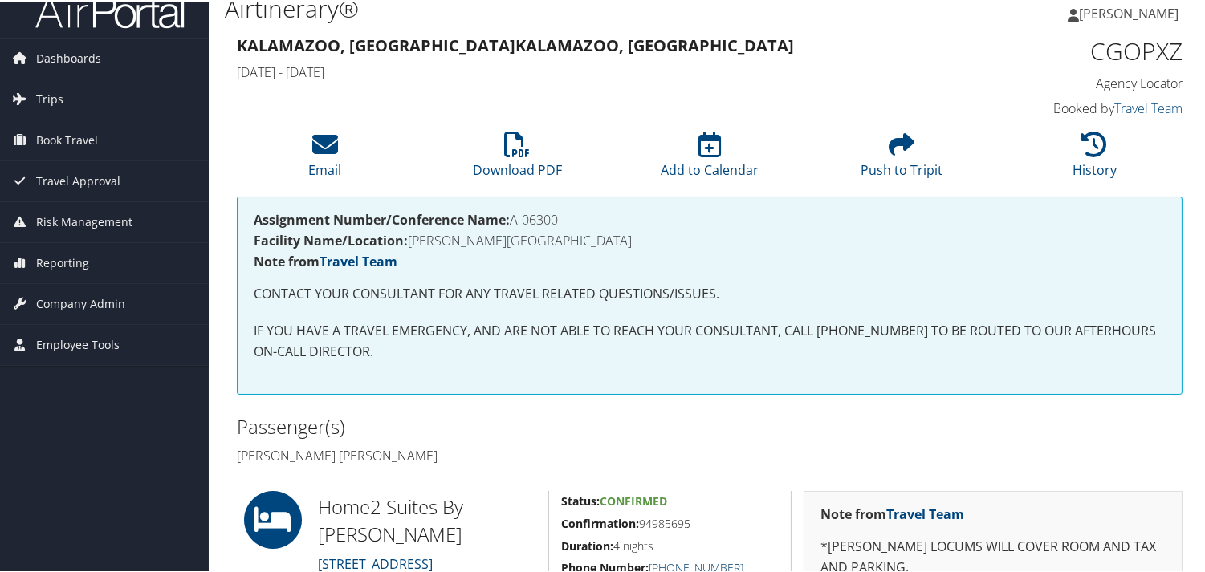
scroll to position [287, 0]
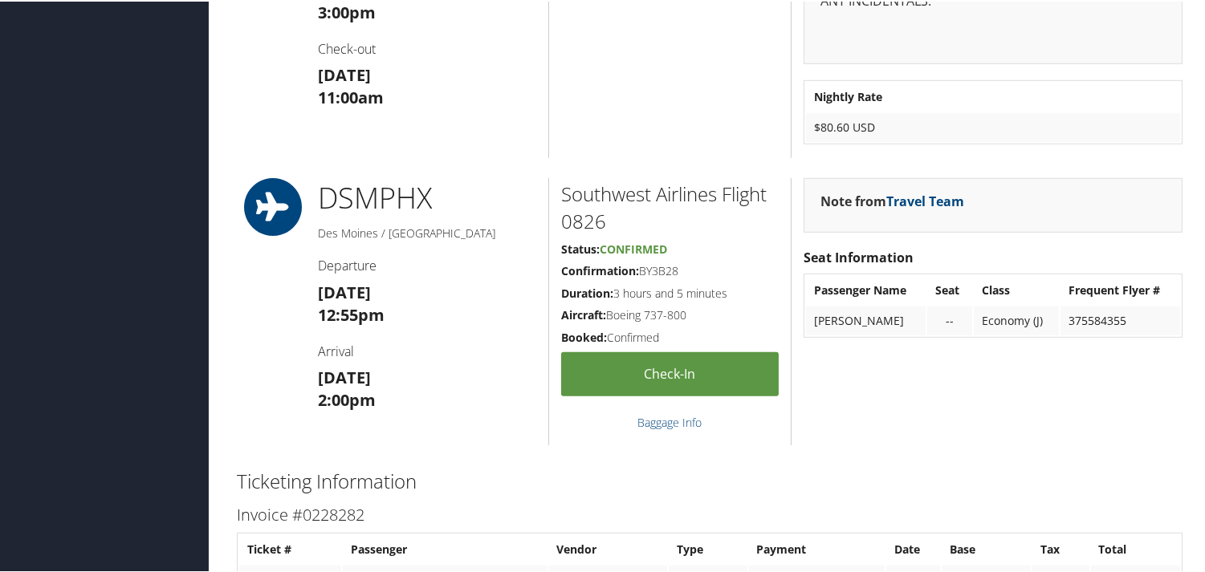
scroll to position [1427, 0]
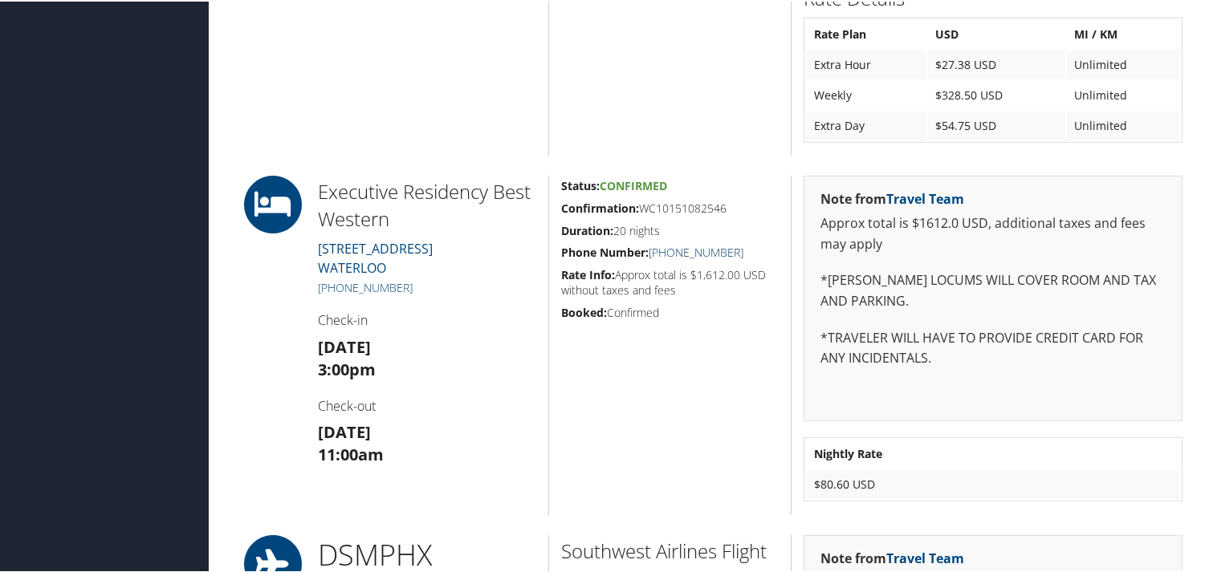
click at [699, 245] on link "[PHONE_NUMBER]" at bounding box center [696, 250] width 95 height 15
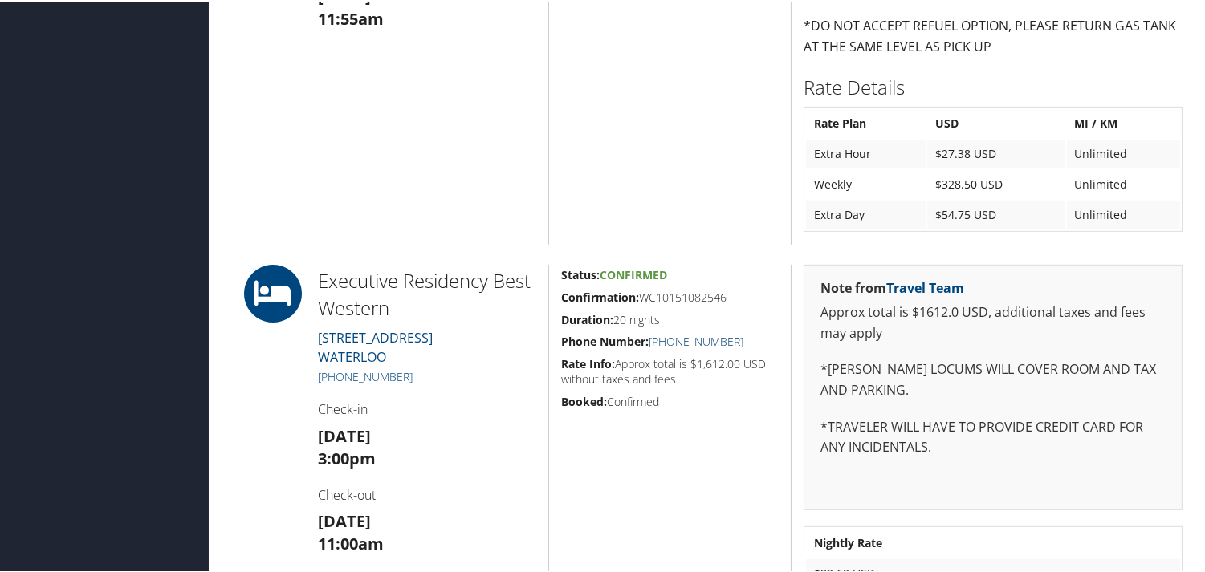
scroll to position [1606, 0]
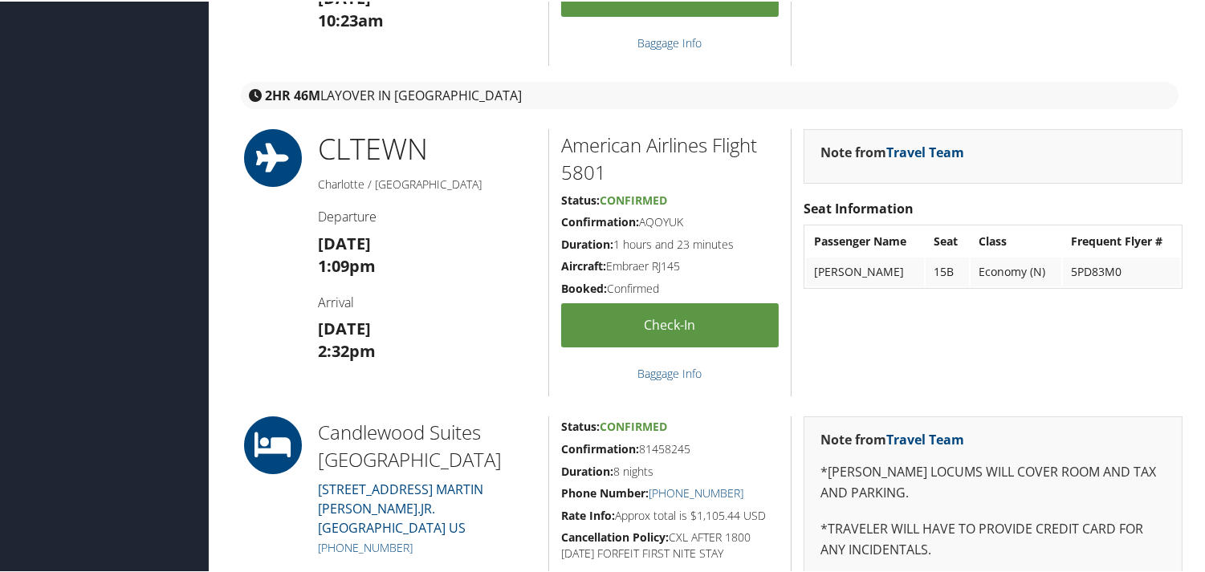
scroll to position [1070, 0]
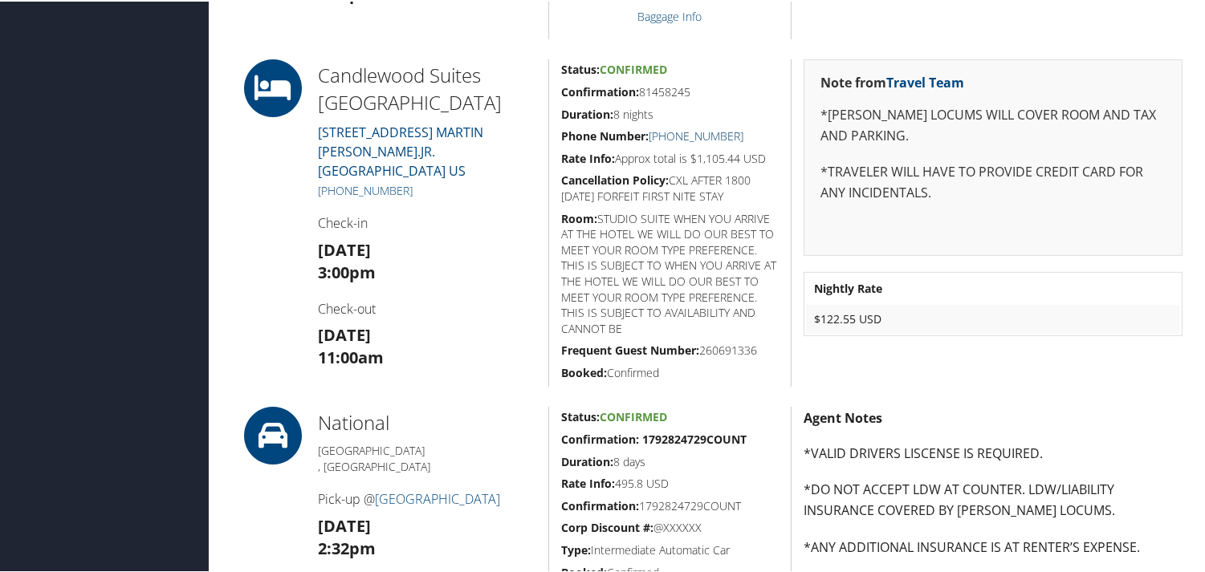
click at [711, 134] on link "+1 (252) 638-8166" at bounding box center [696, 134] width 95 height 15
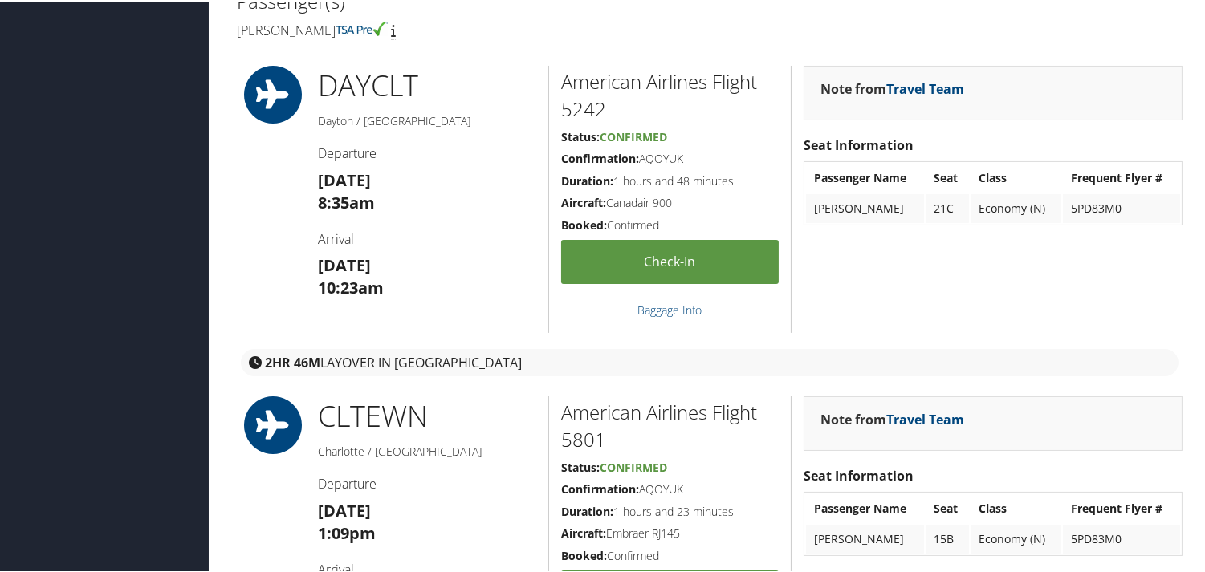
scroll to position [0, 0]
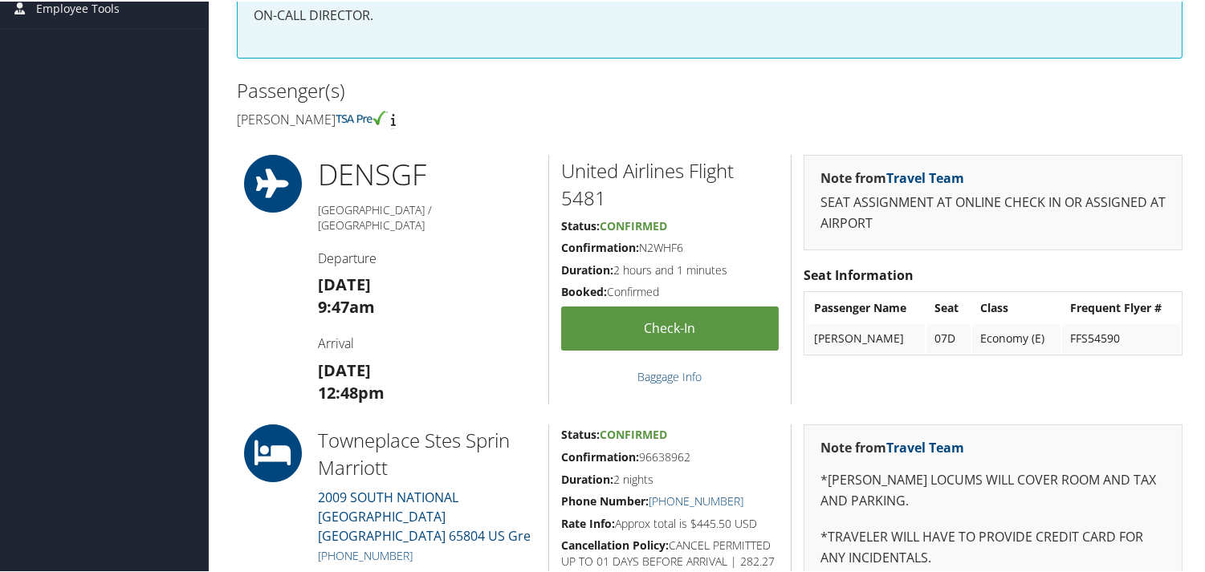
scroll to position [713, 0]
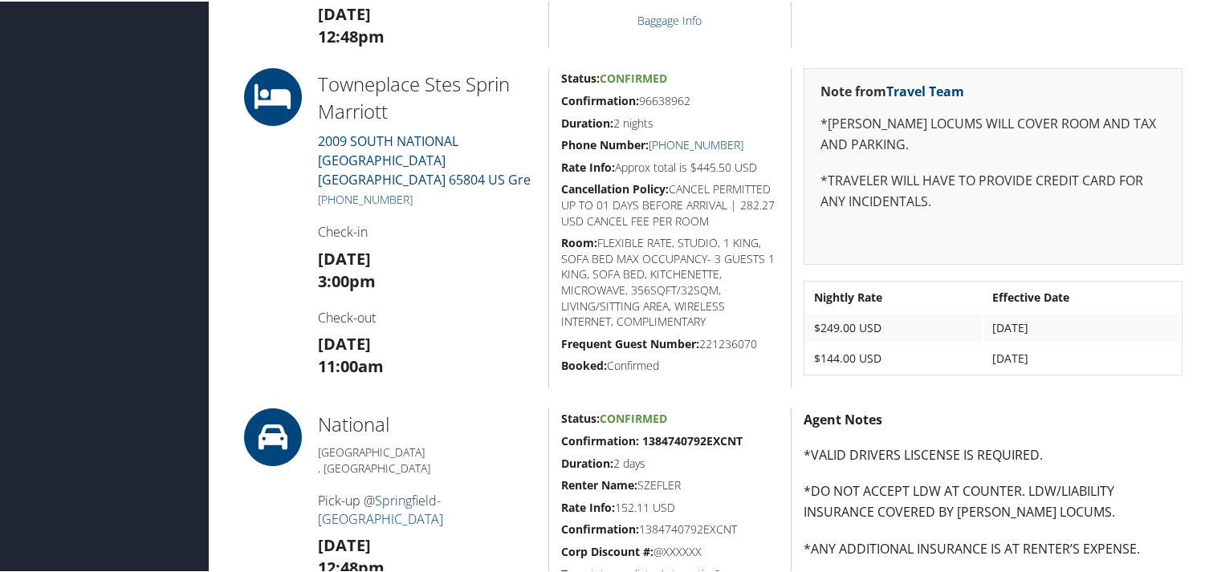
click at [716, 142] on link "(417) 881-8118" at bounding box center [696, 143] width 95 height 15
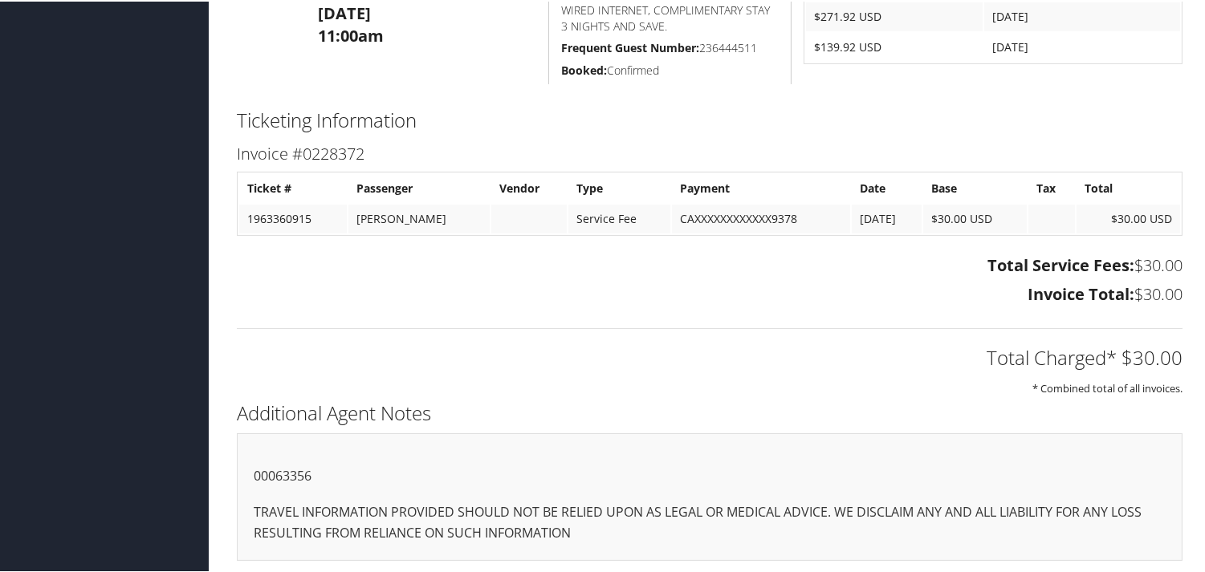
scroll to position [466, 0]
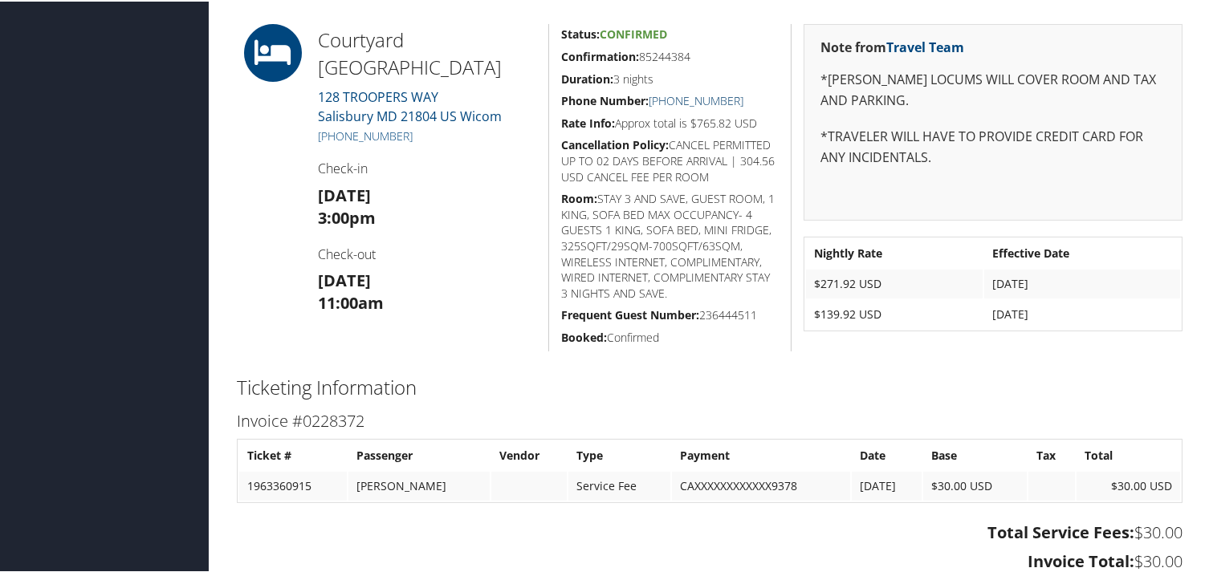
click at [699, 96] on link "[PHONE_NUMBER]" at bounding box center [696, 99] width 95 height 15
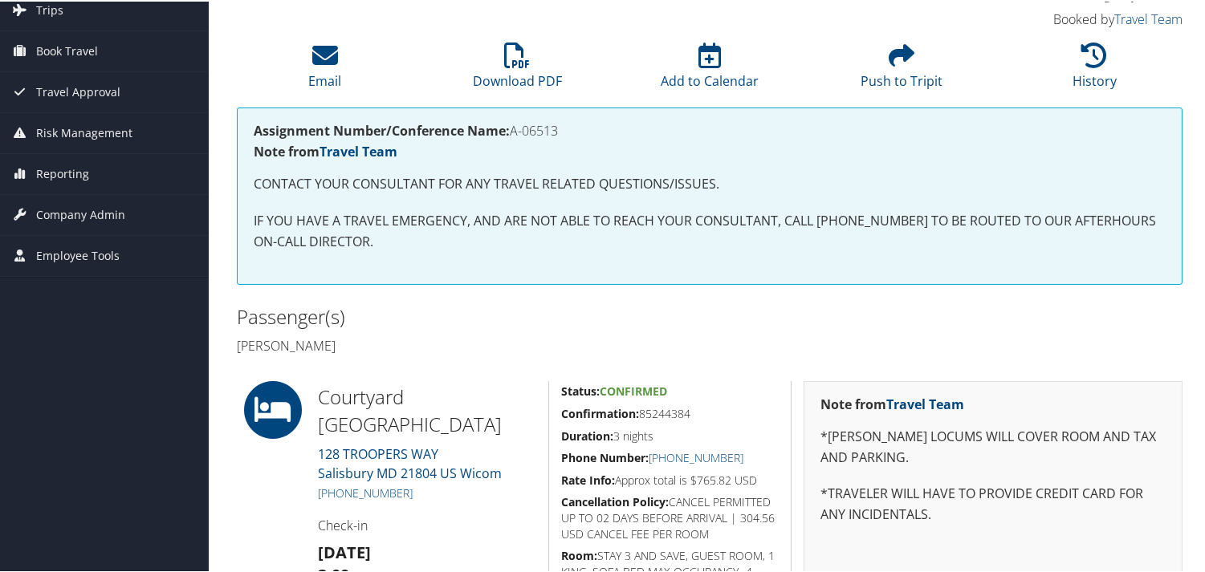
scroll to position [377, 0]
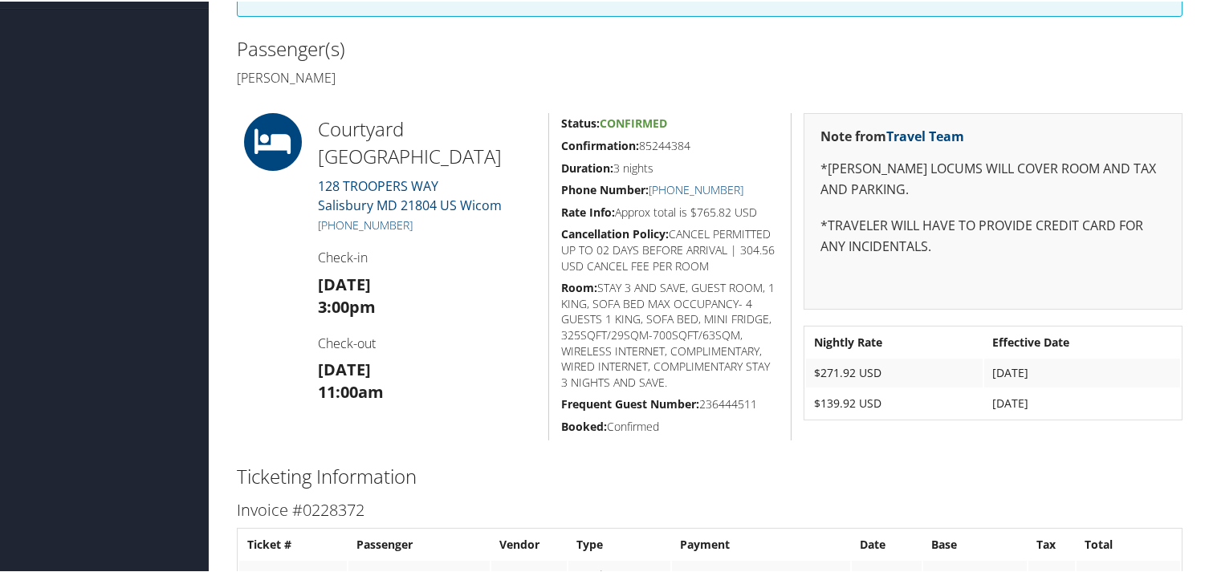
click at [711, 116] on h5 "Status: Confirmed" at bounding box center [670, 122] width 218 height 16
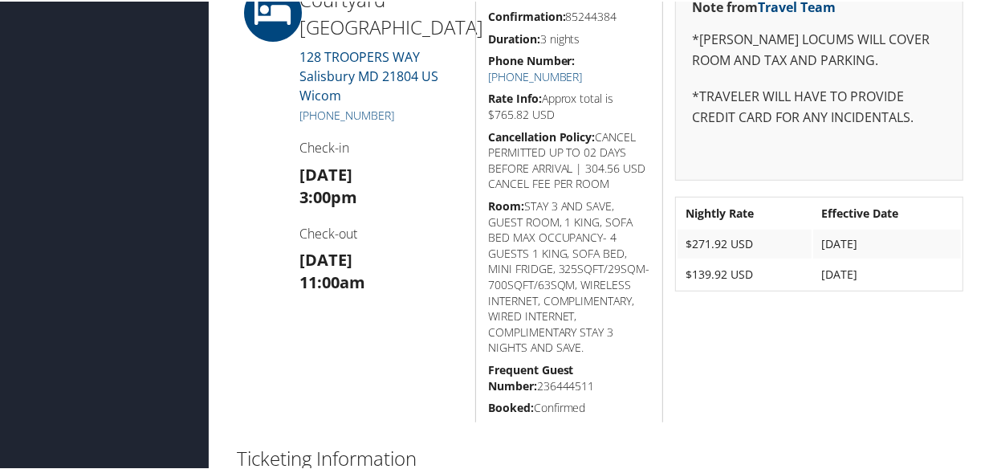
scroll to position [361, 0]
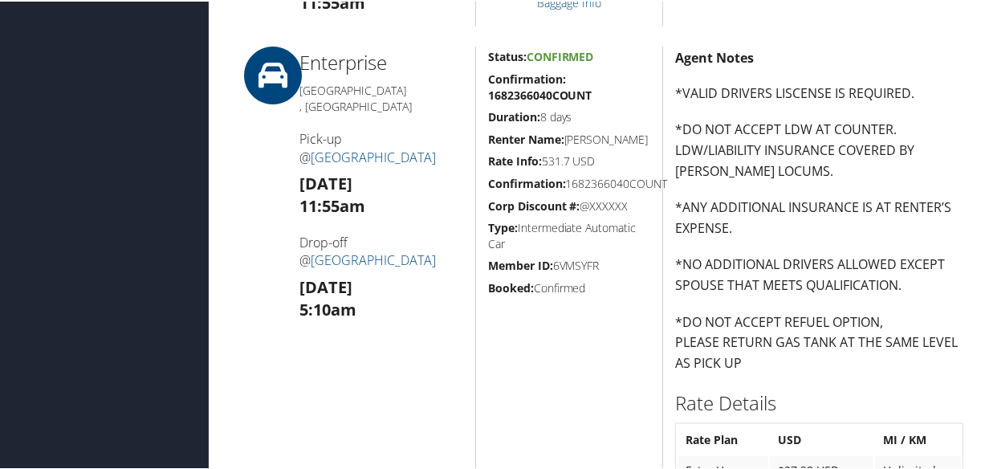
scroll to position [1387, 0]
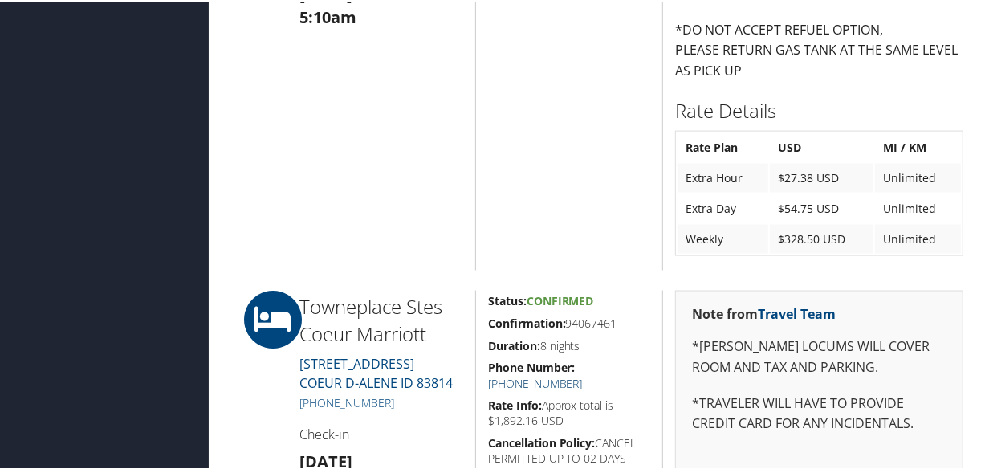
click at [583, 374] on link "+1 (208) 449-0119" at bounding box center [535, 381] width 95 height 15
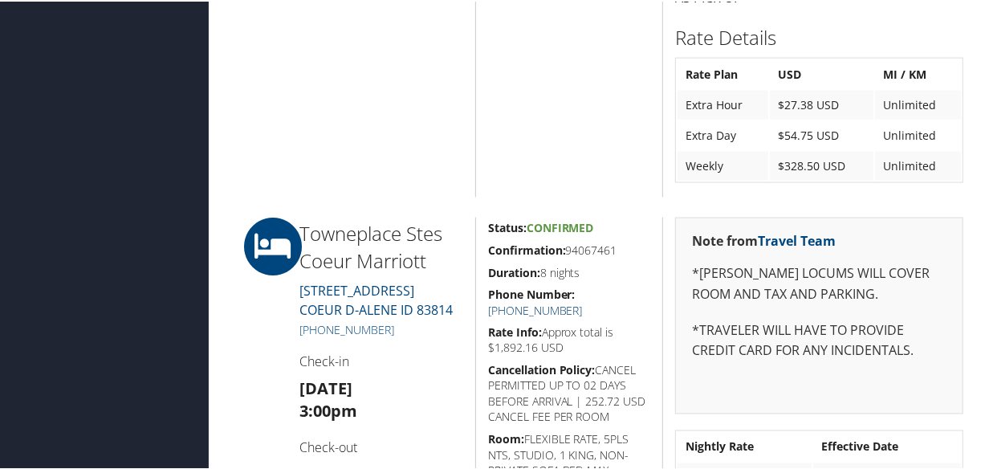
scroll to position [1678, 0]
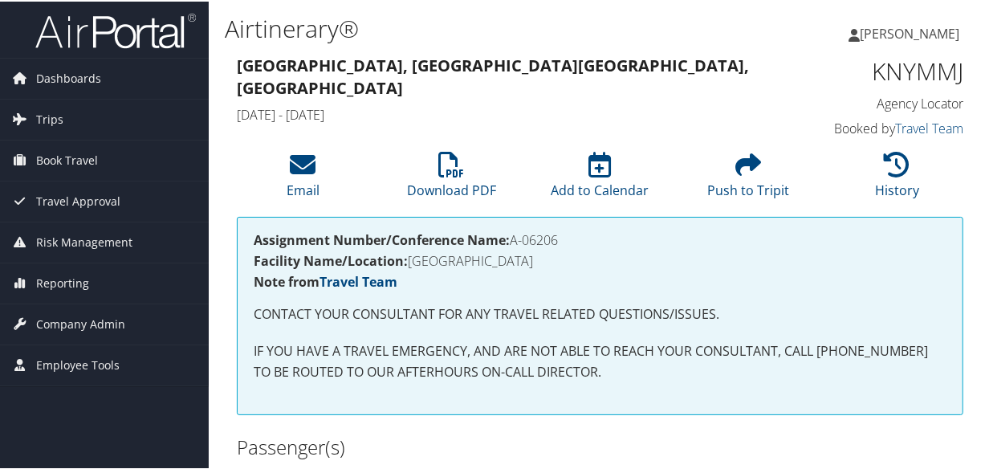
scroll to position [365, 0]
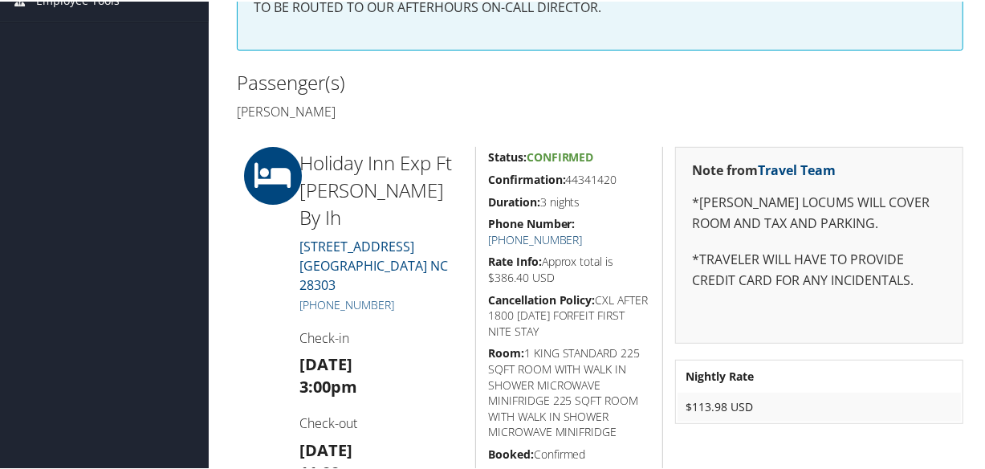
drag, startPoint x: 597, startPoint y: 222, endPoint x: 619, endPoint y: 230, distance: 23.9
click at [583, 230] on link "[PHONE_NUMBER]" at bounding box center [535, 237] width 95 height 15
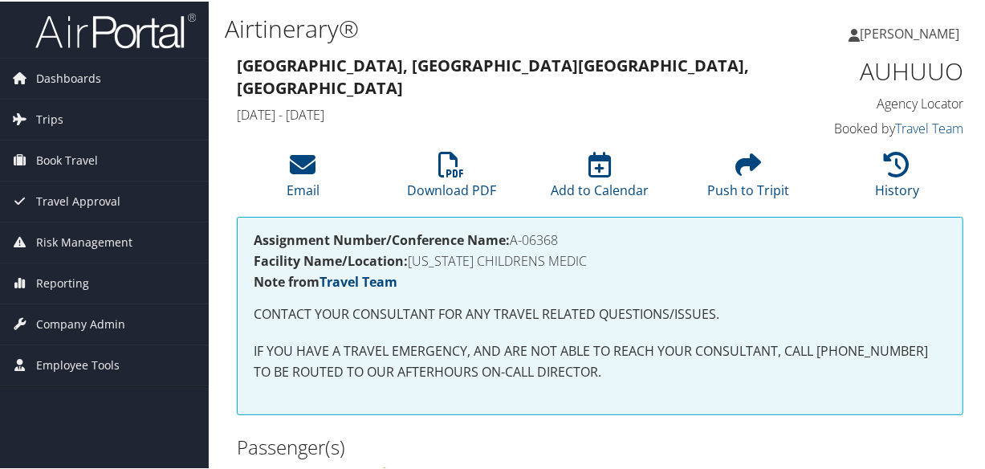
click at [699, 104] on h4 "[DATE] - [DATE]" at bounding box center [506, 113] width 539 height 18
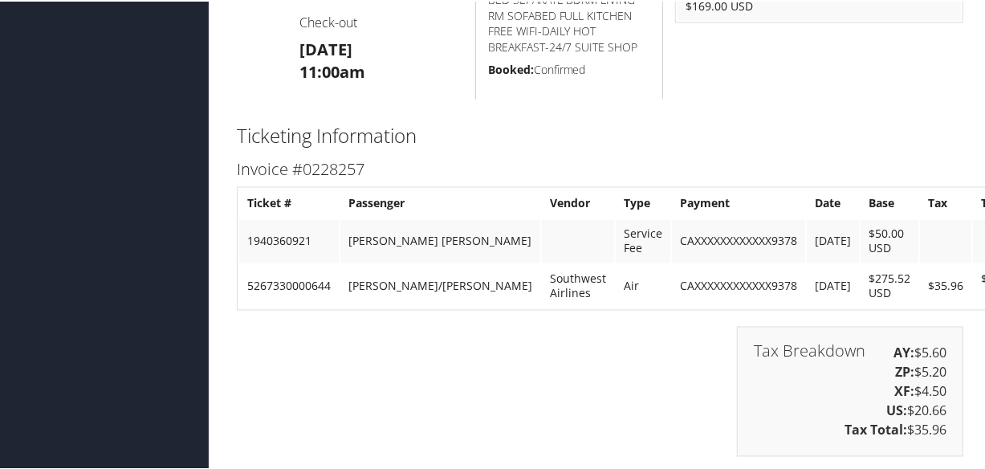
scroll to position [1241, 0]
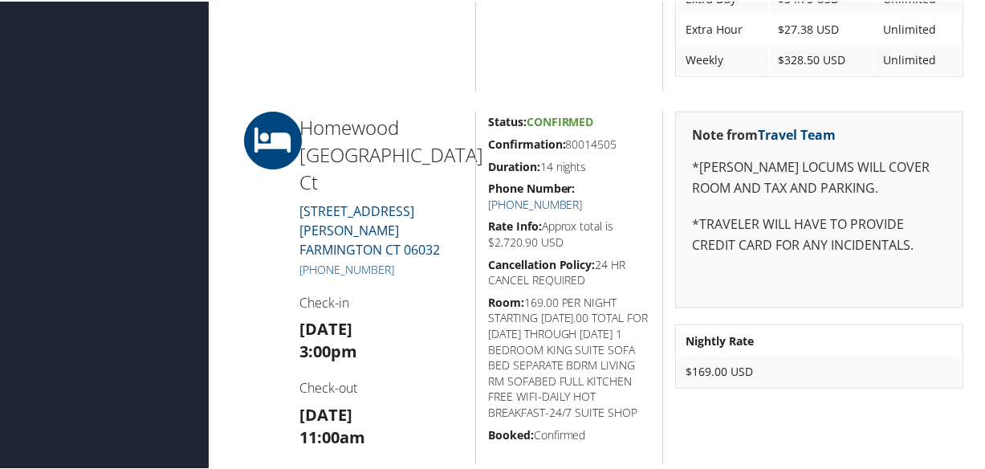
click at [583, 195] on link "[PHONE_NUMBER]" at bounding box center [535, 202] width 95 height 15
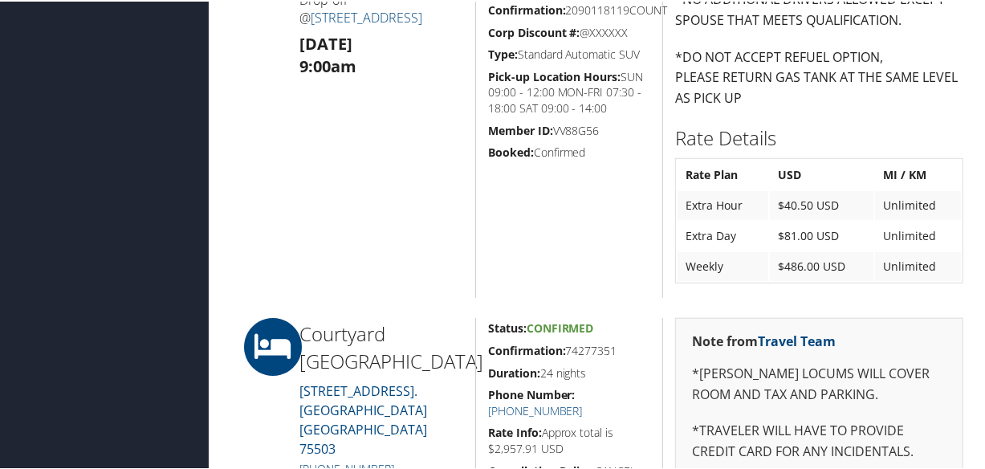
scroll to position [1094, 0]
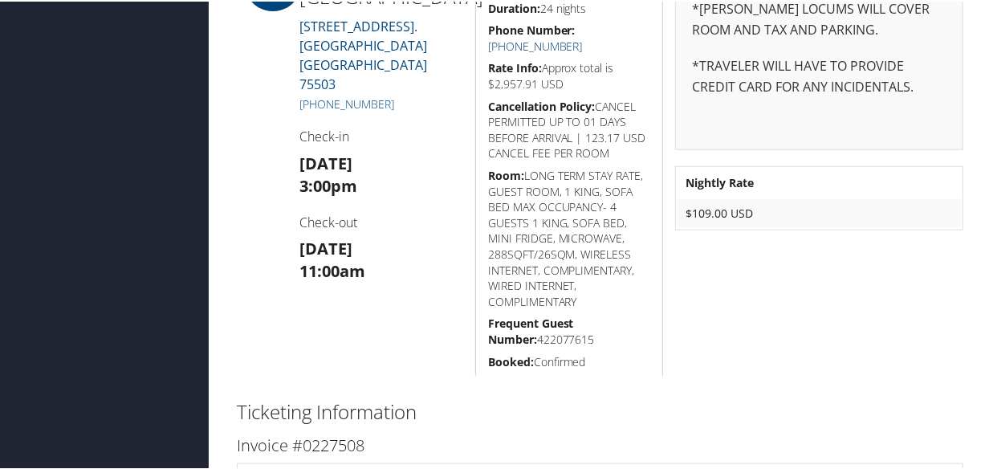
drag, startPoint x: 627, startPoint y: 28, endPoint x: 632, endPoint y: 42, distance: 14.5
click at [583, 37] on link "+1 (903) 334-7400" at bounding box center [535, 44] width 95 height 15
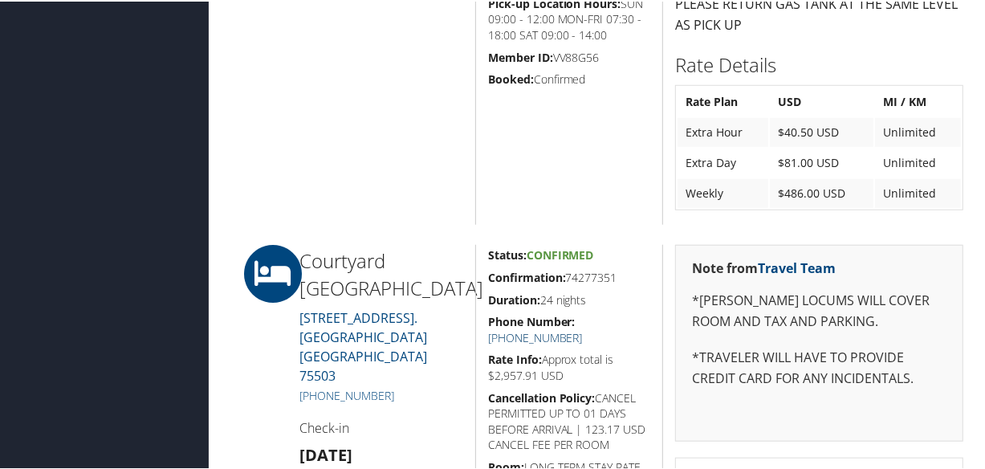
scroll to position [657, 0]
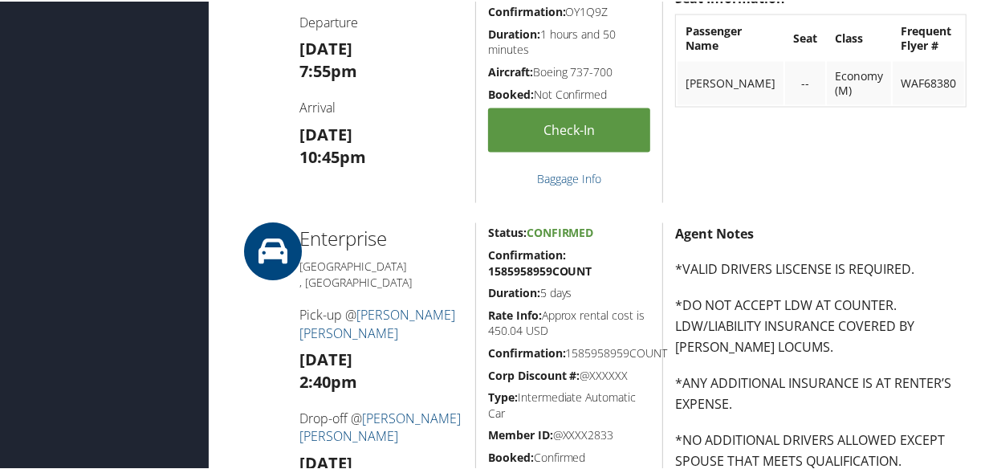
scroll to position [2124, 0]
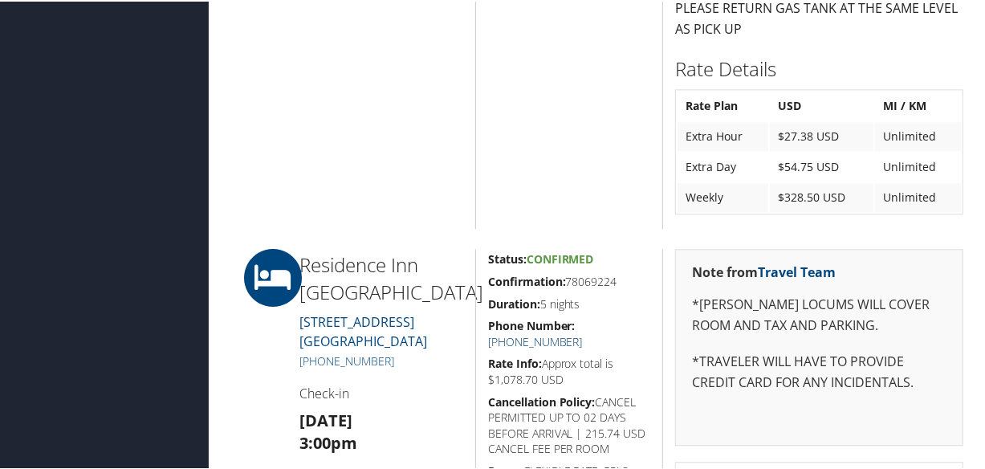
click at [583, 332] on link "(865) 566-9700" at bounding box center [535, 339] width 95 height 15
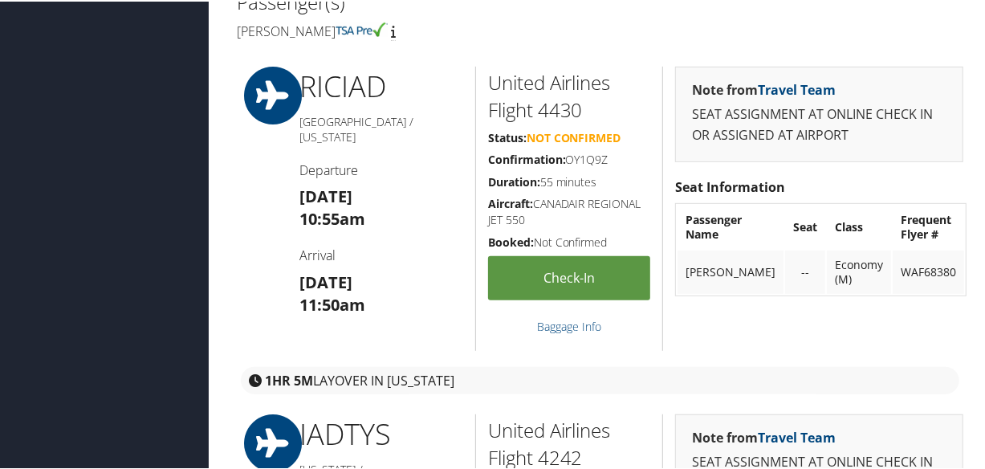
scroll to position [226, 0]
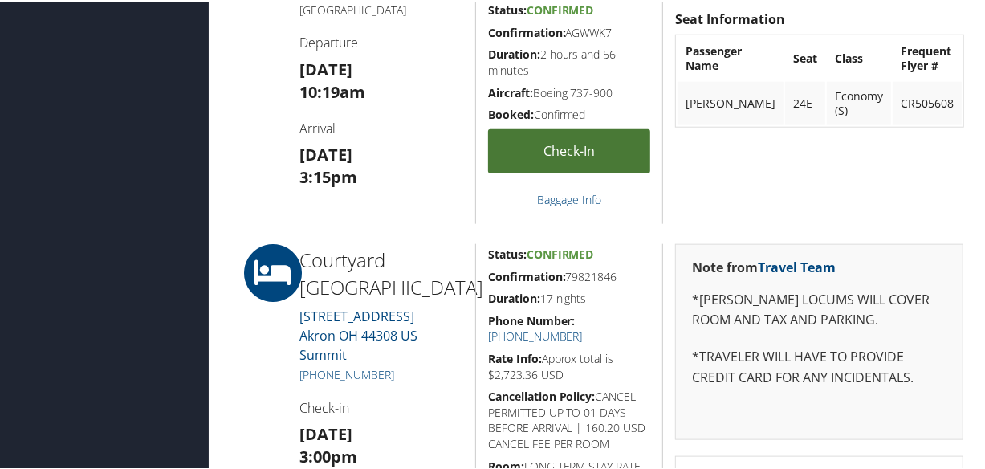
scroll to position [1021, 0]
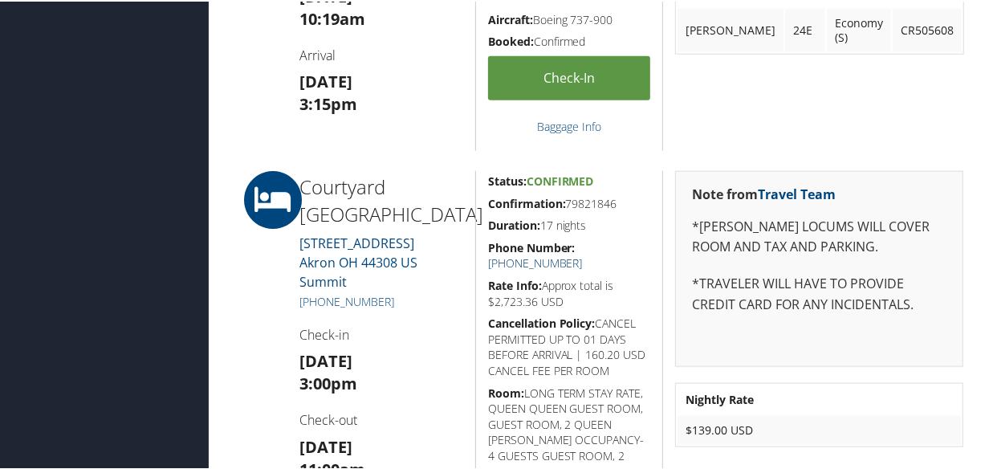
click at [583, 254] on link "+1 (330) 252-9228" at bounding box center [535, 261] width 95 height 15
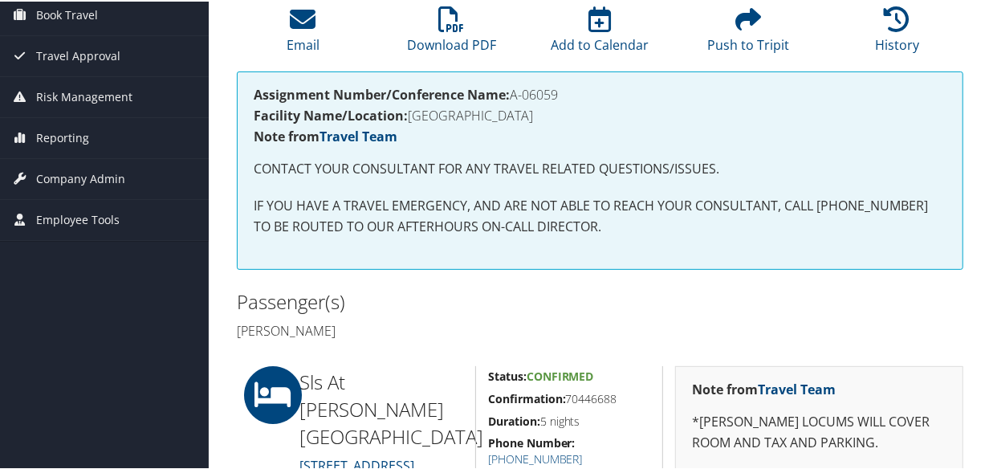
scroll to position [218, 0]
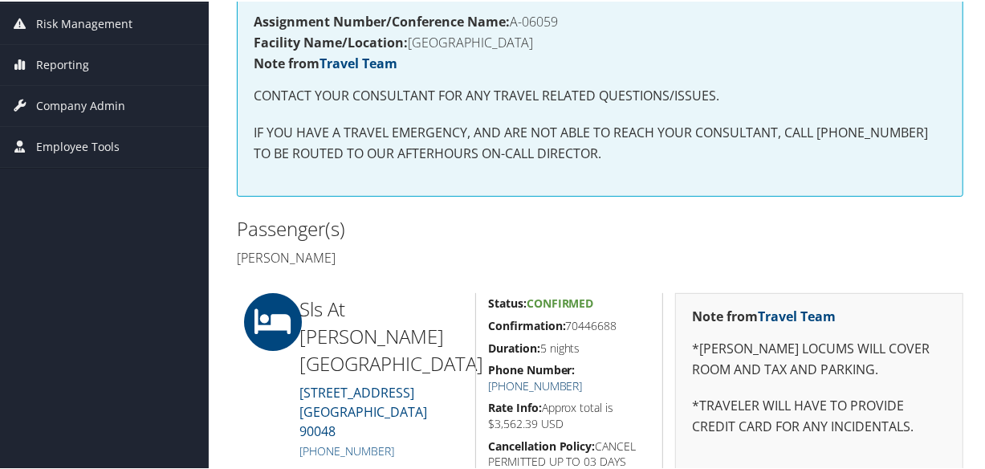
click at [583, 377] on link "+1 (310) 247-0400" at bounding box center [535, 384] width 95 height 15
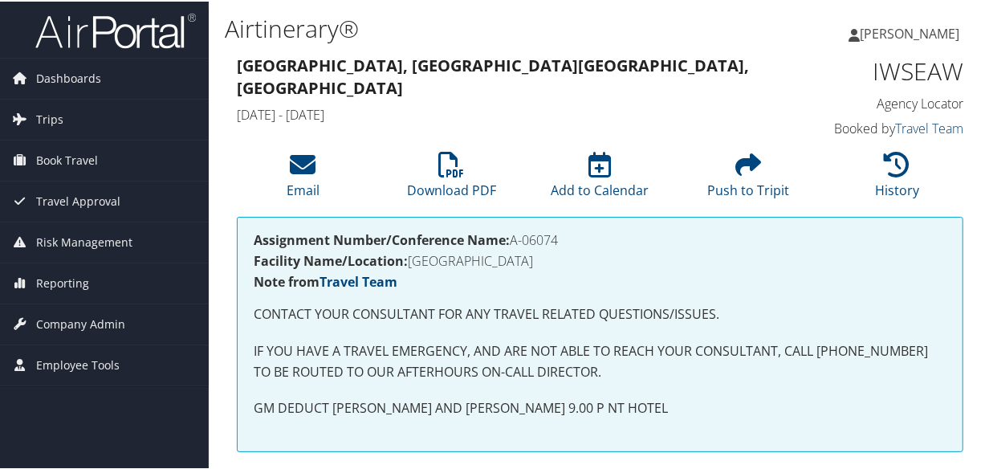
scroll to position [438, 0]
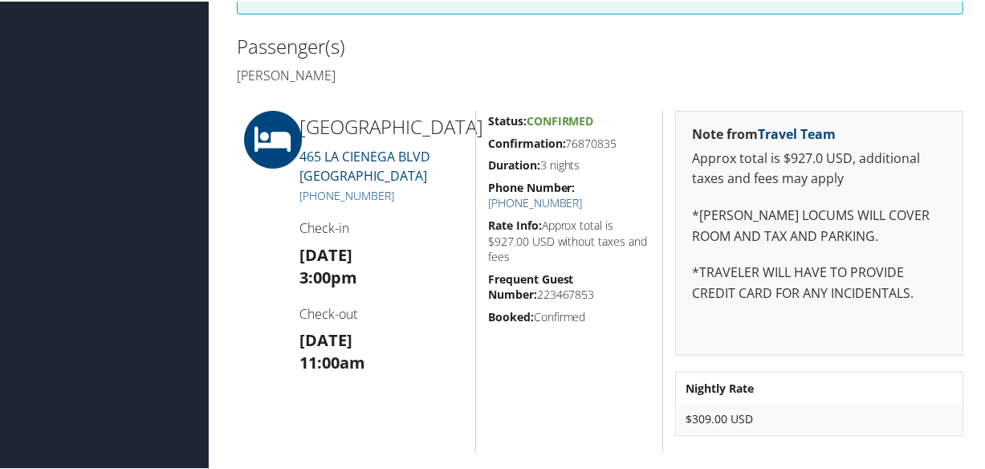
scroll to position [438, 0]
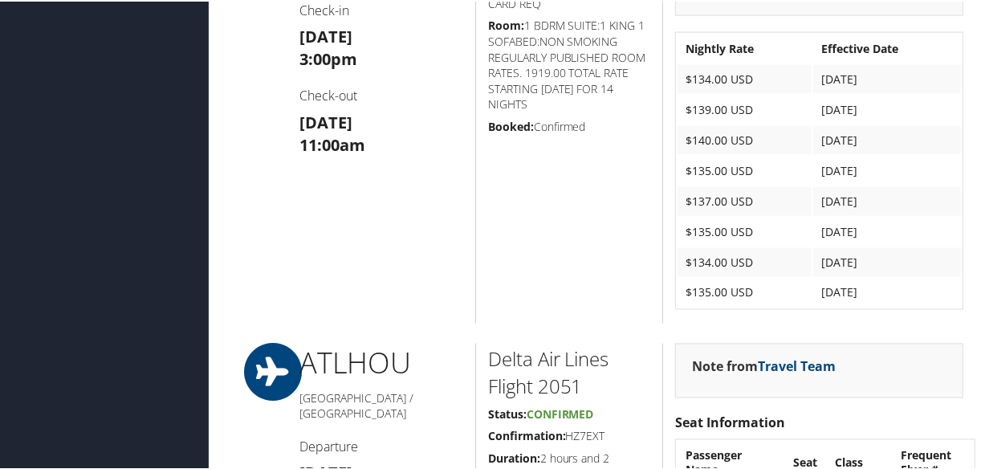
scroll to position [1241, 0]
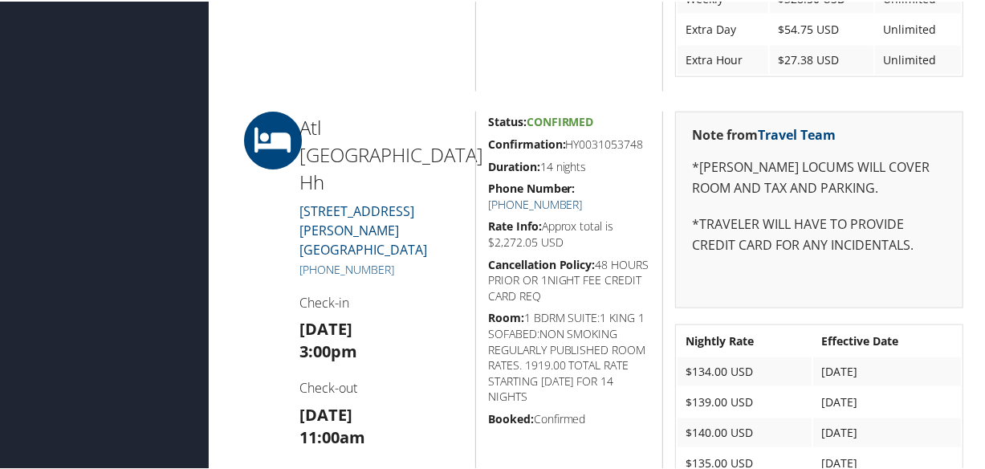
click at [583, 195] on link "[PHONE_NUMBER]" at bounding box center [535, 202] width 95 height 15
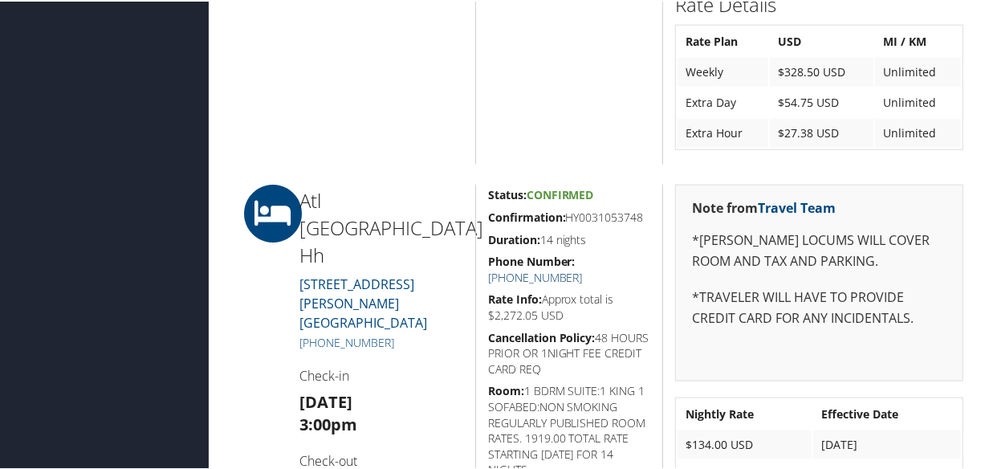
scroll to position [1314, 0]
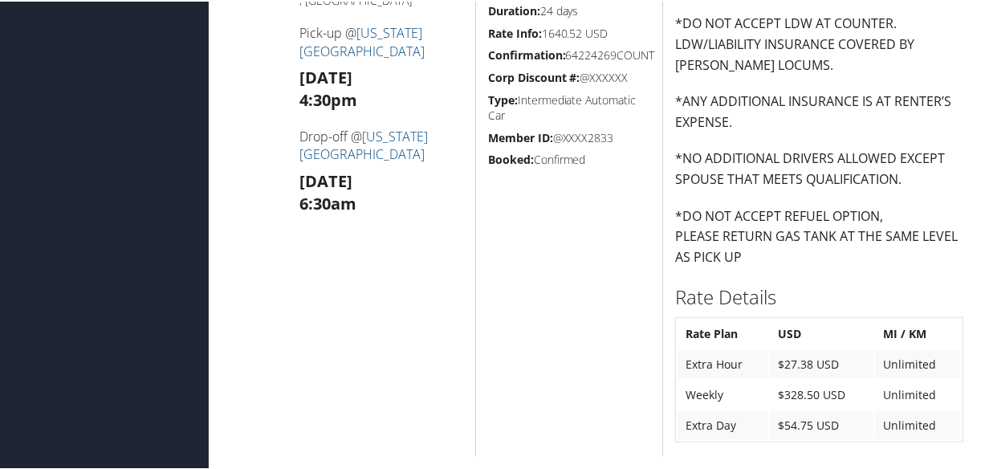
scroll to position [1094, 0]
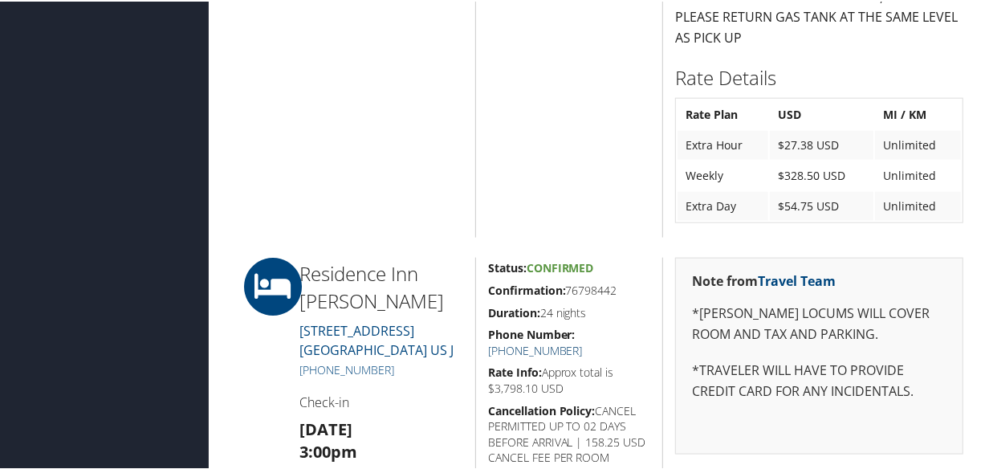
click at [583, 341] on link "[PHONE_NUMBER]" at bounding box center [535, 348] width 95 height 15
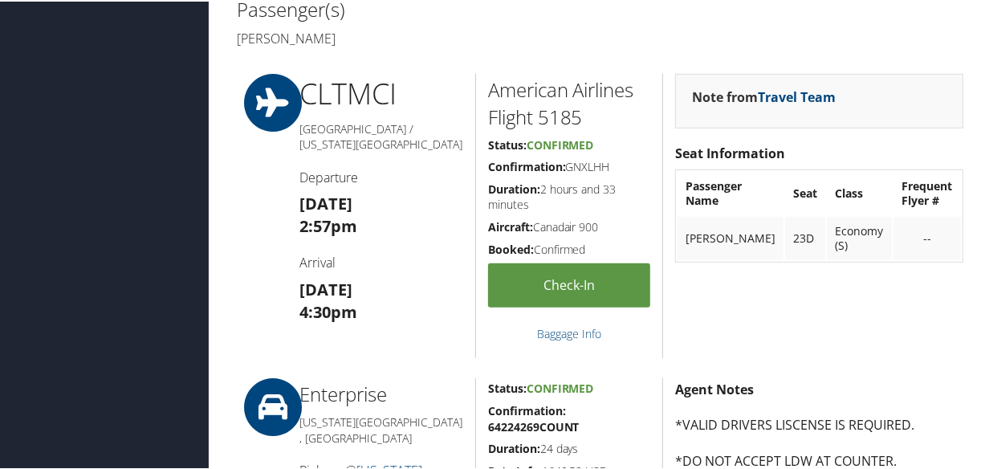
scroll to position [657, 0]
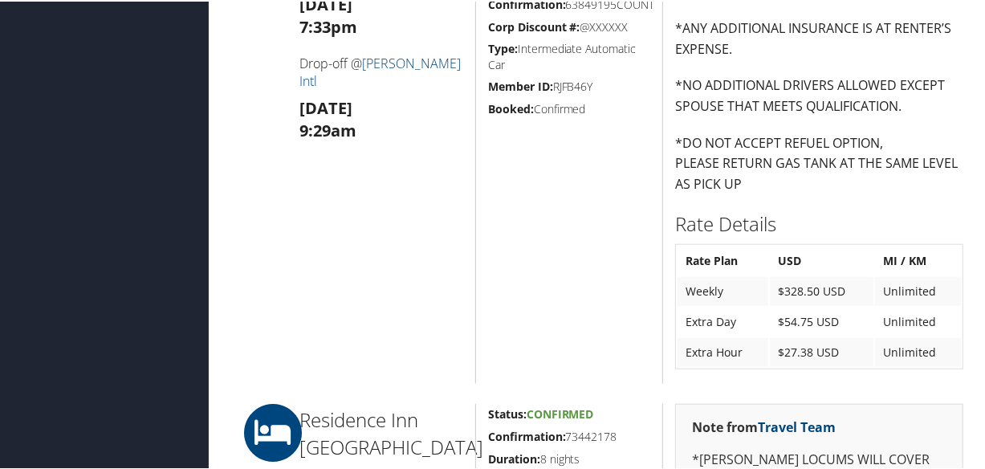
scroll to position [1241, 0]
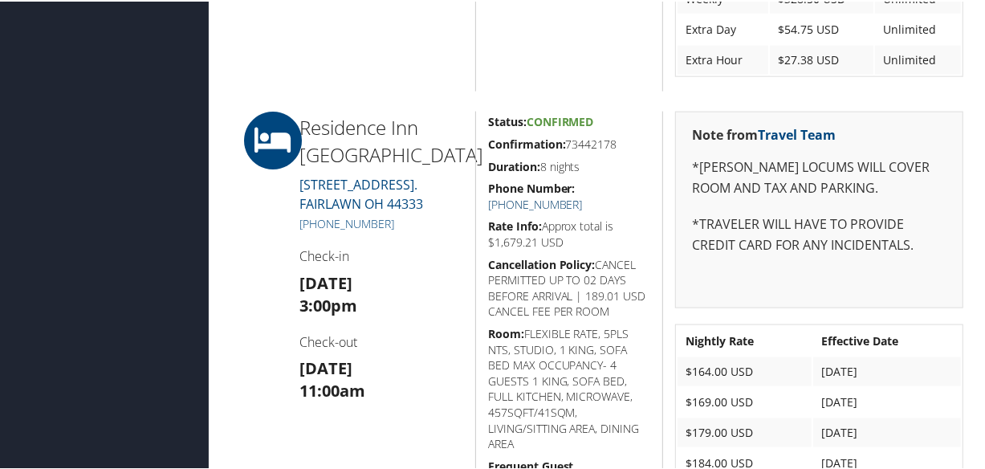
click at [583, 195] on link "+1 (330) 664-7800" at bounding box center [535, 202] width 95 height 15
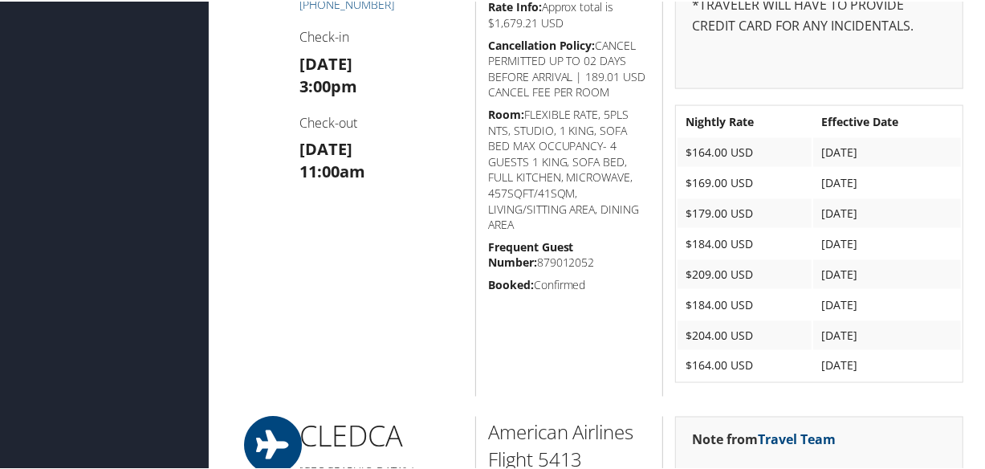
scroll to position [1314, 0]
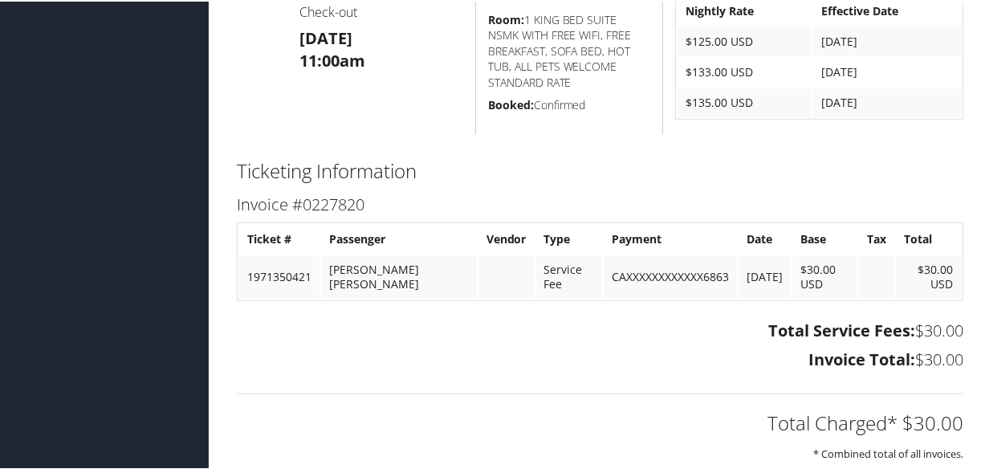
scroll to position [511, 0]
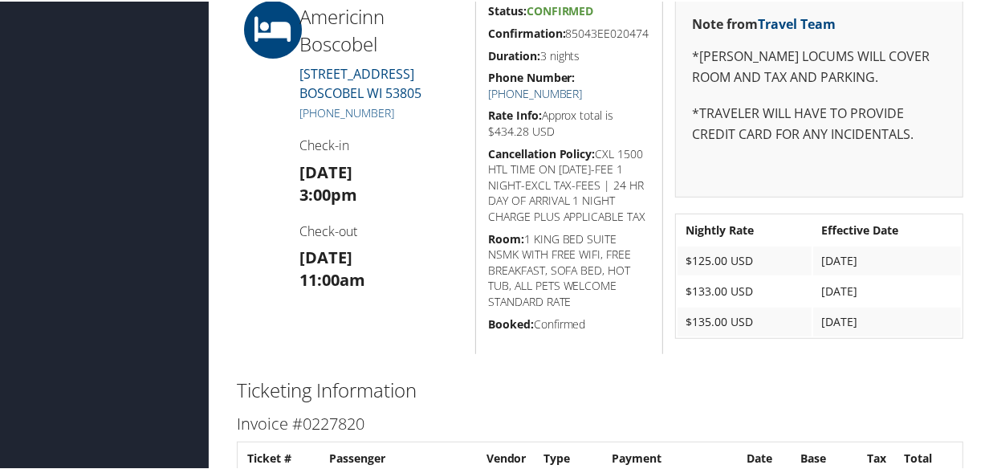
click at [583, 91] on link "[PHONE_NUMBER]" at bounding box center [535, 91] width 95 height 15
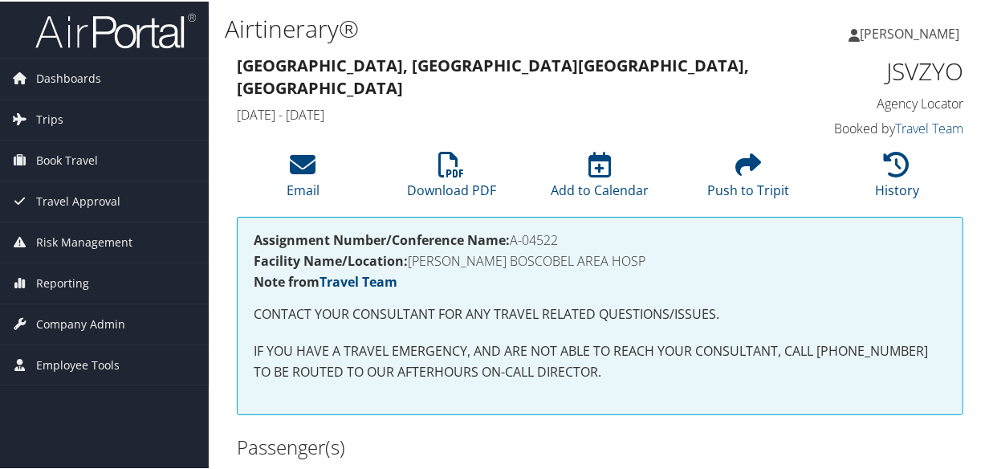
scroll to position [438, 0]
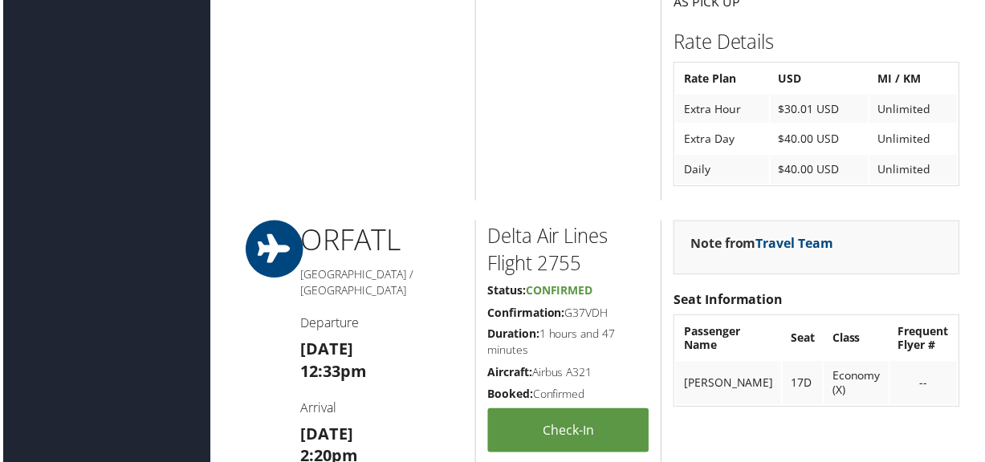
scroll to position [2336, 0]
